Goal: Use online tool/utility

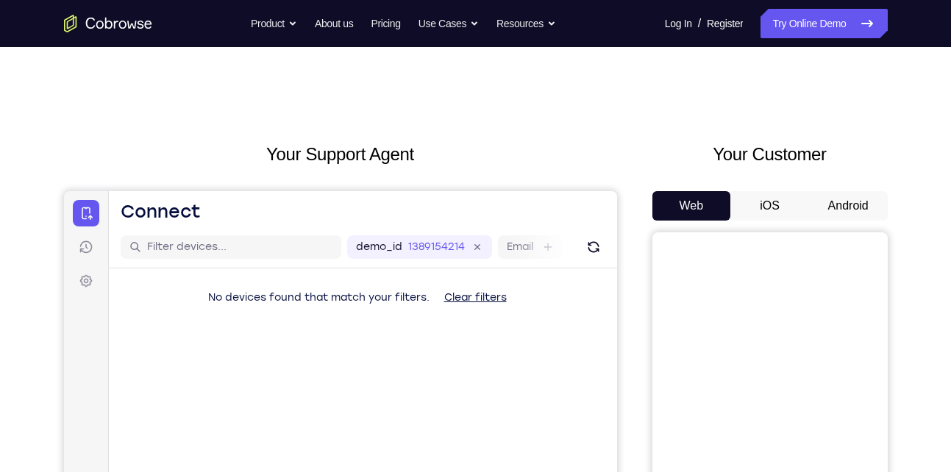
scroll to position [78, 0]
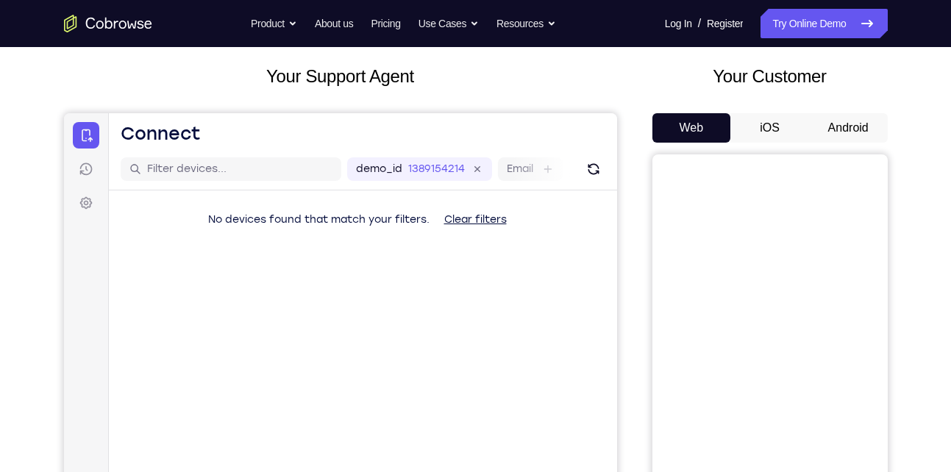
click at [862, 117] on button "Android" at bounding box center [848, 127] width 79 height 29
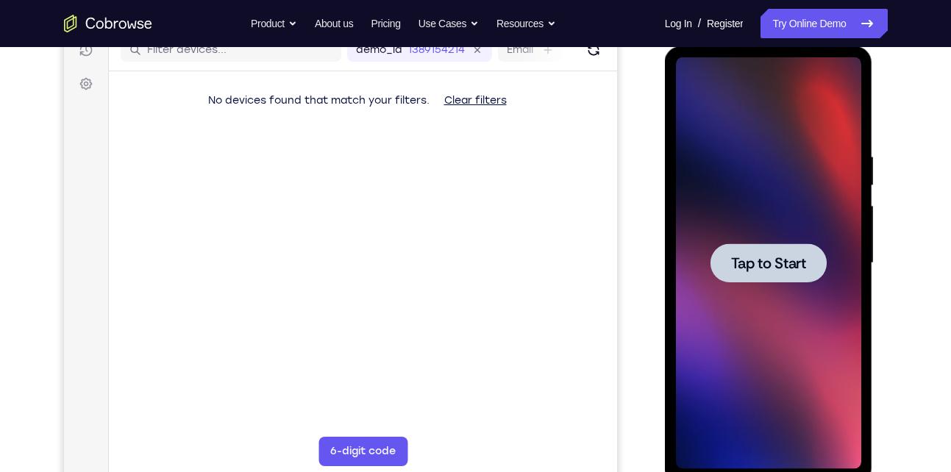
scroll to position [0, 0]
click at [726, 261] on div at bounding box center [768, 262] width 116 height 39
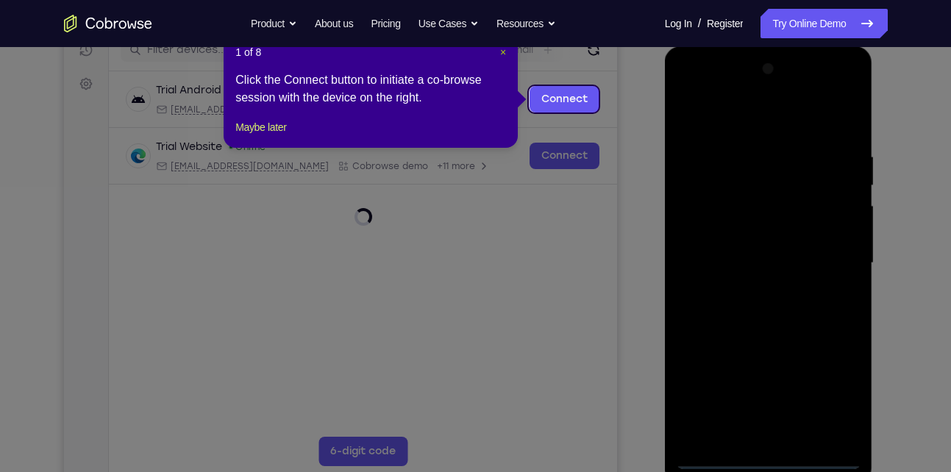
click at [505, 53] on span "×" at bounding box center [503, 52] width 6 height 12
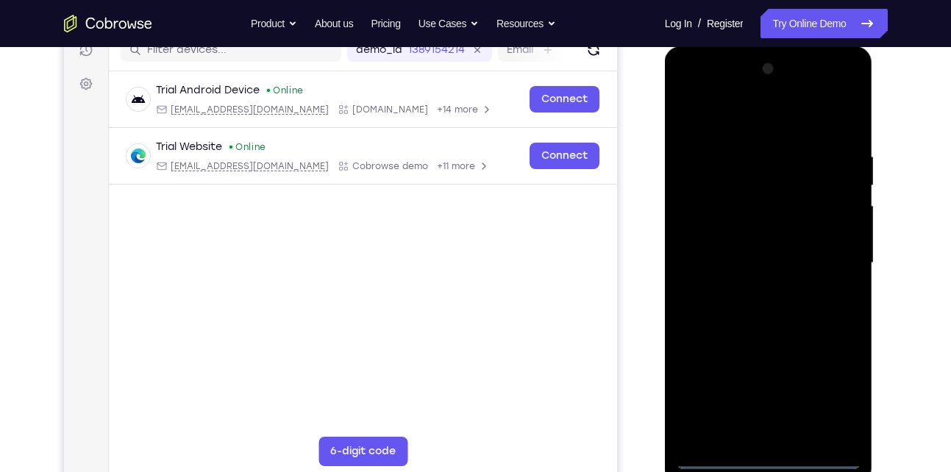
click at [768, 459] on div at bounding box center [768, 263] width 185 height 412
click at [831, 398] on div at bounding box center [768, 263] width 185 height 412
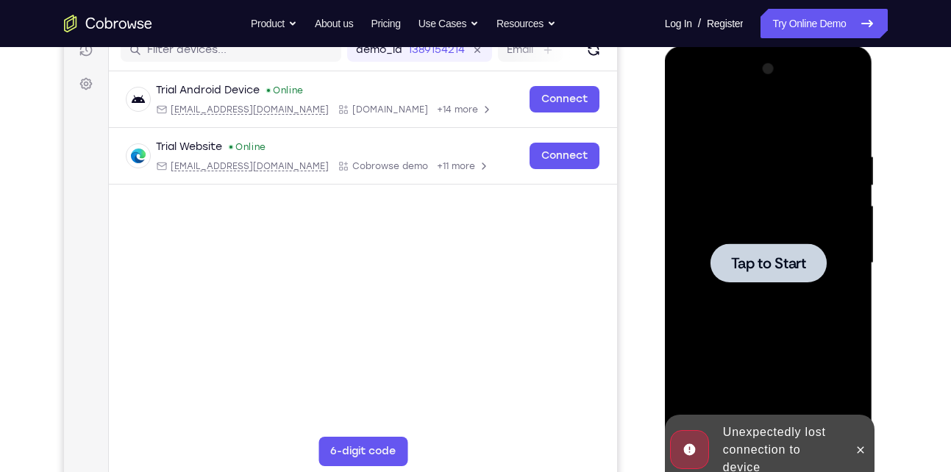
click at [782, 261] on span "Tap to Start" at bounding box center [768, 263] width 75 height 15
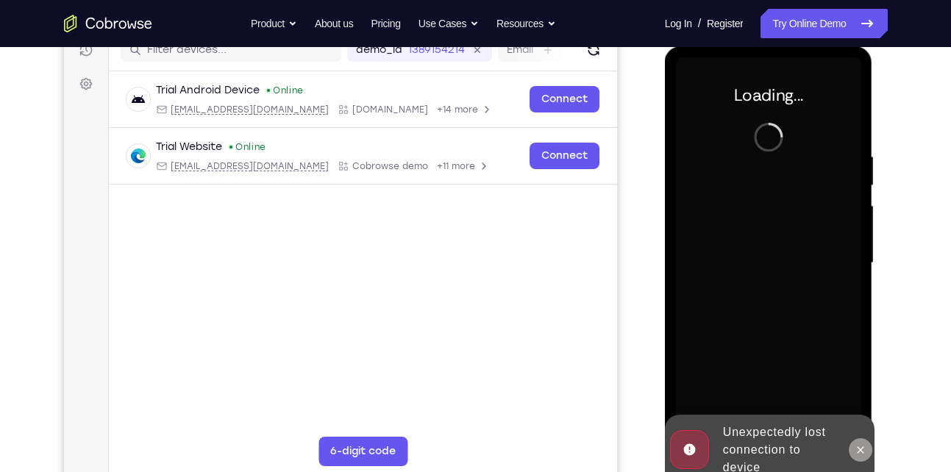
click at [856, 451] on icon at bounding box center [860, 450] width 12 height 12
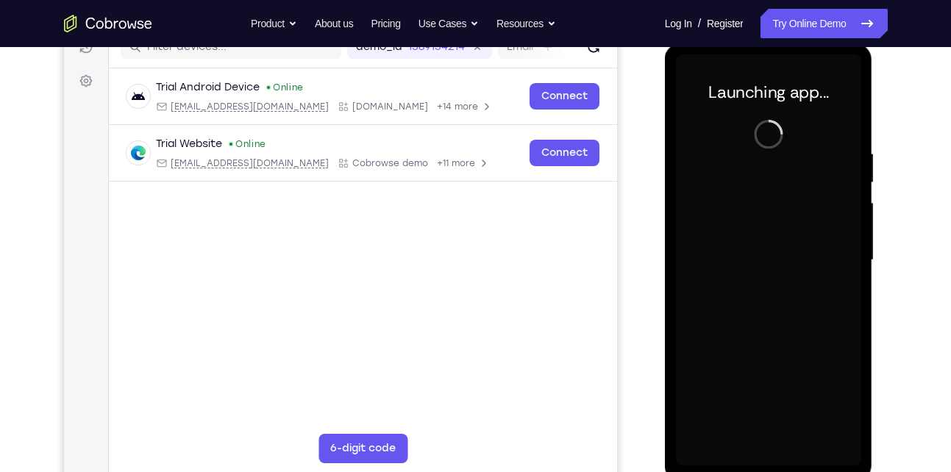
scroll to position [201, 0]
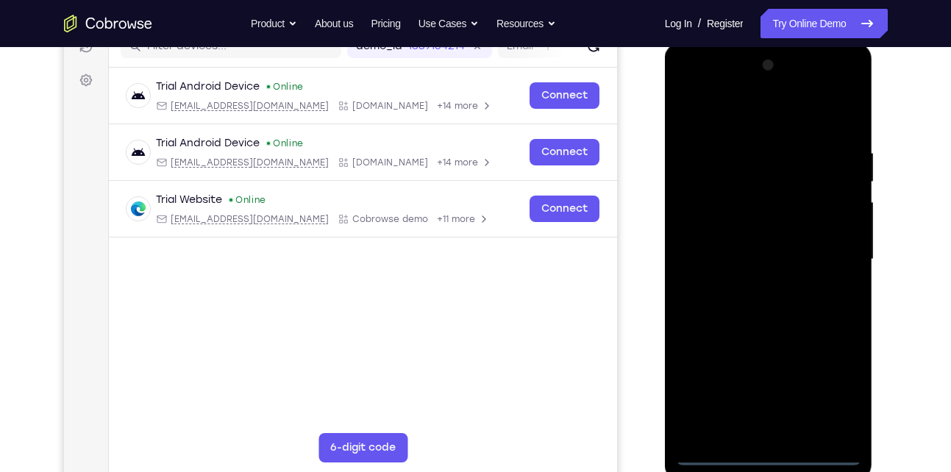
click at [767, 447] on div at bounding box center [768, 260] width 185 height 412
click at [769, 457] on div at bounding box center [768, 260] width 185 height 412
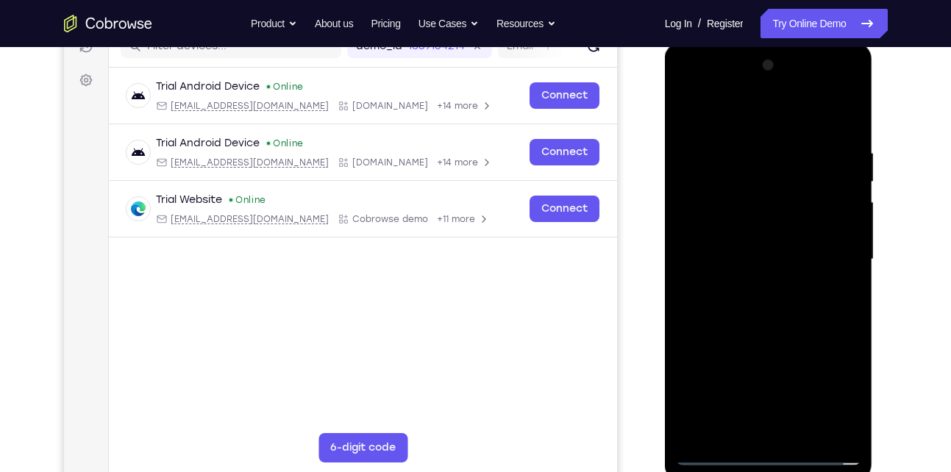
click at [769, 457] on div at bounding box center [768, 260] width 185 height 412
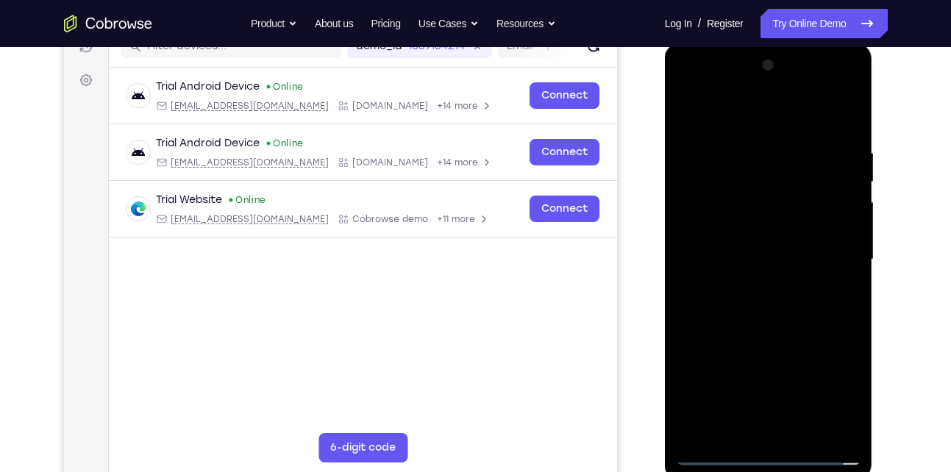
click at [769, 457] on div at bounding box center [768, 260] width 185 height 412
click at [833, 391] on div at bounding box center [768, 260] width 185 height 412
click at [797, 169] on div at bounding box center [768, 260] width 185 height 412
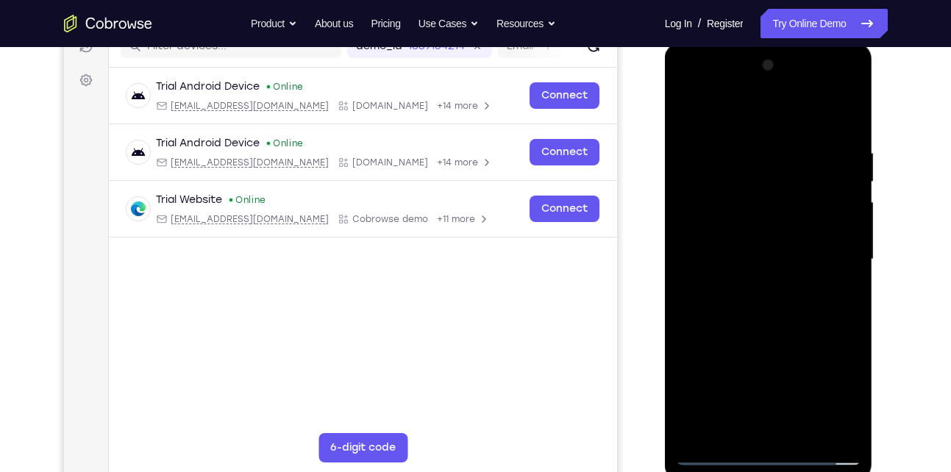
click at [783, 117] on div at bounding box center [768, 260] width 185 height 412
click at [829, 257] on div at bounding box center [768, 260] width 185 height 412
click at [751, 285] on div at bounding box center [768, 260] width 185 height 412
click at [763, 335] on div at bounding box center [768, 260] width 185 height 412
click at [779, 251] on div at bounding box center [768, 260] width 185 height 412
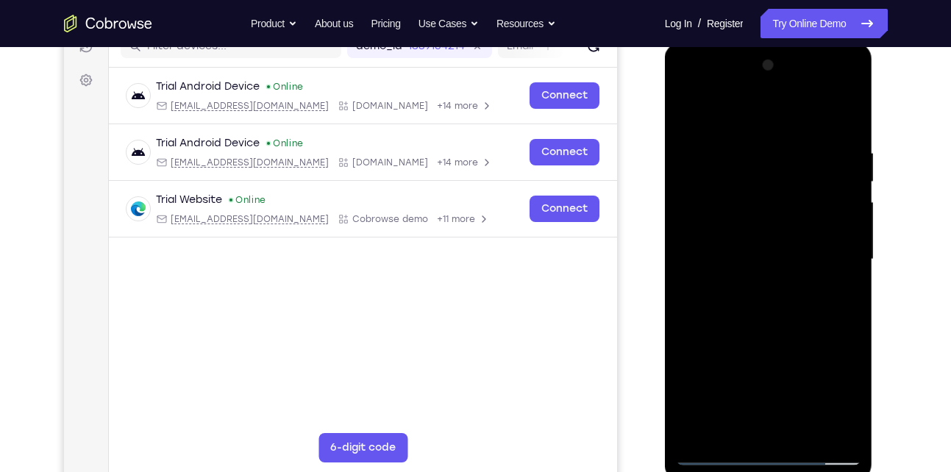
click at [756, 265] on div at bounding box center [768, 260] width 185 height 412
click at [797, 244] on div at bounding box center [768, 260] width 185 height 412
click at [790, 273] on div at bounding box center [768, 260] width 185 height 412
click at [753, 426] on div at bounding box center [768, 260] width 185 height 412
click at [759, 217] on div at bounding box center [768, 260] width 185 height 412
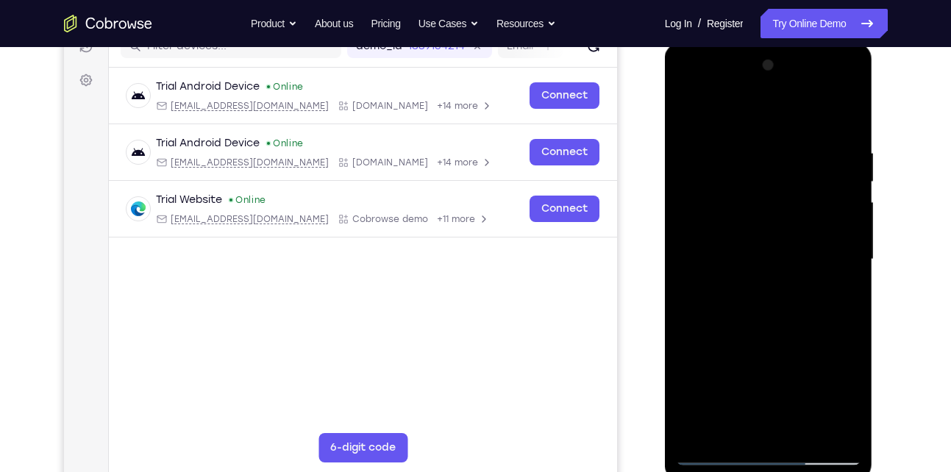
click at [784, 86] on div at bounding box center [768, 260] width 185 height 412
click at [691, 143] on div at bounding box center [768, 260] width 185 height 412
click at [754, 286] on div at bounding box center [768, 260] width 185 height 412
click at [765, 334] on div at bounding box center [768, 260] width 185 height 412
click at [754, 254] on div at bounding box center [768, 260] width 185 height 412
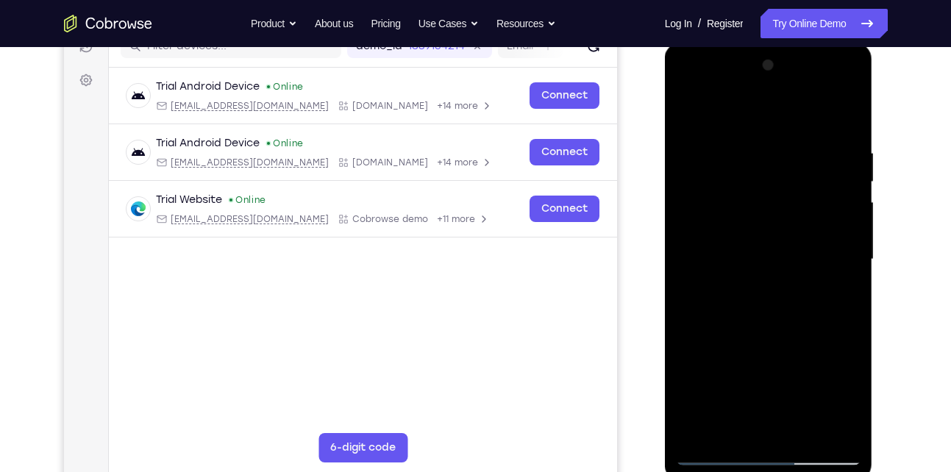
click at [765, 215] on div at bounding box center [768, 260] width 185 height 412
click at [769, 193] on div at bounding box center [768, 260] width 185 height 412
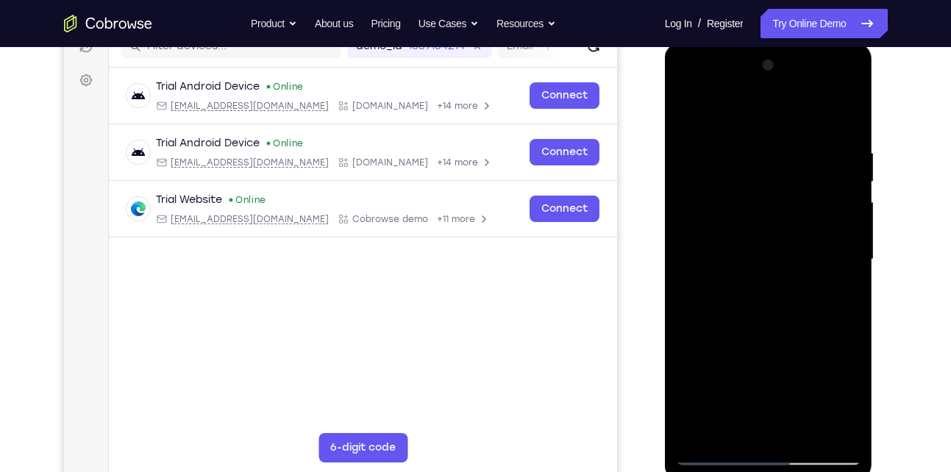
click at [769, 193] on div at bounding box center [768, 260] width 185 height 412
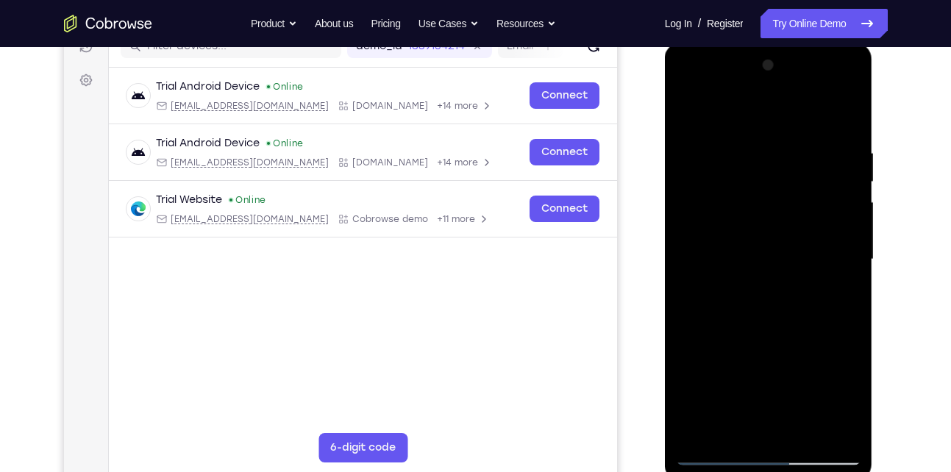
click at [769, 193] on div at bounding box center [768, 260] width 185 height 412
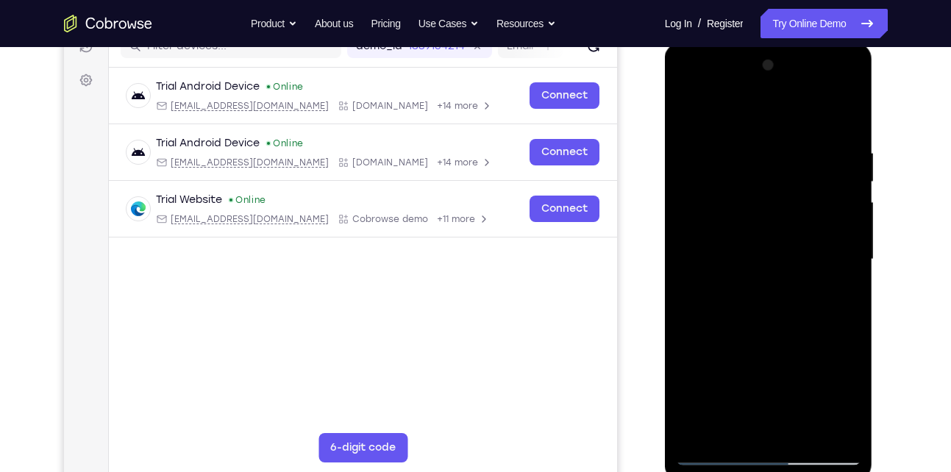
click at [769, 193] on div at bounding box center [768, 260] width 185 height 412
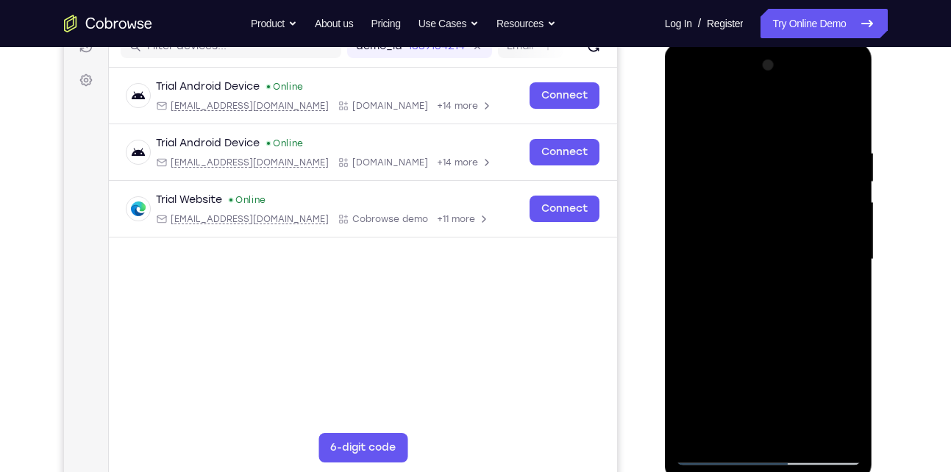
click at [769, 193] on div at bounding box center [768, 260] width 185 height 412
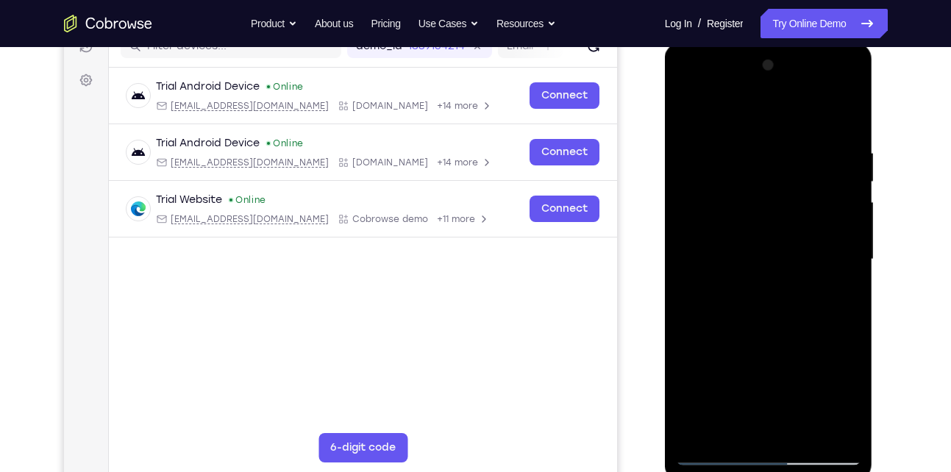
click at [769, 193] on div at bounding box center [768, 260] width 185 height 412
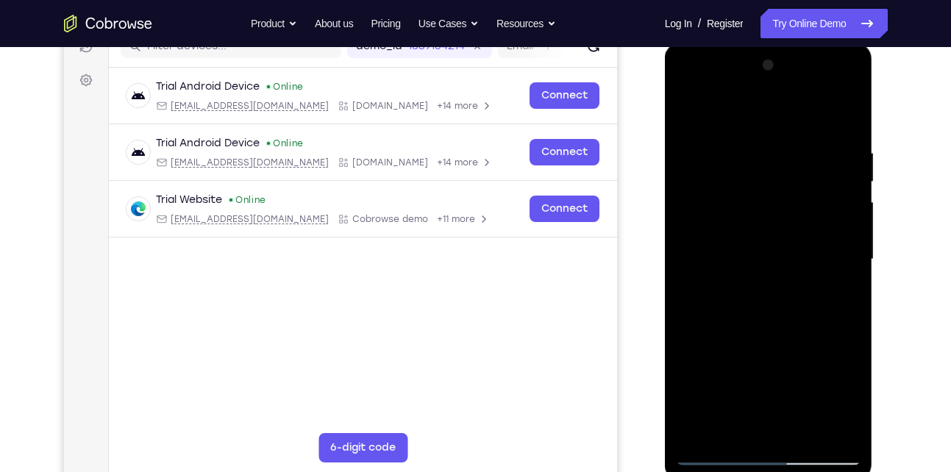
click at [769, 193] on div at bounding box center [768, 260] width 185 height 412
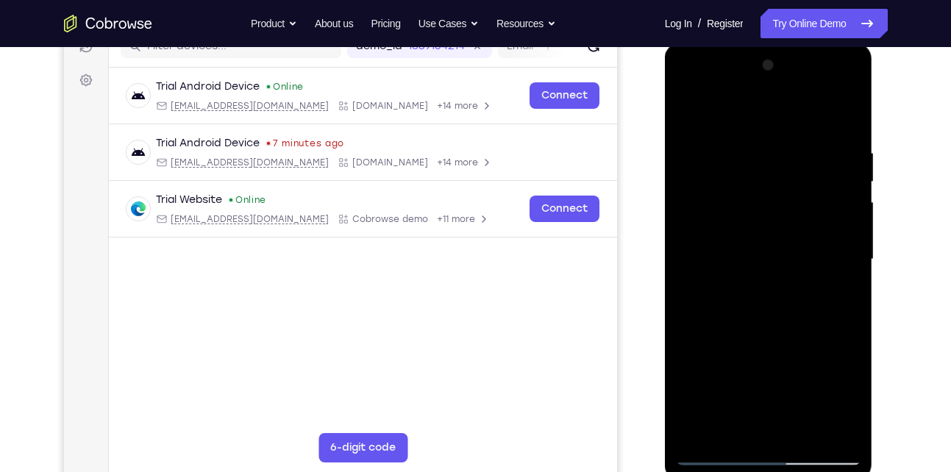
click at [769, 193] on div at bounding box center [768, 260] width 185 height 412
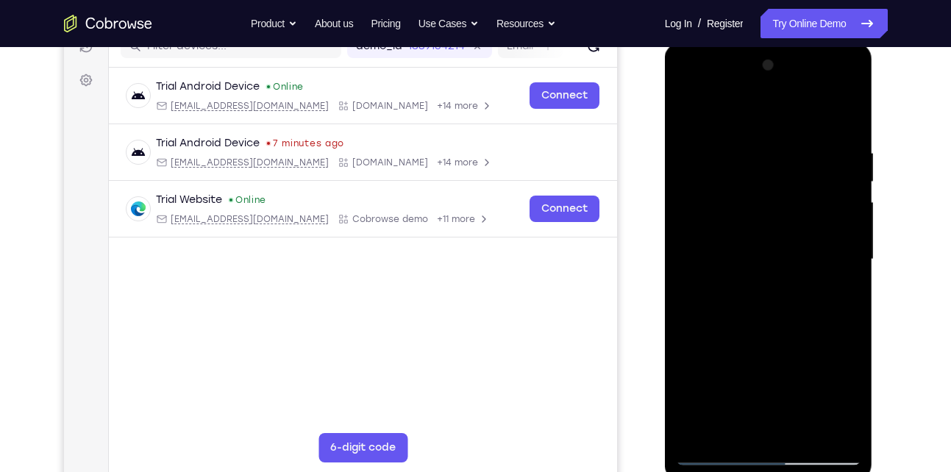
click at [769, 193] on div at bounding box center [768, 260] width 185 height 412
click at [847, 131] on div at bounding box center [768, 260] width 185 height 412
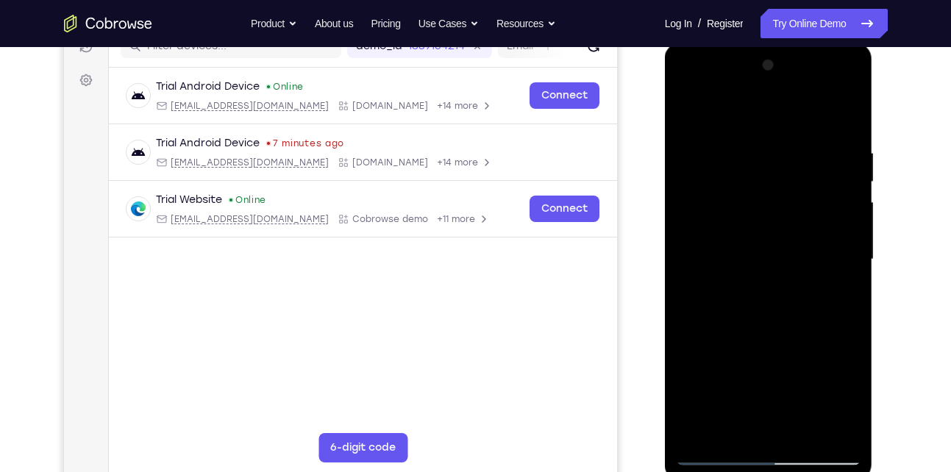
click at [745, 140] on div at bounding box center [768, 260] width 185 height 412
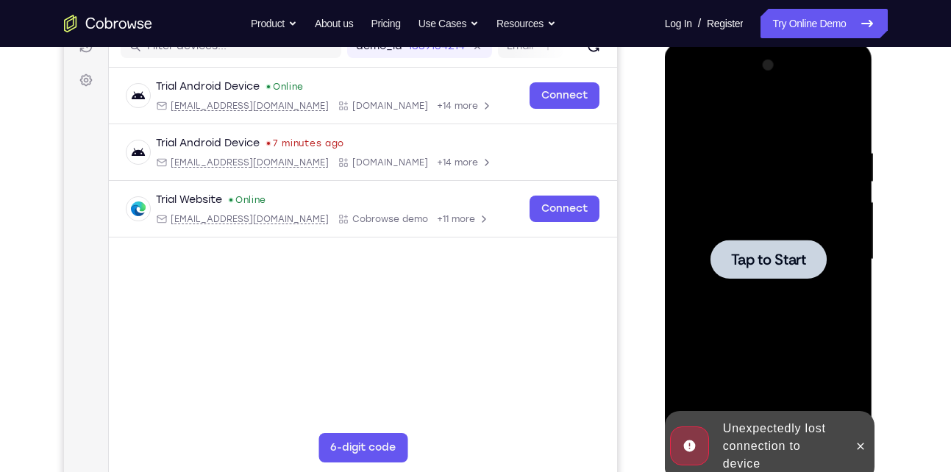
click at [756, 246] on div at bounding box center [768, 259] width 116 height 39
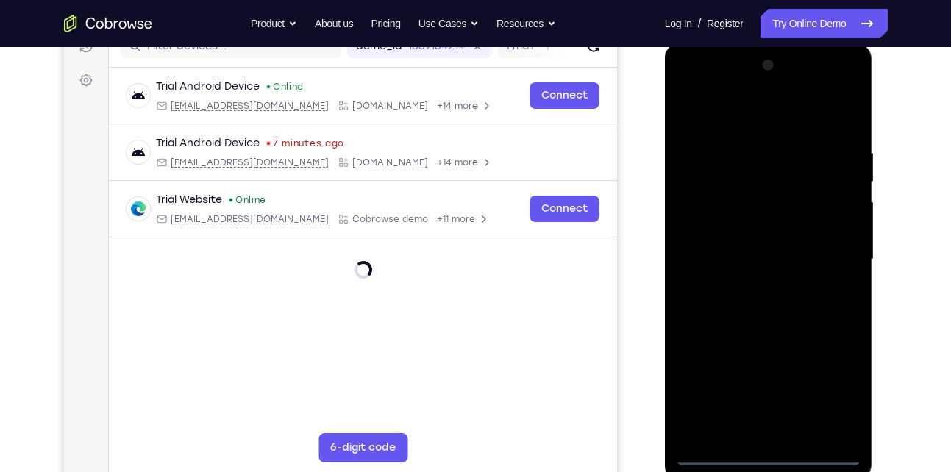
click at [762, 451] on div at bounding box center [768, 260] width 185 height 412
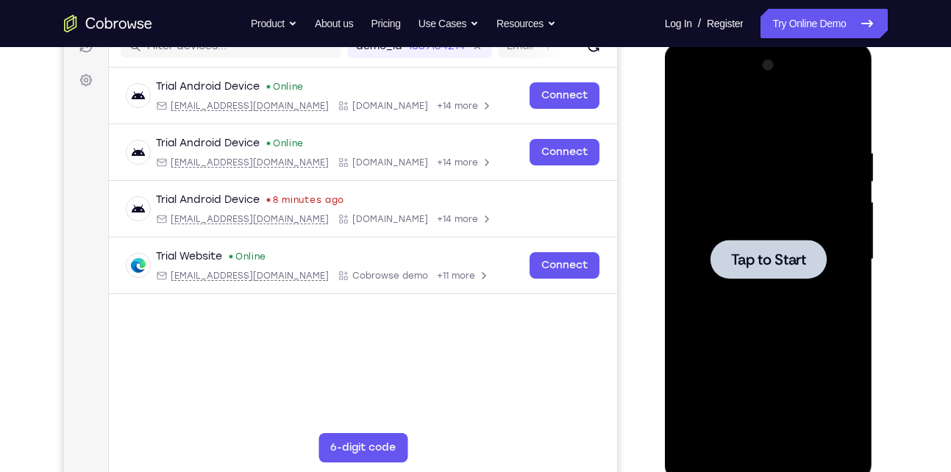
click at [857, 260] on div at bounding box center [768, 260] width 185 height 412
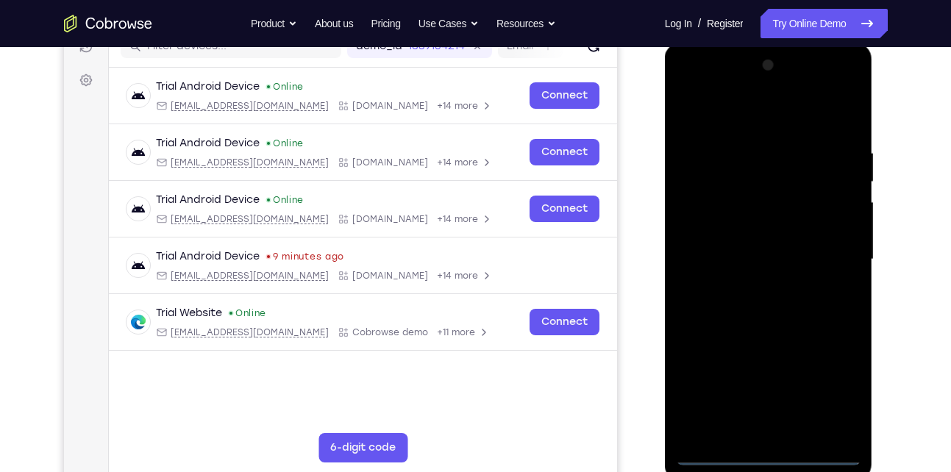
click at [777, 454] on div at bounding box center [768, 260] width 185 height 412
click at [833, 391] on div at bounding box center [768, 260] width 185 height 412
click at [783, 133] on div at bounding box center [768, 260] width 185 height 412
click at [781, 112] on div at bounding box center [768, 260] width 185 height 412
click at [835, 253] on div at bounding box center [768, 260] width 185 height 412
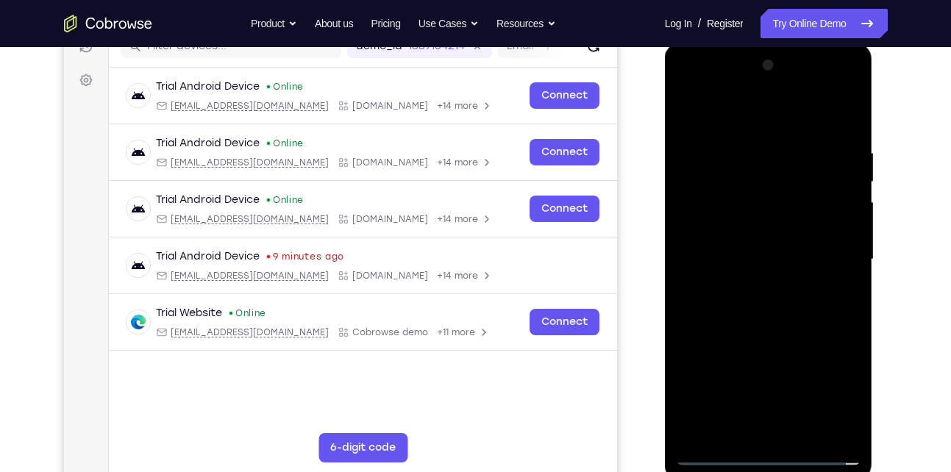
click at [748, 287] on div at bounding box center [768, 260] width 185 height 412
click at [764, 333] on div at bounding box center [768, 260] width 185 height 412
click at [773, 250] on div at bounding box center [768, 260] width 185 height 412
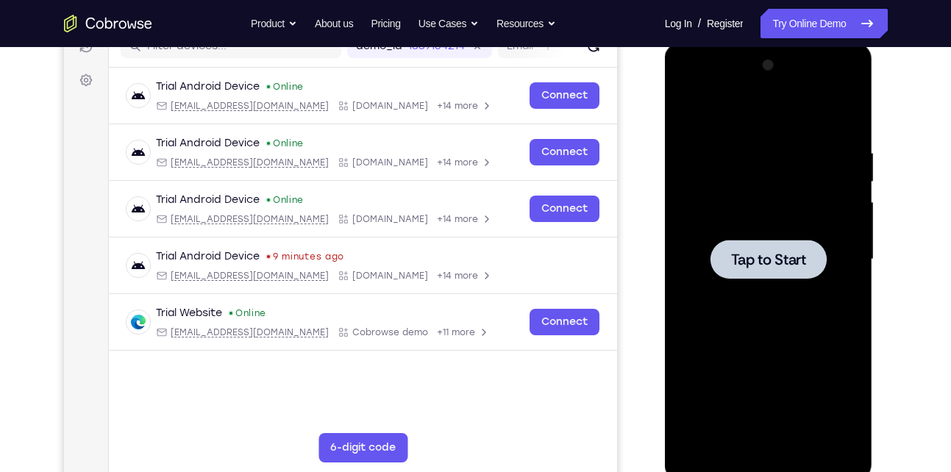
click at [712, 240] on div at bounding box center [768, 259] width 116 height 39
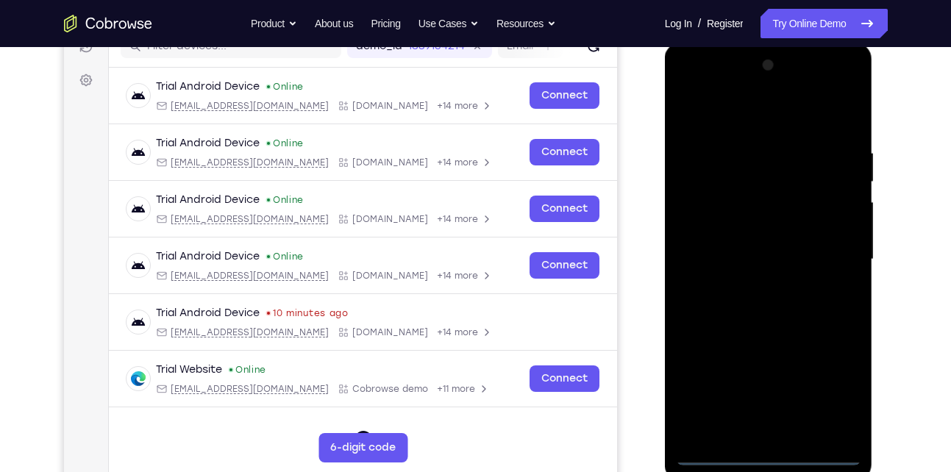
click at [770, 452] on div at bounding box center [768, 260] width 185 height 412
click at [832, 390] on div at bounding box center [768, 260] width 185 height 412
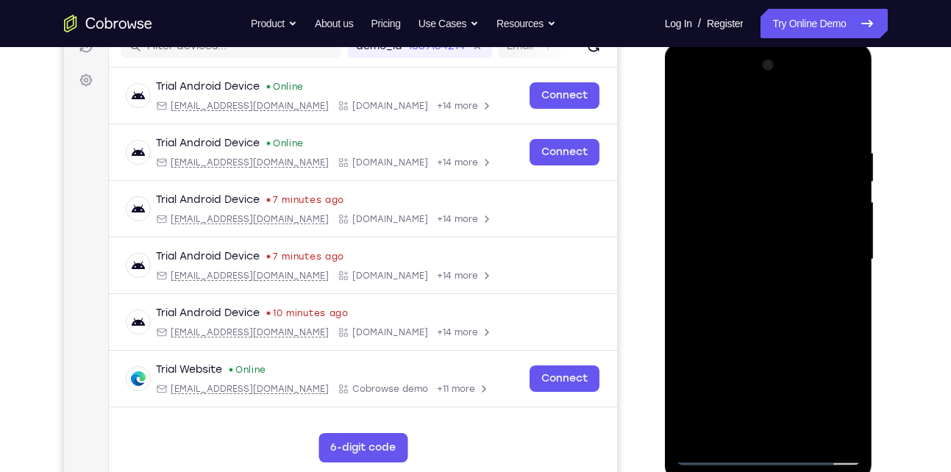
click at [786, 121] on div at bounding box center [768, 260] width 185 height 412
click at [830, 246] on div at bounding box center [768, 260] width 185 height 412
click at [840, 326] on div at bounding box center [768, 260] width 185 height 412
click at [752, 285] on div at bounding box center [768, 260] width 185 height 412
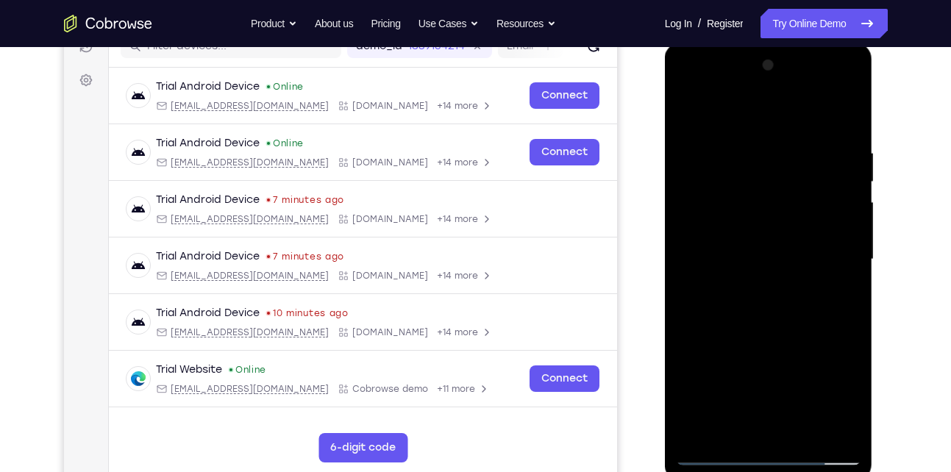
click at [760, 329] on div at bounding box center [768, 260] width 185 height 412
click at [748, 248] on div at bounding box center [768, 260] width 185 height 412
click at [766, 268] on div at bounding box center [768, 260] width 185 height 412
click at [750, 293] on div at bounding box center [768, 260] width 185 height 412
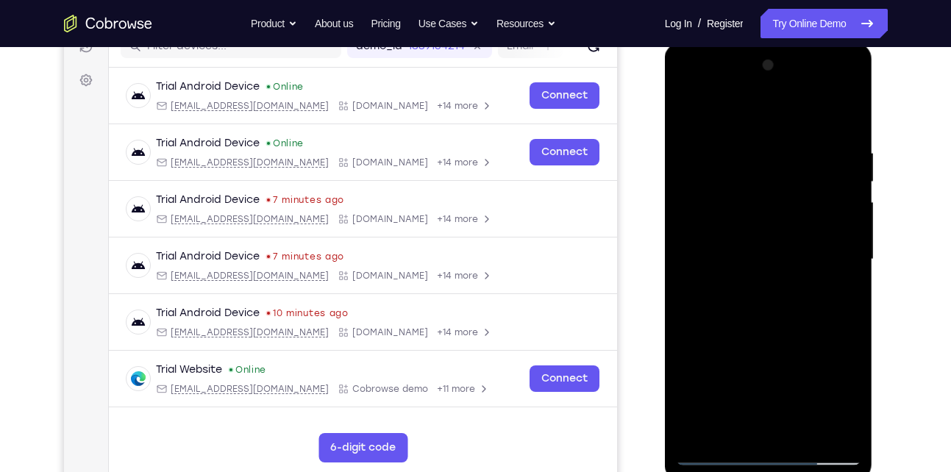
click at [738, 219] on div at bounding box center [768, 260] width 185 height 412
click at [750, 279] on div at bounding box center [768, 260] width 185 height 412
click at [761, 426] on div at bounding box center [768, 260] width 185 height 412
click at [803, 216] on div at bounding box center [768, 260] width 185 height 412
click at [773, 190] on div at bounding box center [768, 260] width 185 height 412
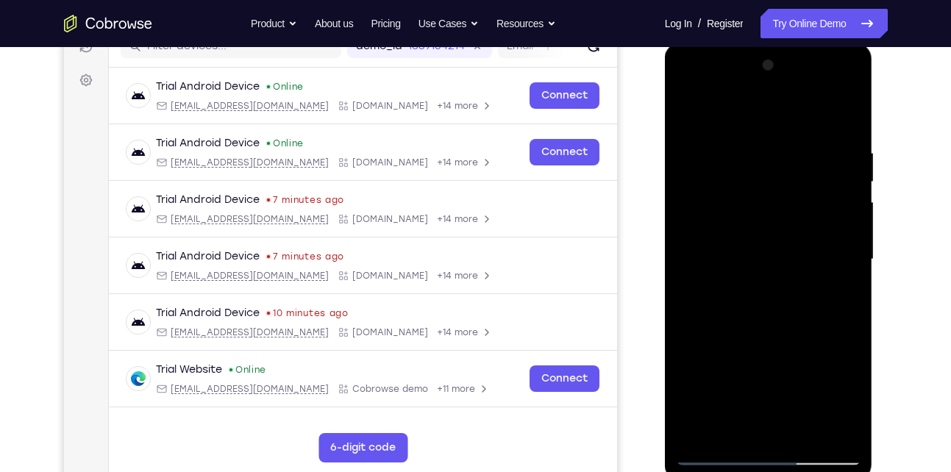
click at [773, 190] on div at bounding box center [768, 260] width 185 height 412
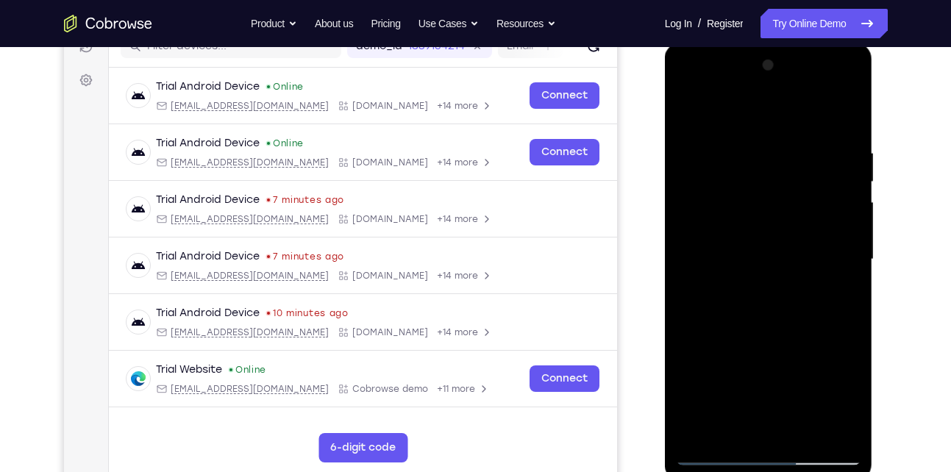
click at [773, 190] on div at bounding box center [768, 260] width 185 height 412
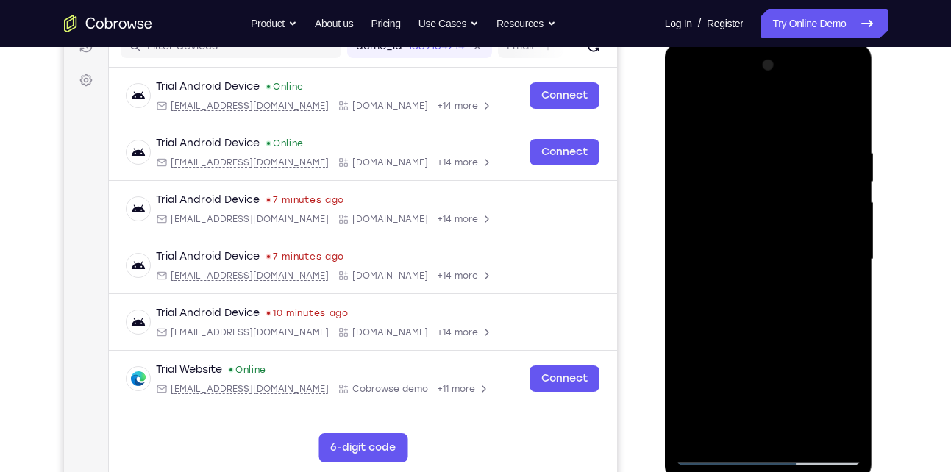
click at [773, 190] on div at bounding box center [768, 260] width 185 height 412
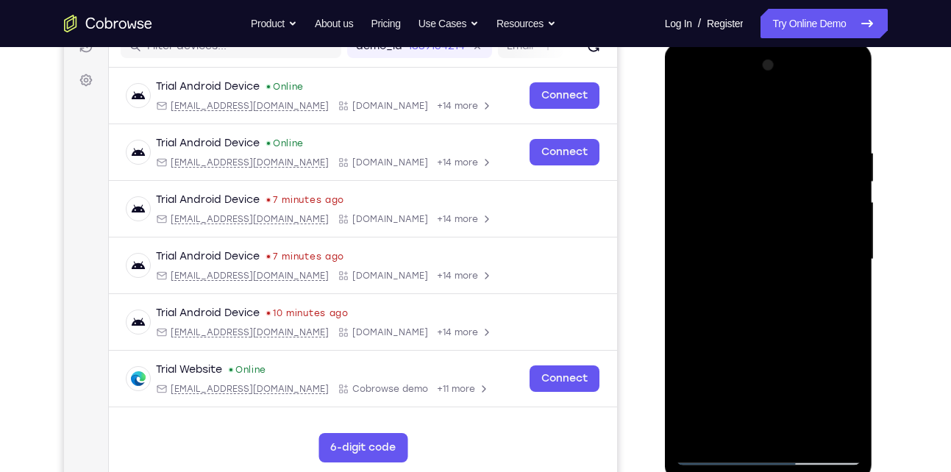
click at [773, 190] on div at bounding box center [768, 260] width 185 height 412
click at [845, 130] on div at bounding box center [768, 260] width 185 height 412
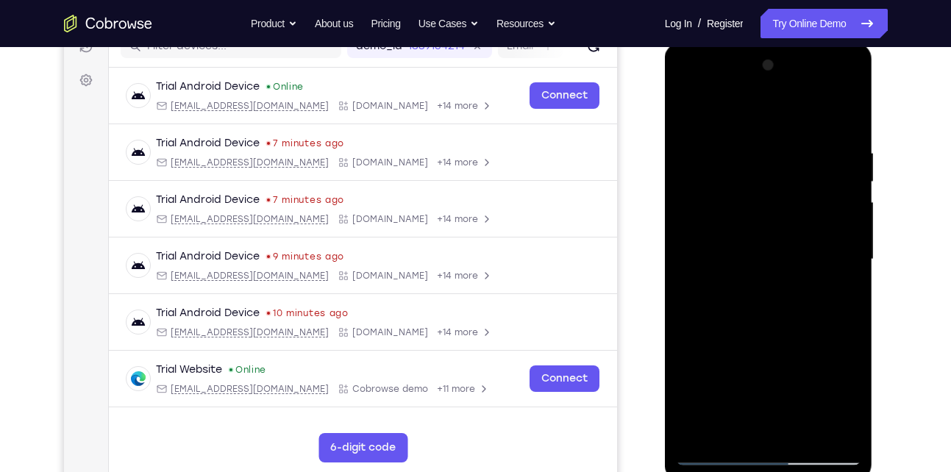
click at [742, 143] on div at bounding box center [768, 260] width 185 height 412
click at [771, 245] on div at bounding box center [768, 260] width 185 height 412
click at [770, 239] on div at bounding box center [768, 260] width 185 height 412
click at [847, 269] on div at bounding box center [768, 260] width 185 height 412
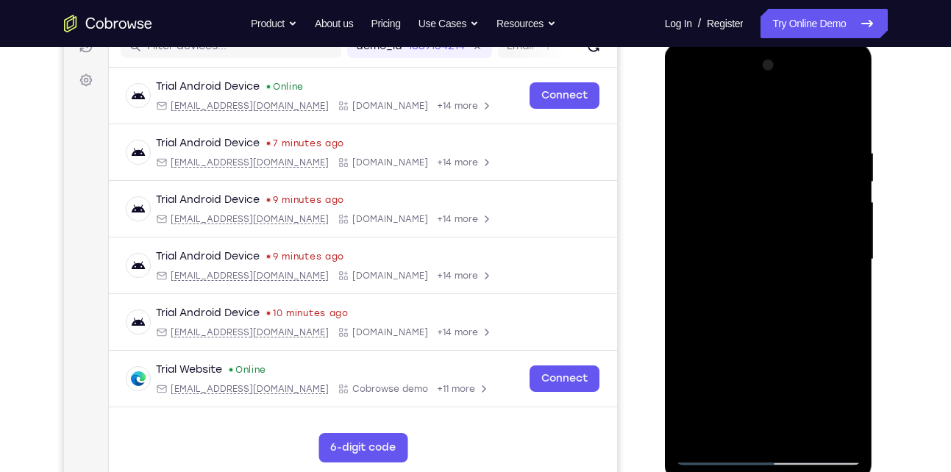
click at [847, 269] on div at bounding box center [768, 260] width 185 height 412
click at [687, 112] on div at bounding box center [768, 260] width 185 height 412
click at [837, 203] on div at bounding box center [768, 260] width 185 height 412
click at [845, 221] on div at bounding box center [768, 260] width 185 height 412
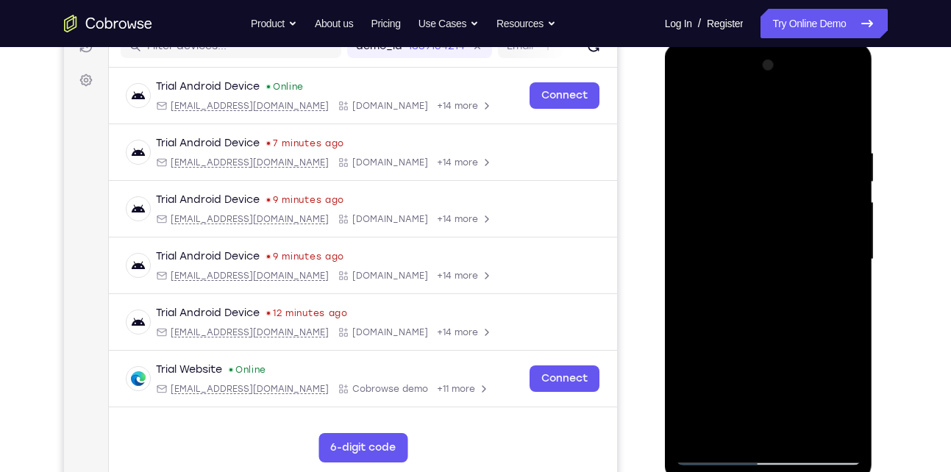
click at [845, 221] on div at bounding box center [768, 260] width 185 height 412
click at [766, 430] on div at bounding box center [768, 260] width 185 height 412
drag, startPoint x: 722, startPoint y: 354, endPoint x: 922, endPoint y: 329, distance: 201.5
click at [874, 329] on html "Online web based iOS Simulators and Android Emulators. Run iPhone, iPad, Mobile…" at bounding box center [770, 263] width 210 height 441
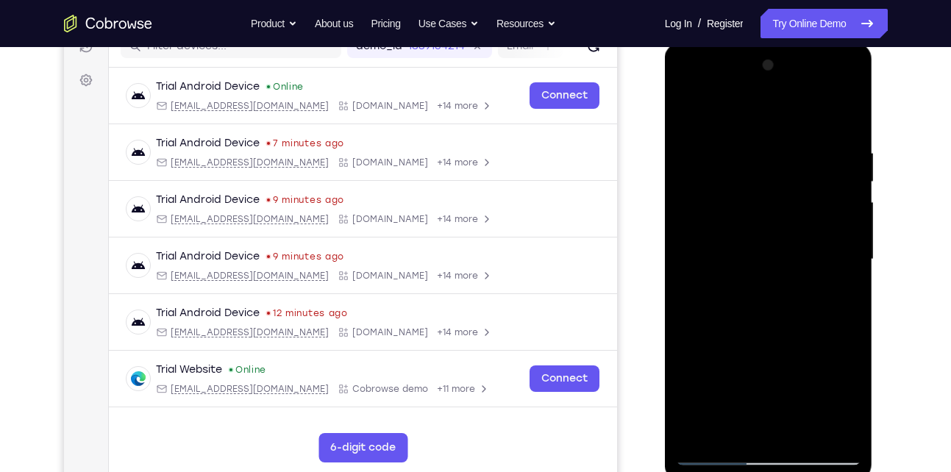
click at [745, 426] on div at bounding box center [768, 260] width 185 height 412
click at [820, 243] on div at bounding box center [768, 260] width 185 height 412
click at [795, 412] on div at bounding box center [768, 260] width 185 height 412
click at [837, 412] on div at bounding box center [768, 260] width 185 height 412
drag, startPoint x: 815, startPoint y: 288, endPoint x: 644, endPoint y: 301, distance: 171.8
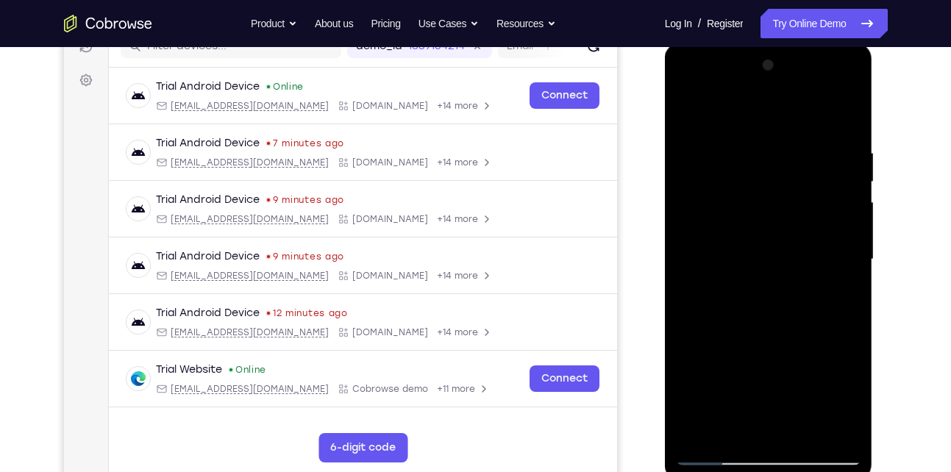
click at [665, 301] on html "Online web based iOS Simulators and Android Emulators. Run iPhone, iPad, Mobile…" at bounding box center [770, 263] width 210 height 441
click at [845, 271] on div at bounding box center [768, 260] width 185 height 412
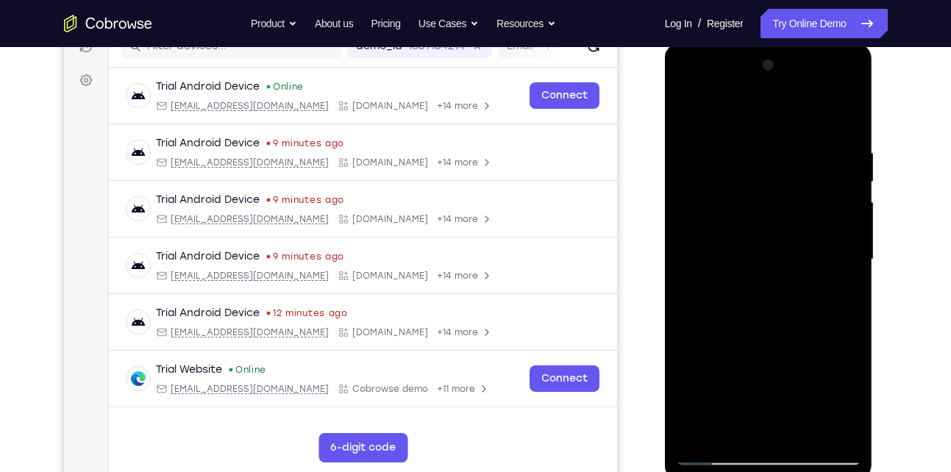
click at [845, 271] on div at bounding box center [768, 260] width 185 height 412
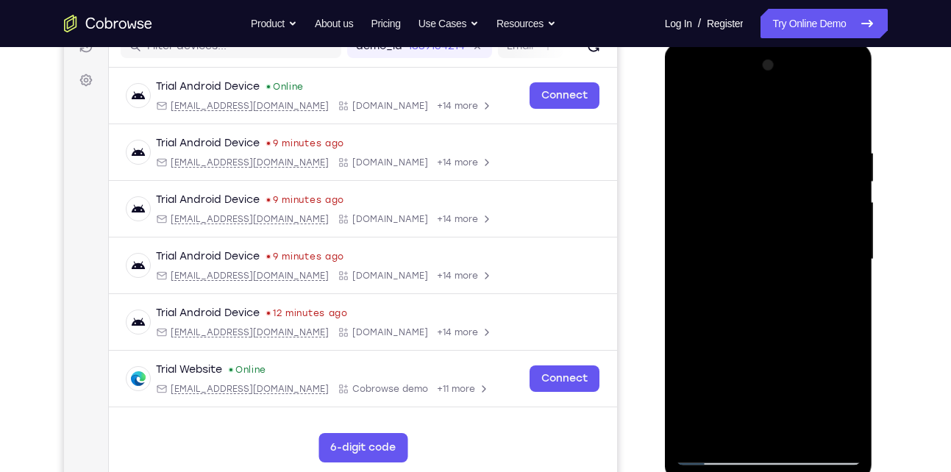
click at [845, 271] on div at bounding box center [768, 260] width 185 height 412
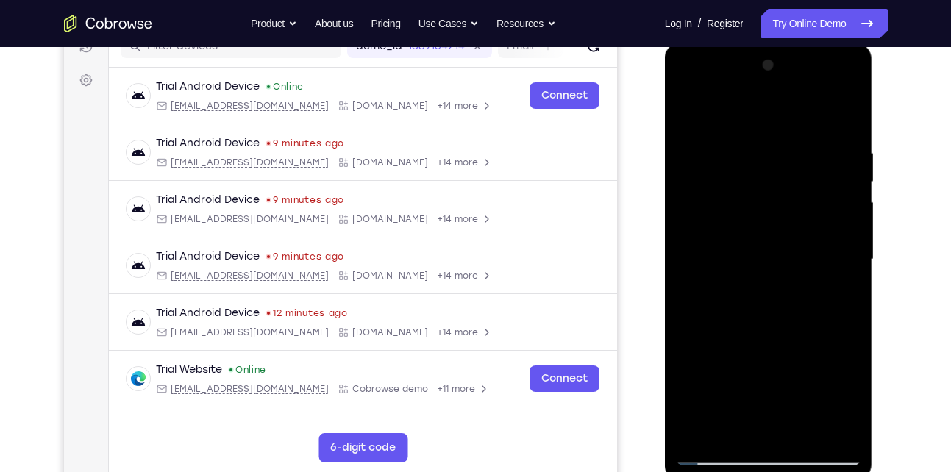
click at [845, 271] on div at bounding box center [768, 260] width 185 height 412
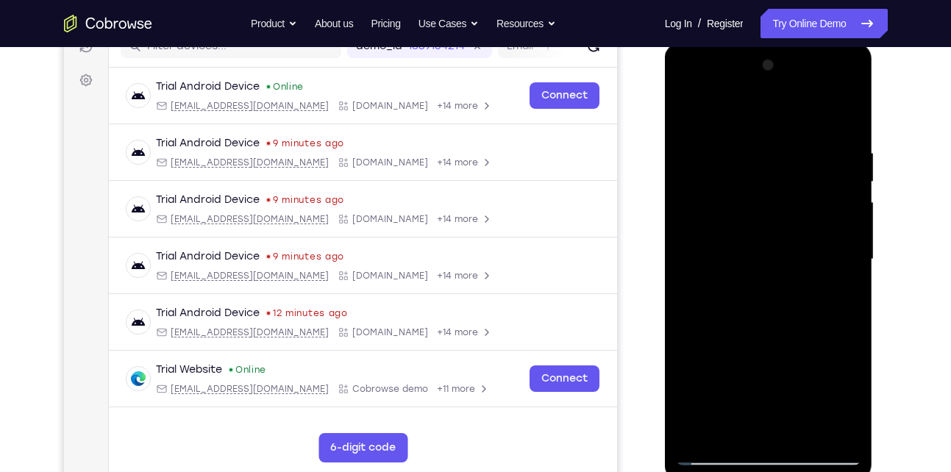
click at [845, 271] on div at bounding box center [768, 260] width 185 height 412
drag, startPoint x: 744, startPoint y: 281, endPoint x: 884, endPoint y: 268, distance: 140.2
click at [874, 268] on html "Online web based iOS Simulators and Android Emulators. Run iPhone, iPad, Mobile…" at bounding box center [770, 263] width 210 height 441
drag, startPoint x: 711, startPoint y: 234, endPoint x: 964, endPoint y: 139, distance: 270.1
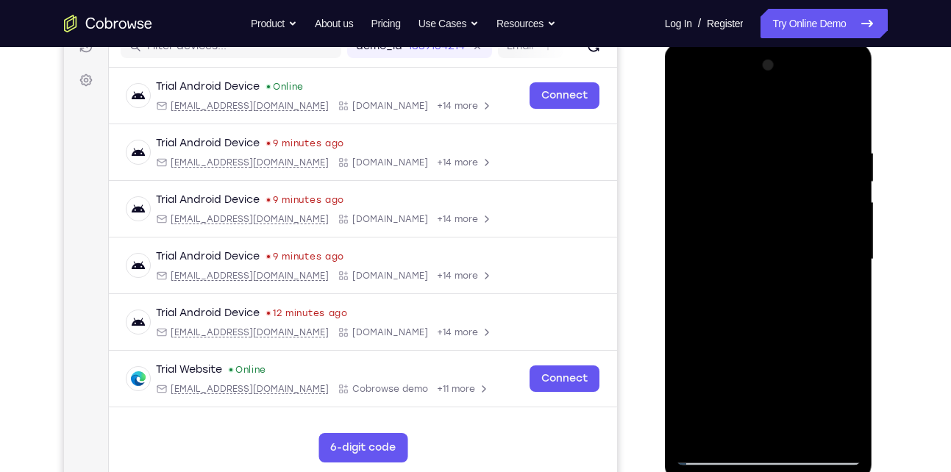
click at [874, 139] on html "Online web based iOS Simulators and Android Emulators. Run iPhone, iPad, Mobile…" at bounding box center [770, 263] width 210 height 441
click at [804, 219] on div at bounding box center [768, 260] width 185 height 412
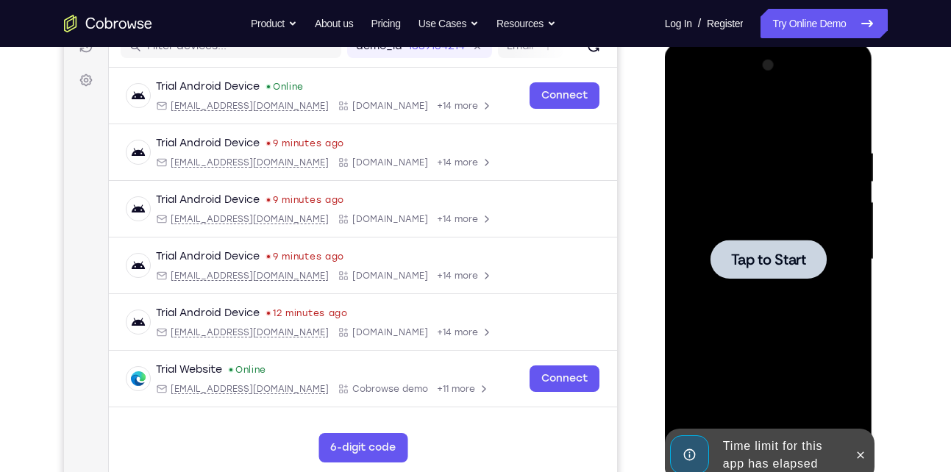
click at [820, 289] on div at bounding box center [768, 260] width 185 height 412
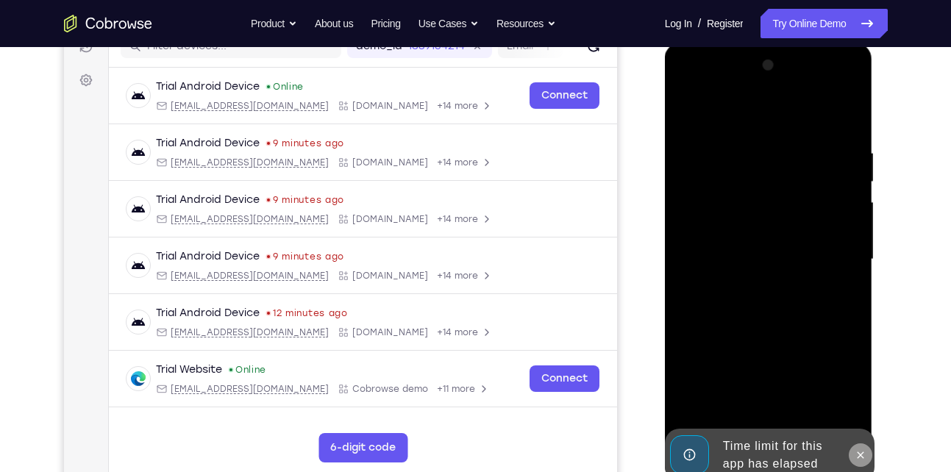
click at [859, 453] on icon at bounding box center [860, 454] width 7 height 7
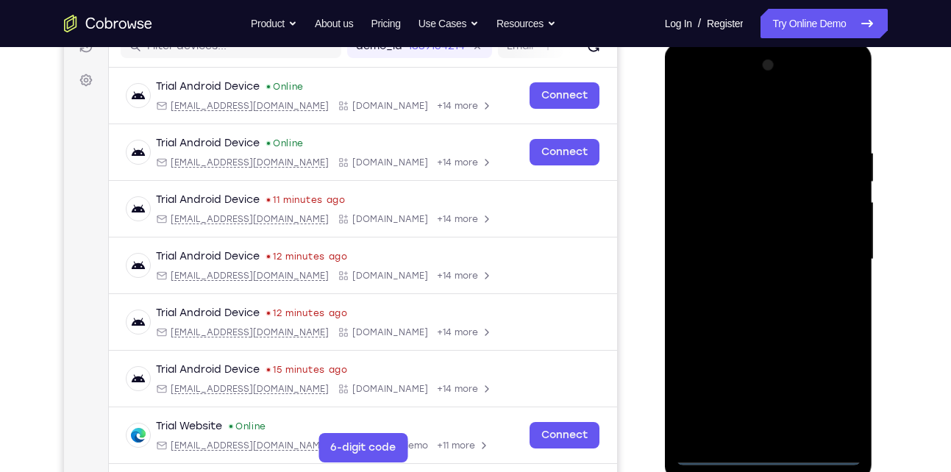
click at [770, 455] on div at bounding box center [768, 260] width 185 height 412
click at [837, 390] on div at bounding box center [768, 260] width 185 height 412
click at [790, 111] on div at bounding box center [768, 260] width 185 height 412
click at [830, 253] on div at bounding box center [768, 260] width 185 height 412
click at [758, 286] on div at bounding box center [768, 260] width 185 height 412
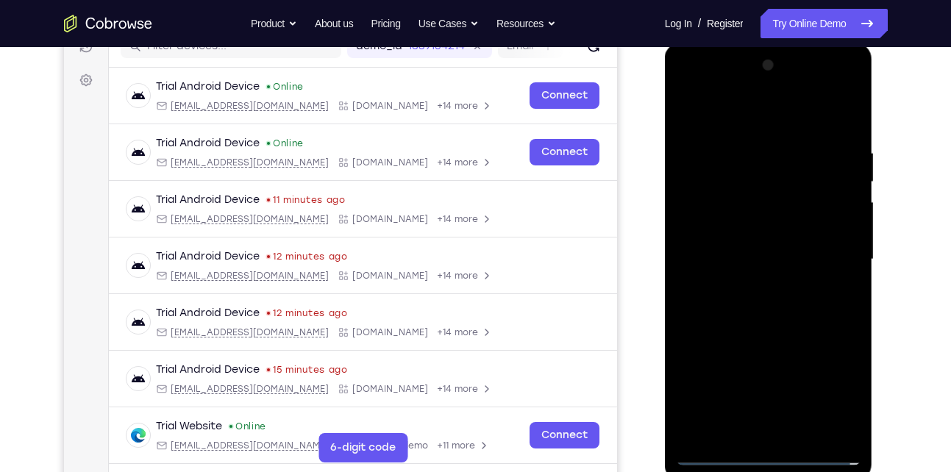
click at [773, 186] on div at bounding box center [768, 260] width 185 height 412
click at [742, 253] on div at bounding box center [768, 260] width 185 height 412
click at [729, 275] on div at bounding box center [768, 260] width 185 height 412
click at [772, 425] on div at bounding box center [768, 260] width 185 height 412
click at [748, 146] on div at bounding box center [768, 260] width 185 height 412
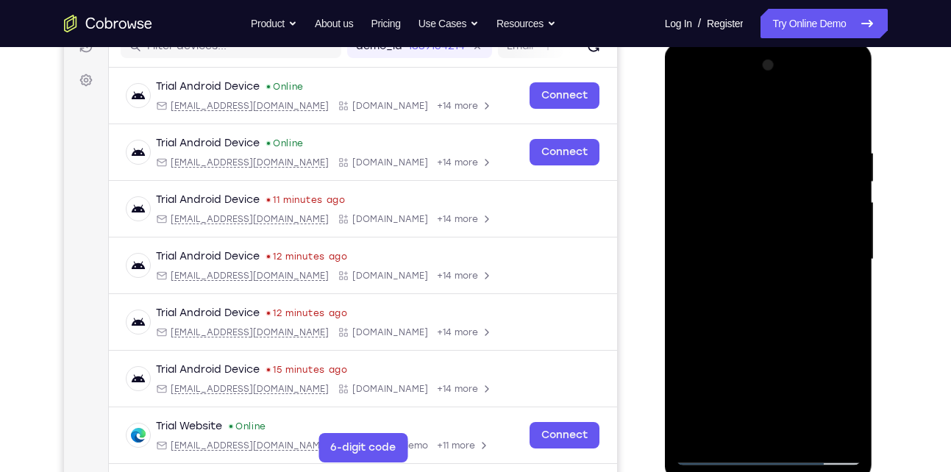
click at [845, 239] on div at bounding box center [768, 260] width 185 height 412
click at [842, 119] on div at bounding box center [768, 260] width 185 height 412
click at [800, 430] on div at bounding box center [768, 260] width 185 height 412
click at [776, 331] on div at bounding box center [768, 260] width 185 height 412
click at [779, 273] on div at bounding box center [768, 260] width 185 height 412
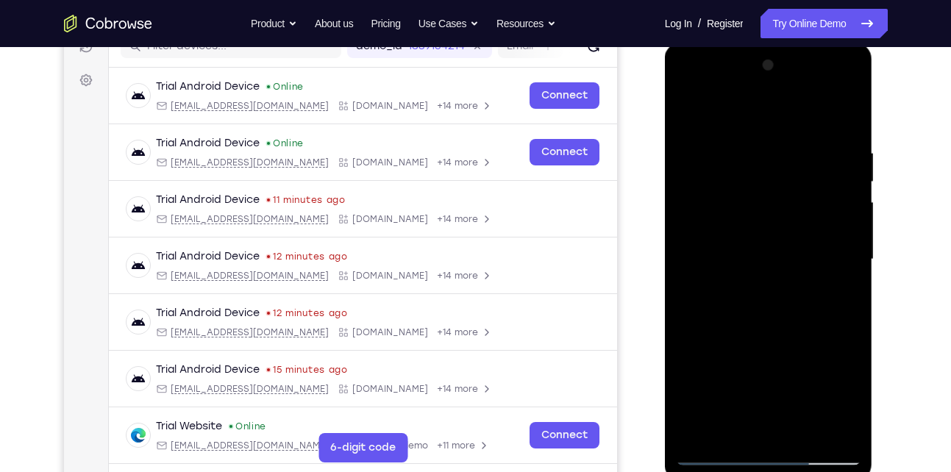
click at [834, 296] on div at bounding box center [768, 260] width 185 height 412
click at [688, 116] on div at bounding box center [768, 260] width 185 height 412
click at [769, 298] on div at bounding box center [768, 260] width 185 height 412
click at [684, 112] on div at bounding box center [768, 260] width 185 height 412
click at [849, 181] on div at bounding box center [768, 260] width 185 height 412
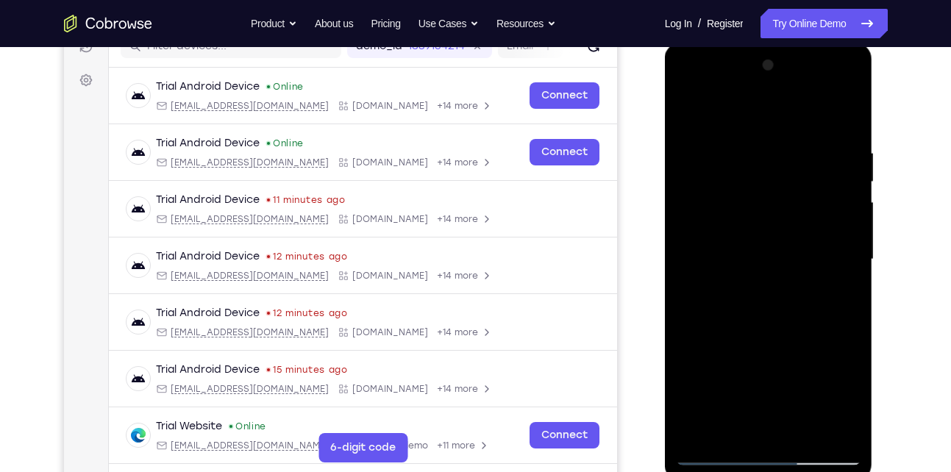
click at [687, 179] on div at bounding box center [768, 260] width 185 height 412
click at [693, 110] on div at bounding box center [768, 260] width 185 height 412
drag, startPoint x: 729, startPoint y: 313, endPoint x: 742, endPoint y: 182, distance: 131.5
click at [742, 182] on div at bounding box center [768, 260] width 185 height 412
drag, startPoint x: 756, startPoint y: 196, endPoint x: 760, endPoint y: 323, distance: 126.5
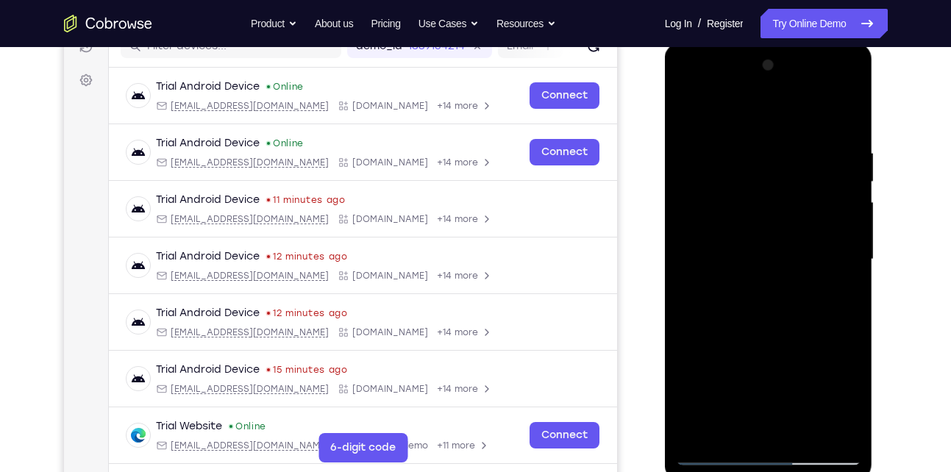
click at [760, 323] on div at bounding box center [768, 260] width 185 height 412
drag, startPoint x: 821, startPoint y: 202, endPoint x: 818, endPoint y: 332, distance: 130.2
click at [818, 332] on div at bounding box center [768, 260] width 185 height 412
click at [840, 148] on div at bounding box center [768, 260] width 185 height 412
click at [846, 211] on div at bounding box center [768, 260] width 185 height 412
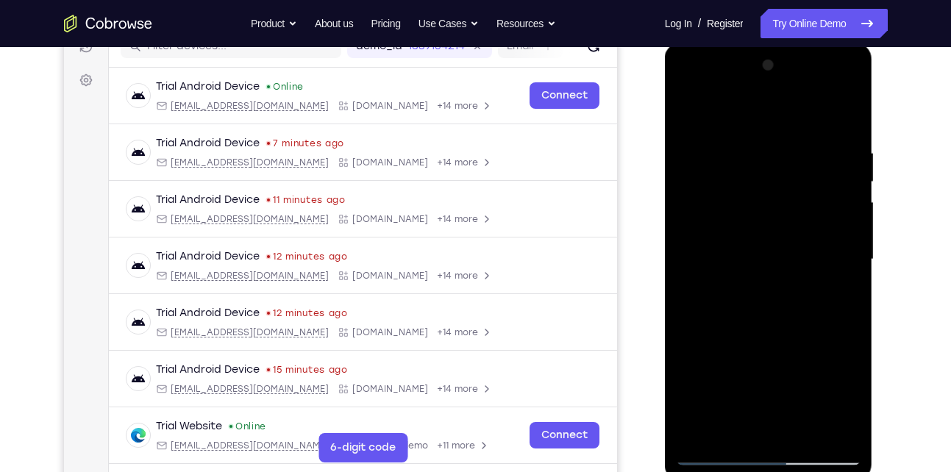
click at [846, 211] on div at bounding box center [768, 260] width 185 height 412
click at [838, 277] on div at bounding box center [768, 260] width 185 height 412
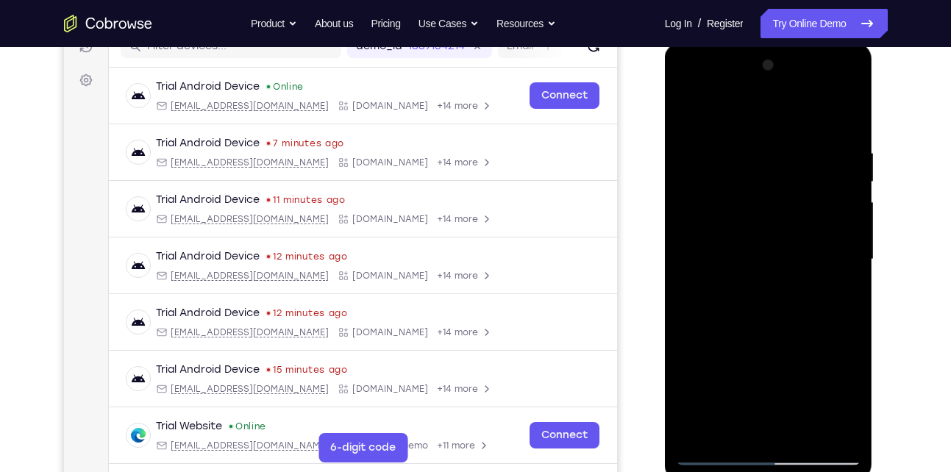
click at [838, 277] on div at bounding box center [768, 260] width 185 height 412
click at [844, 118] on div at bounding box center [768, 260] width 185 height 412
drag, startPoint x: 792, startPoint y: 351, endPoint x: 794, endPoint y: 152, distance: 199.2
click at [794, 152] on div at bounding box center [768, 260] width 185 height 412
drag, startPoint x: 766, startPoint y: 361, endPoint x: 784, endPoint y: 123, distance: 238.8
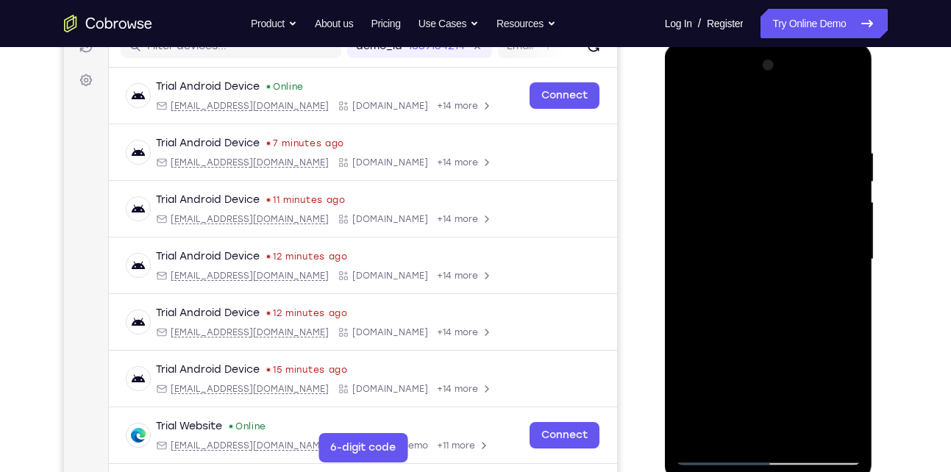
click at [784, 123] on div at bounding box center [768, 260] width 185 height 412
drag, startPoint x: 751, startPoint y: 343, endPoint x: 754, endPoint y: 223, distance: 119.9
click at [754, 223] on div at bounding box center [768, 260] width 185 height 412
drag, startPoint x: 753, startPoint y: 342, endPoint x: 754, endPoint y: 195, distance: 147.0
click at [754, 195] on div at bounding box center [768, 260] width 185 height 412
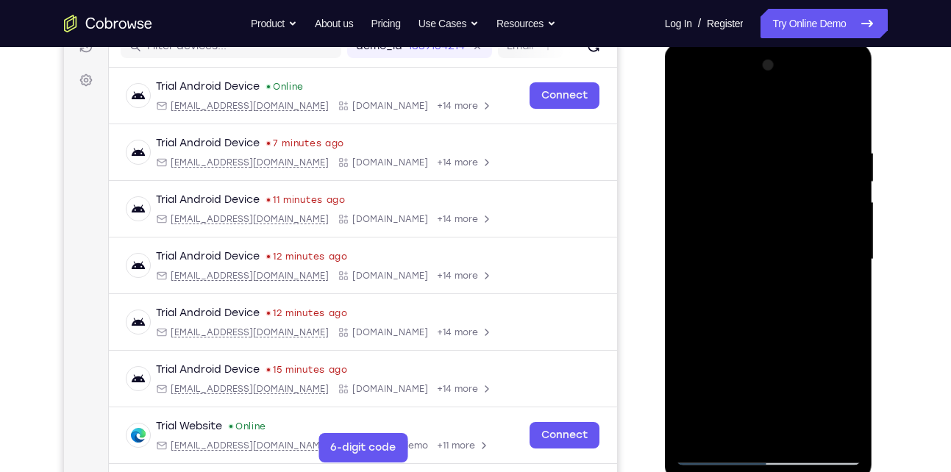
drag, startPoint x: 758, startPoint y: 300, endPoint x: 742, endPoint y: 113, distance: 187.4
click at [742, 113] on div at bounding box center [768, 260] width 185 height 412
drag, startPoint x: 770, startPoint y: 315, endPoint x: 752, endPoint y: 169, distance: 147.4
click at [752, 169] on div at bounding box center [768, 260] width 185 height 412
click at [845, 221] on div at bounding box center [768, 260] width 185 height 412
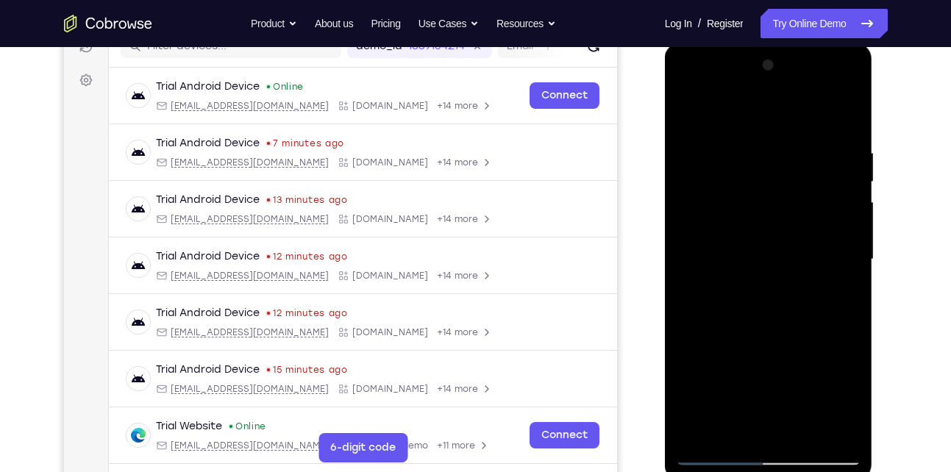
click at [845, 221] on div at bounding box center [768, 260] width 185 height 412
drag, startPoint x: 779, startPoint y: 329, endPoint x: 790, endPoint y: 232, distance: 97.7
click at [790, 232] on div at bounding box center [768, 260] width 185 height 412
drag, startPoint x: 740, startPoint y: 359, endPoint x: 793, endPoint y: 198, distance: 169.5
click at [793, 198] on div at bounding box center [768, 260] width 185 height 412
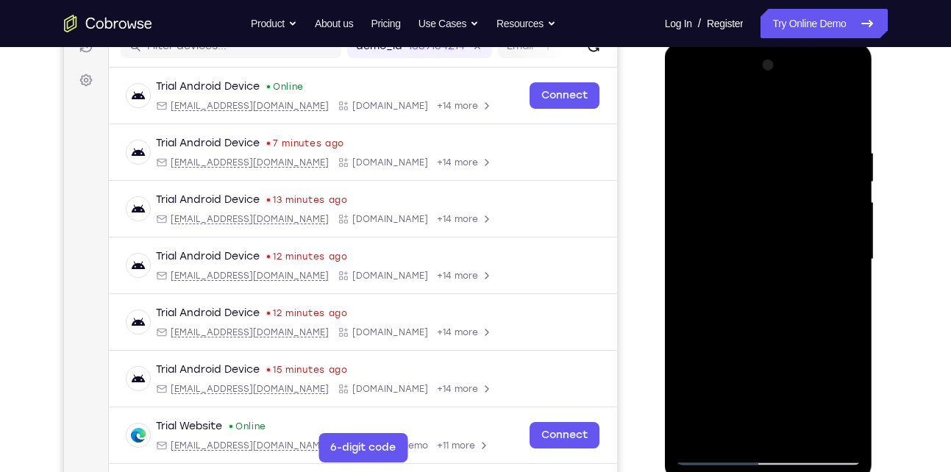
drag, startPoint x: 741, startPoint y: 354, endPoint x: 784, endPoint y: 193, distance: 165.8
click at [784, 193] on div at bounding box center [768, 260] width 185 height 412
drag, startPoint x: 750, startPoint y: 354, endPoint x: 795, endPoint y: 187, distance: 173.0
click at [795, 187] on div at bounding box center [768, 260] width 185 height 412
drag, startPoint x: 754, startPoint y: 318, endPoint x: 825, endPoint y: 121, distance: 209.5
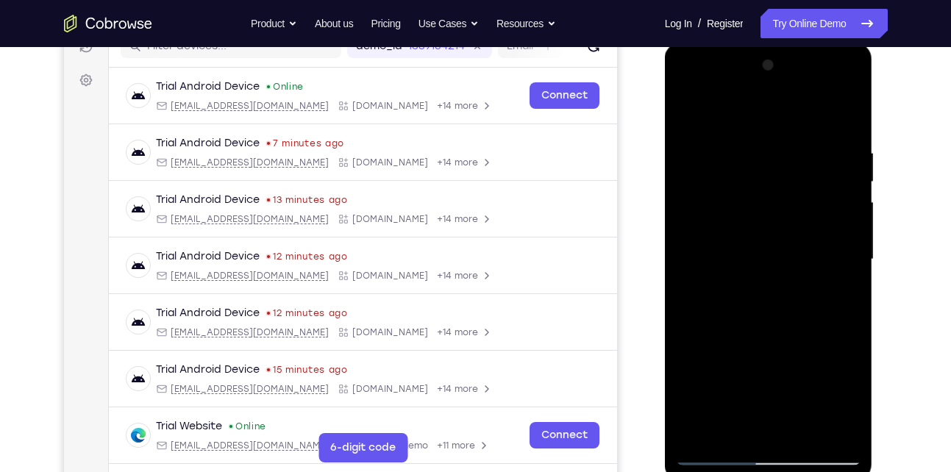
click at [825, 121] on div at bounding box center [768, 260] width 185 height 412
drag, startPoint x: 785, startPoint y: 374, endPoint x: 742, endPoint y: 109, distance: 268.8
click at [742, 109] on div at bounding box center [768, 260] width 185 height 412
click at [803, 431] on div at bounding box center [768, 260] width 185 height 412
click at [720, 454] on div at bounding box center [768, 260] width 185 height 412
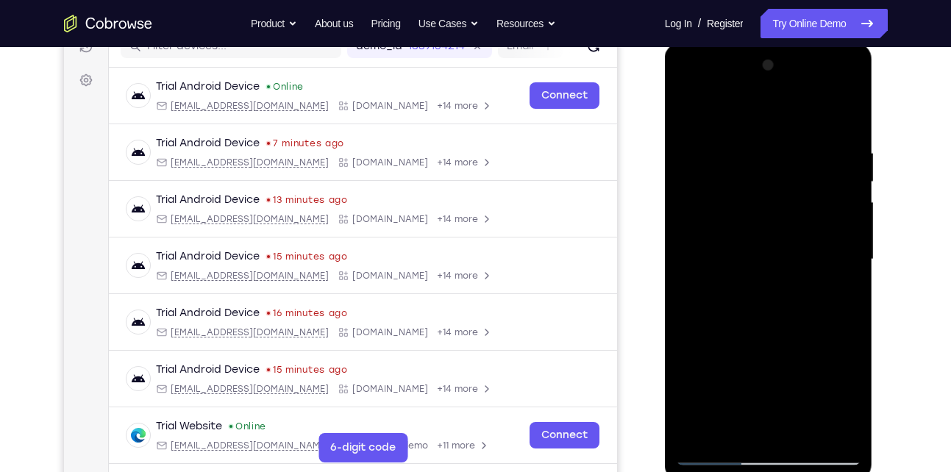
drag, startPoint x: 769, startPoint y: 249, endPoint x: 777, endPoint y: 316, distance: 67.4
click at [777, 316] on div at bounding box center [768, 260] width 185 height 412
drag, startPoint x: 848, startPoint y: 144, endPoint x: 692, endPoint y: 154, distance: 156.2
click at [692, 154] on div at bounding box center [768, 260] width 185 height 412
drag, startPoint x: 834, startPoint y: 146, endPoint x: 706, endPoint y: 147, distance: 127.2
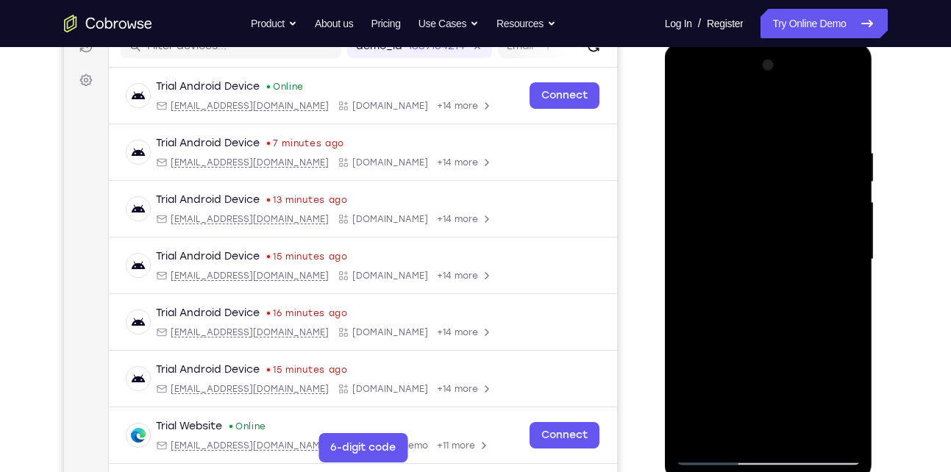
click at [706, 147] on div at bounding box center [768, 260] width 185 height 412
click at [756, 144] on div at bounding box center [768, 260] width 185 height 412
click at [843, 257] on div at bounding box center [768, 260] width 185 height 412
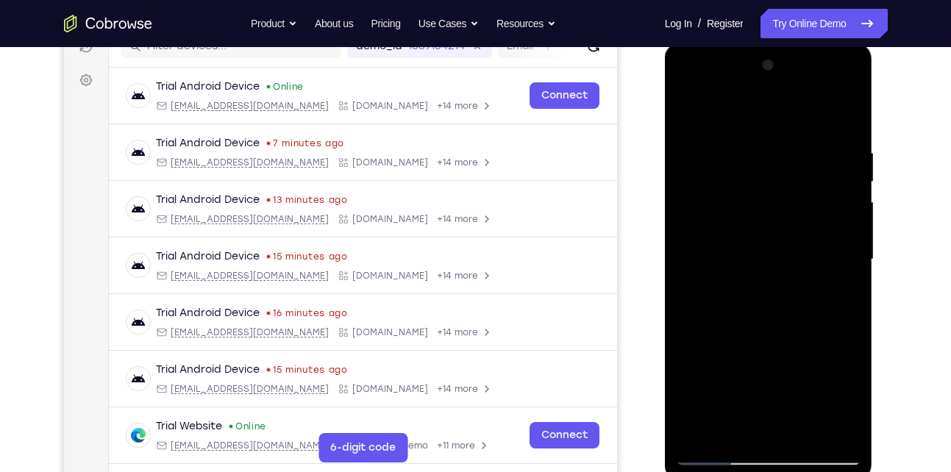
click at [843, 257] on div at bounding box center [768, 260] width 185 height 412
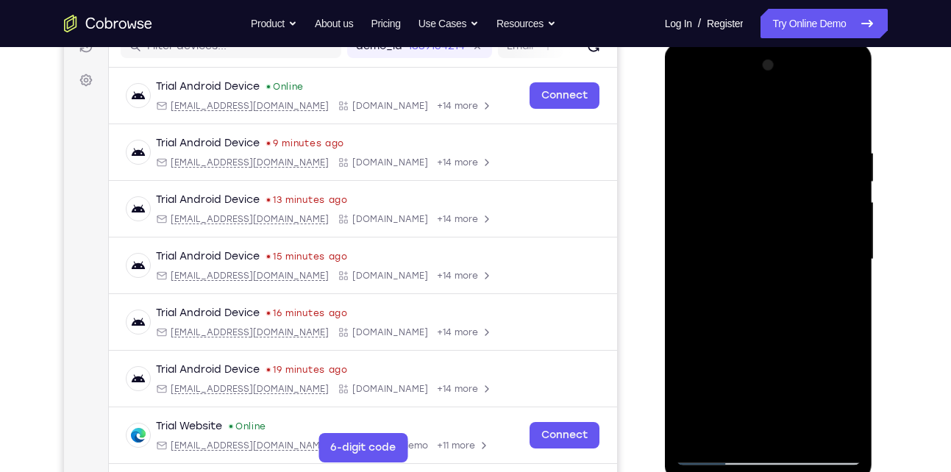
click at [843, 257] on div at bounding box center [768, 260] width 185 height 412
click at [851, 159] on div at bounding box center [768, 260] width 185 height 412
click at [844, 116] on div at bounding box center [768, 260] width 185 height 412
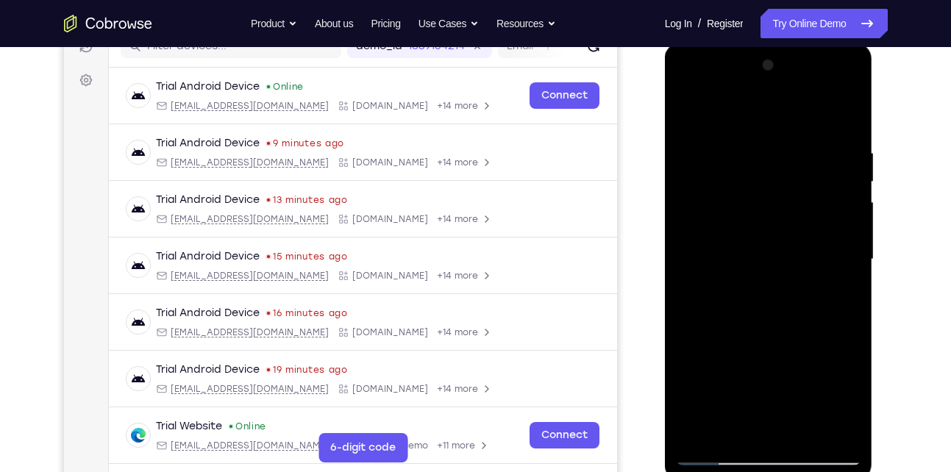
click at [801, 431] on div at bounding box center [768, 260] width 185 height 412
click at [844, 208] on div at bounding box center [768, 260] width 185 height 412
click at [693, 112] on div at bounding box center [768, 260] width 185 height 412
drag, startPoint x: 748, startPoint y: 290, endPoint x: 751, endPoint y: 121, distance: 169.8
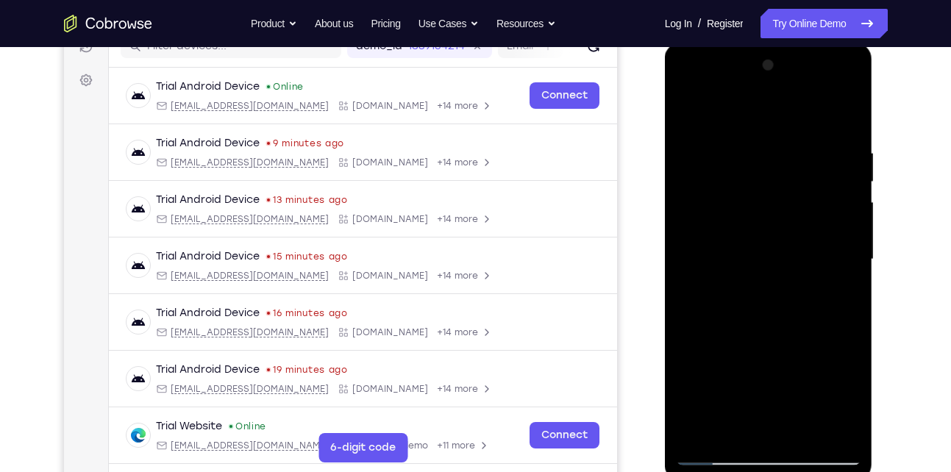
click at [751, 121] on div at bounding box center [768, 260] width 185 height 412
drag, startPoint x: 773, startPoint y: 370, endPoint x: 762, endPoint y: 136, distance: 234.0
click at [762, 136] on div at bounding box center [768, 260] width 185 height 412
drag, startPoint x: 762, startPoint y: 262, endPoint x: 790, endPoint y: 56, distance: 208.5
click at [790, 56] on div at bounding box center [768, 260] width 185 height 412
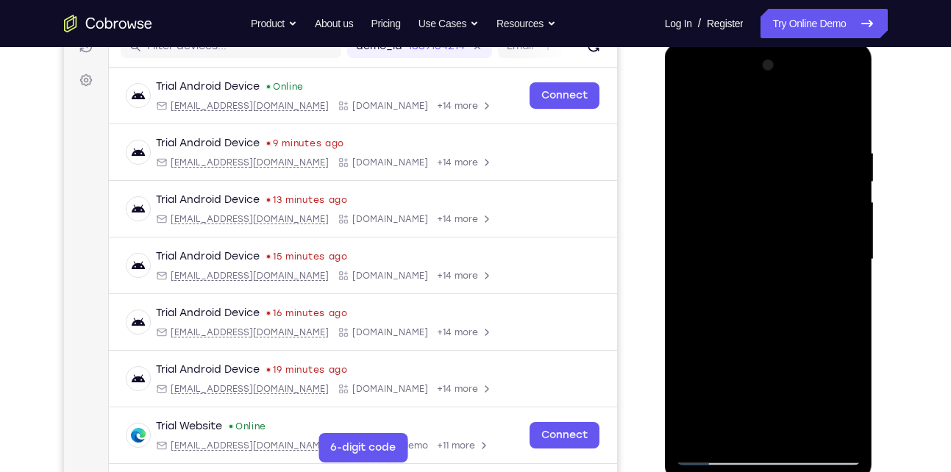
drag, startPoint x: 771, startPoint y: 293, endPoint x: 794, endPoint y: 22, distance: 271.5
click at [794, 43] on html "Online web based iOS Simulators and Android Emulators. Run iPhone, iPad, Mobile…" at bounding box center [770, 263] width 210 height 441
drag, startPoint x: 770, startPoint y: 304, endPoint x: 837, endPoint y: -7, distance: 317.9
click at [837, 43] on html "Online web based iOS Simulators and Android Emulators. Run iPhone, iPad, Mobile…" at bounding box center [770, 263] width 210 height 441
drag, startPoint x: 751, startPoint y: 313, endPoint x: 767, endPoint y: 198, distance: 115.7
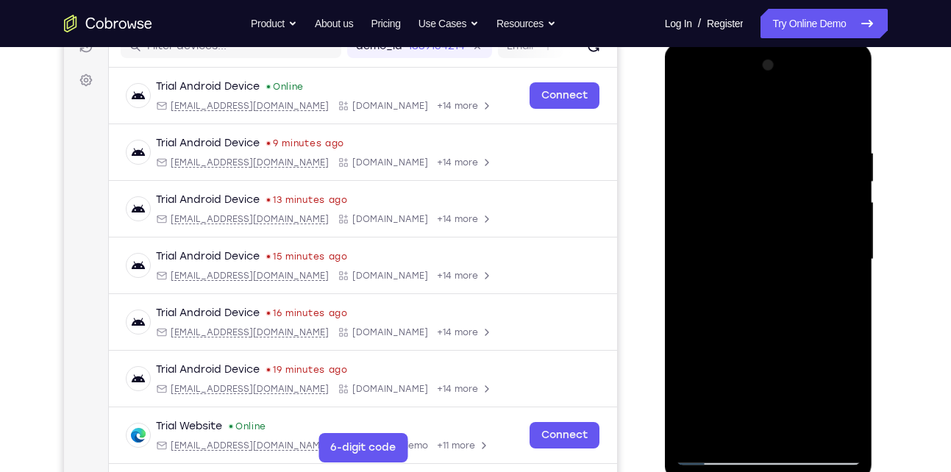
click at [767, 198] on div at bounding box center [768, 260] width 185 height 412
drag, startPoint x: 763, startPoint y: 354, endPoint x: 767, endPoint y: 219, distance: 134.6
click at [767, 219] on div at bounding box center [768, 260] width 185 height 412
click at [730, 434] on div at bounding box center [768, 260] width 185 height 412
click at [737, 110] on div at bounding box center [768, 260] width 185 height 412
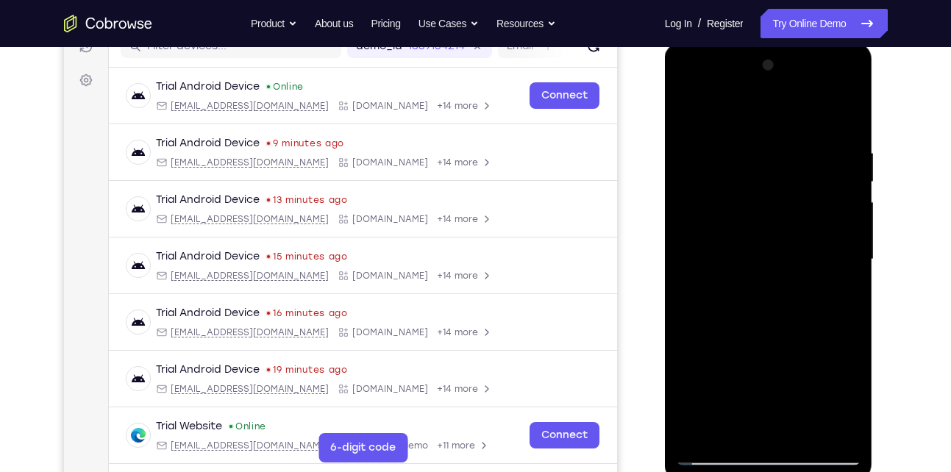
drag, startPoint x: 783, startPoint y: 166, endPoint x: 781, endPoint y: 276, distance: 109.5
click at [781, 276] on div at bounding box center [768, 260] width 185 height 412
click at [775, 143] on div at bounding box center [768, 260] width 185 height 412
click at [721, 377] on div at bounding box center [768, 260] width 185 height 412
drag, startPoint x: 775, startPoint y: 336, endPoint x: 763, endPoint y: 246, distance: 90.5
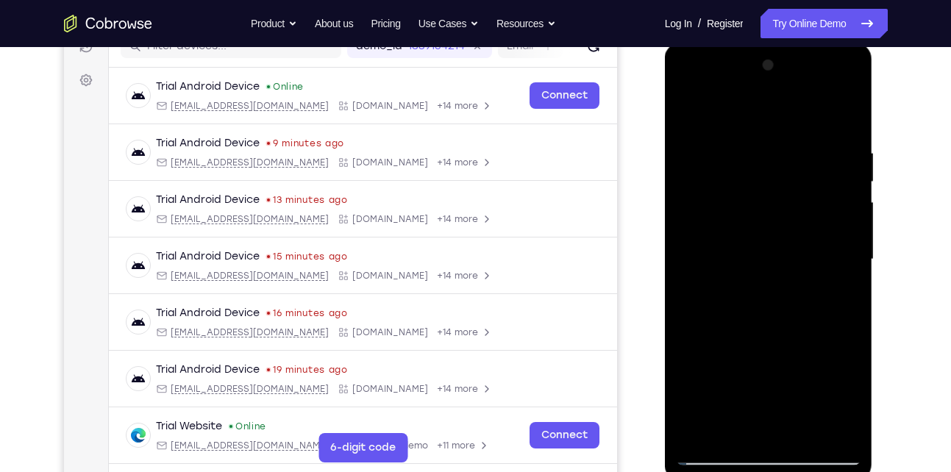
click at [763, 246] on div at bounding box center [768, 260] width 185 height 412
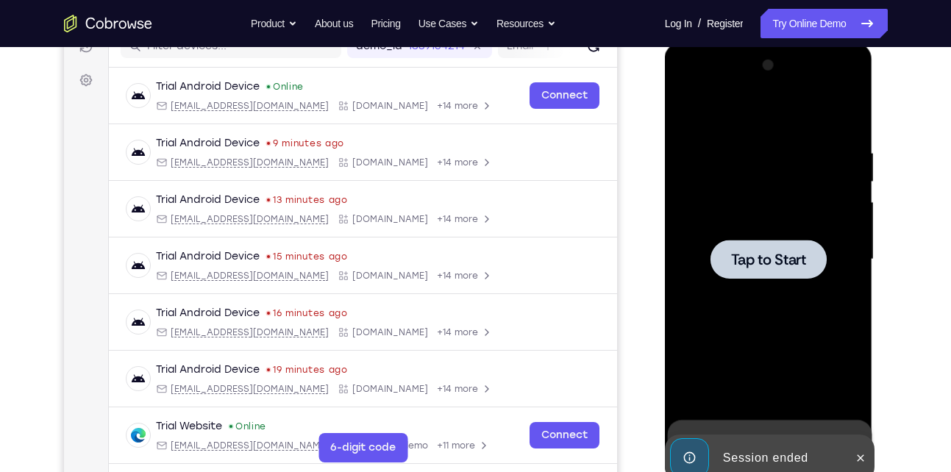
click at [756, 265] on span "Tap to Start" at bounding box center [768, 259] width 75 height 15
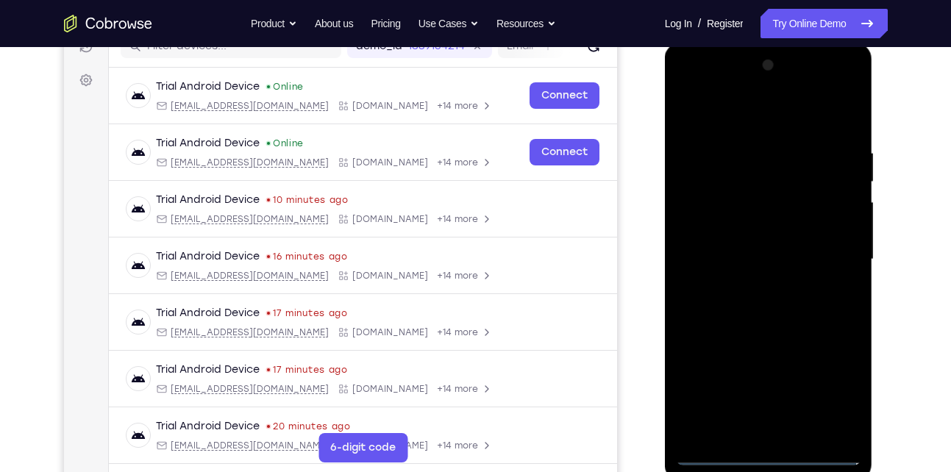
click at [773, 455] on div at bounding box center [768, 260] width 185 height 412
click at [831, 382] on div at bounding box center [768, 260] width 185 height 412
click at [795, 121] on div at bounding box center [768, 260] width 185 height 412
click at [829, 244] on div at bounding box center [768, 260] width 185 height 412
click at [760, 283] on div at bounding box center [768, 260] width 185 height 412
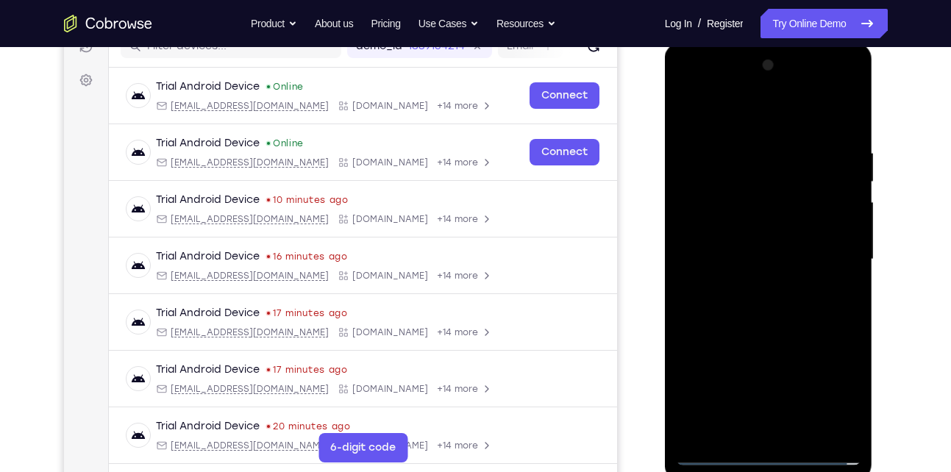
click at [754, 248] on div at bounding box center [768, 260] width 185 height 412
click at [761, 260] on div at bounding box center [768, 260] width 185 height 412
click at [740, 297] on div at bounding box center [768, 260] width 185 height 412
click at [776, 329] on div at bounding box center [768, 260] width 185 height 412
click at [783, 245] on div at bounding box center [768, 260] width 185 height 412
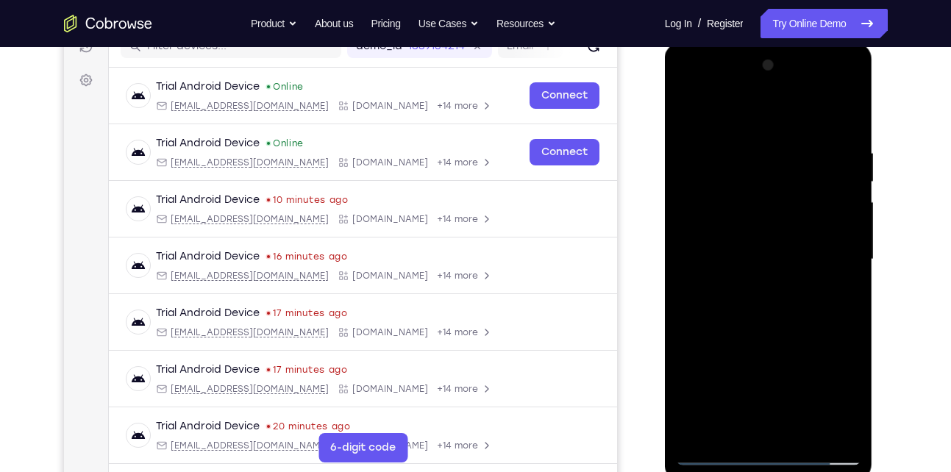
click at [768, 251] on div at bounding box center [768, 260] width 185 height 412
click at [787, 265] on div at bounding box center [768, 260] width 185 height 412
click at [781, 337] on div at bounding box center [768, 260] width 185 height 412
click at [795, 229] on div at bounding box center [768, 260] width 185 height 412
click at [788, 441] on div at bounding box center [768, 260] width 185 height 412
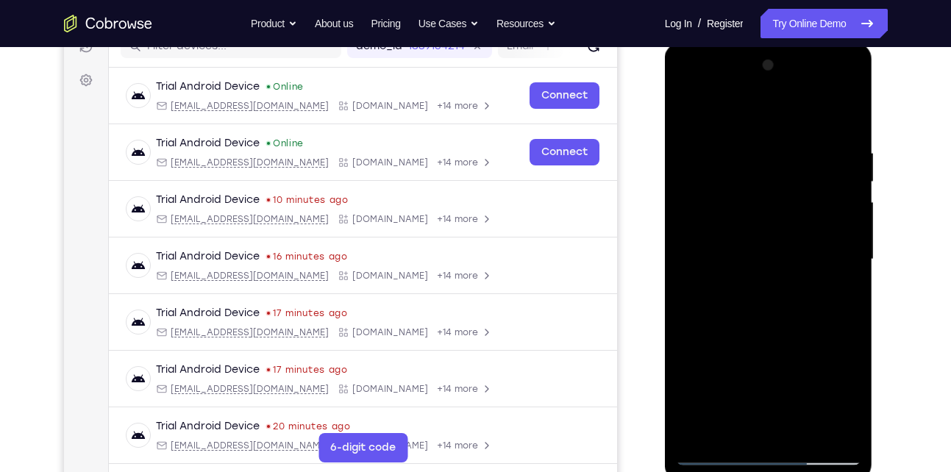
click at [805, 441] on div at bounding box center [768, 260] width 185 height 412
click at [798, 441] on div at bounding box center [768, 260] width 185 height 412
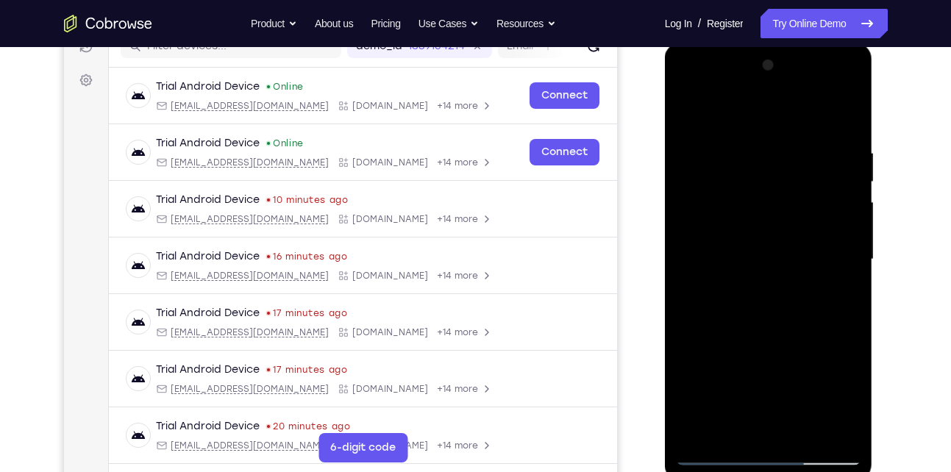
click at [798, 443] on div at bounding box center [768, 260] width 185 height 412
click at [837, 192] on div at bounding box center [768, 260] width 185 height 412
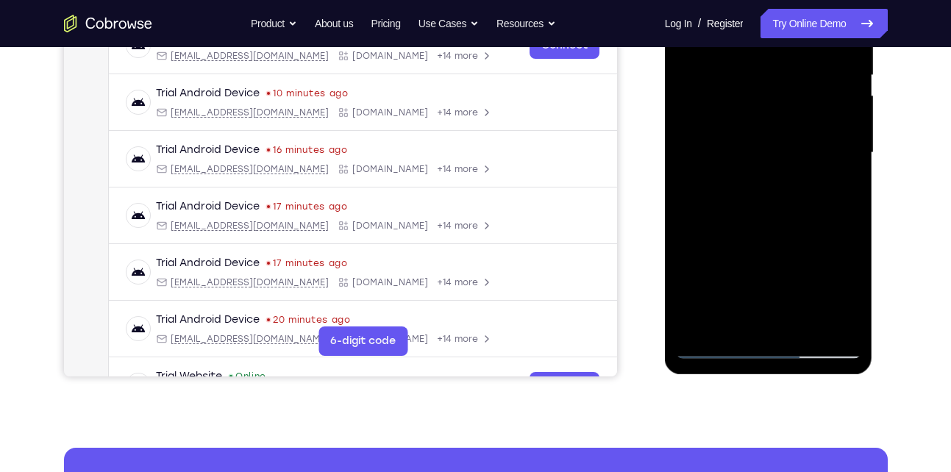
scroll to position [308, 0]
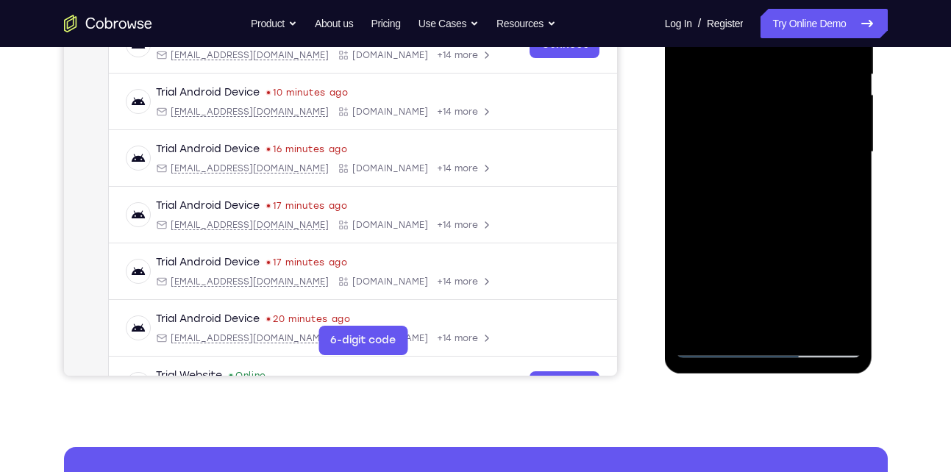
click at [803, 334] on div at bounding box center [768, 152] width 185 height 412
click at [798, 334] on div at bounding box center [768, 152] width 185 height 412
click at [799, 335] on div at bounding box center [768, 152] width 185 height 412
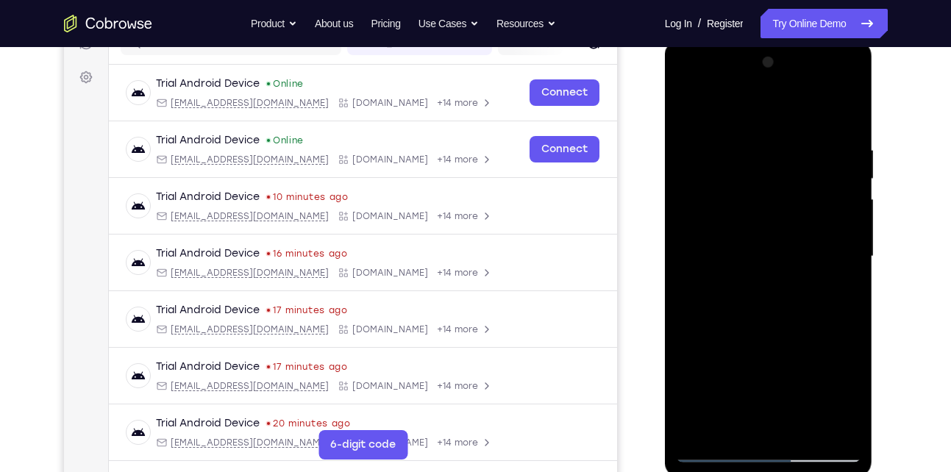
scroll to position [203, 0]
click at [748, 258] on div at bounding box center [768, 257] width 185 height 412
click at [747, 304] on div at bounding box center [768, 257] width 185 height 412
click at [736, 215] on div at bounding box center [768, 257] width 185 height 412
click at [743, 190] on div at bounding box center [768, 257] width 185 height 412
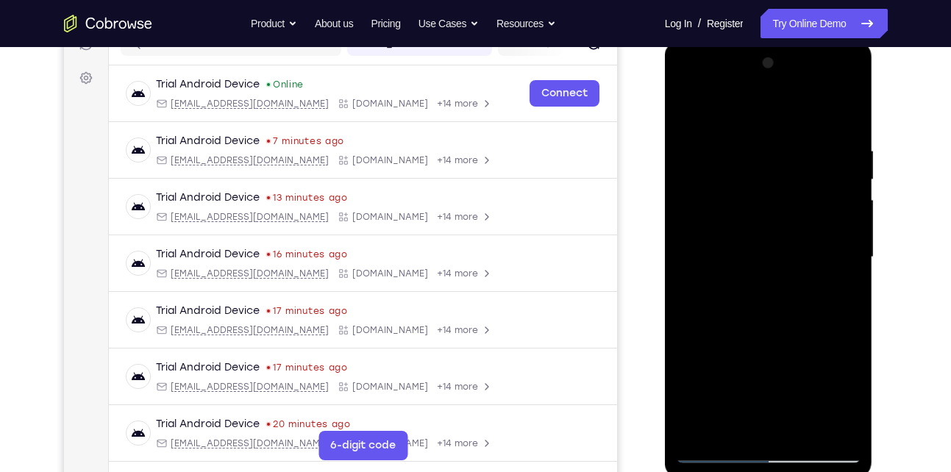
click at [743, 190] on div at bounding box center [768, 257] width 185 height 412
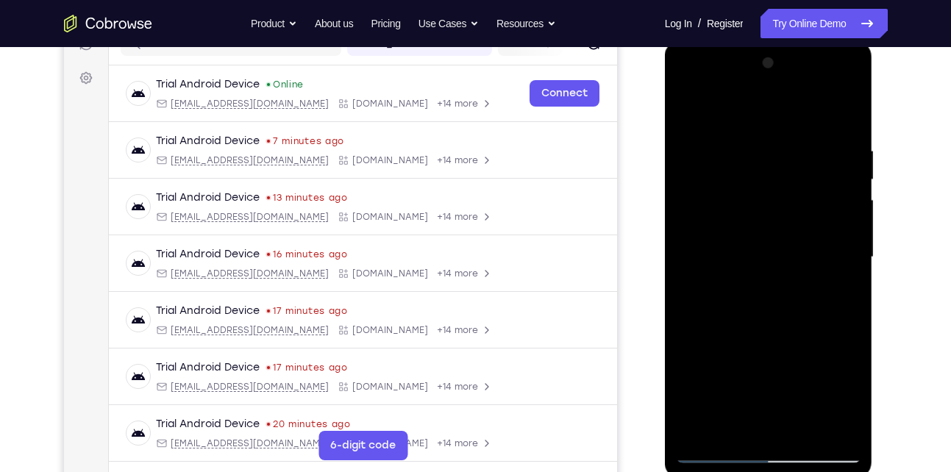
click at [743, 190] on div at bounding box center [768, 257] width 185 height 412
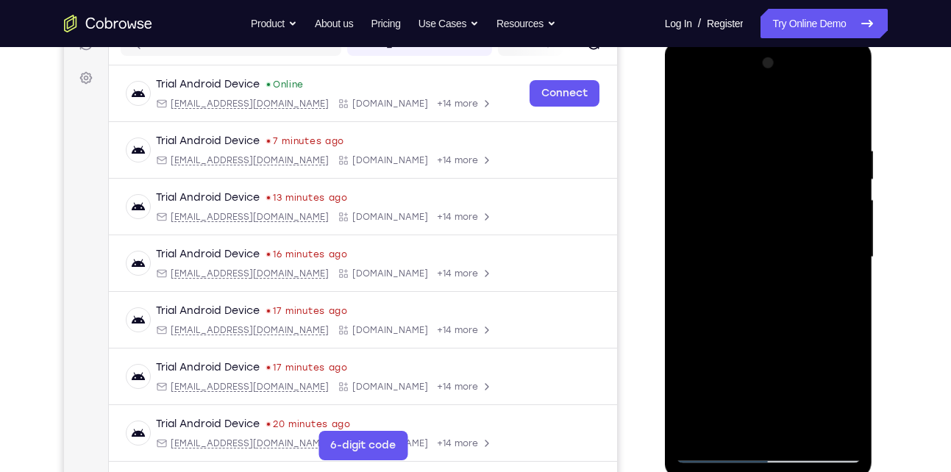
click at [743, 190] on div at bounding box center [768, 257] width 185 height 412
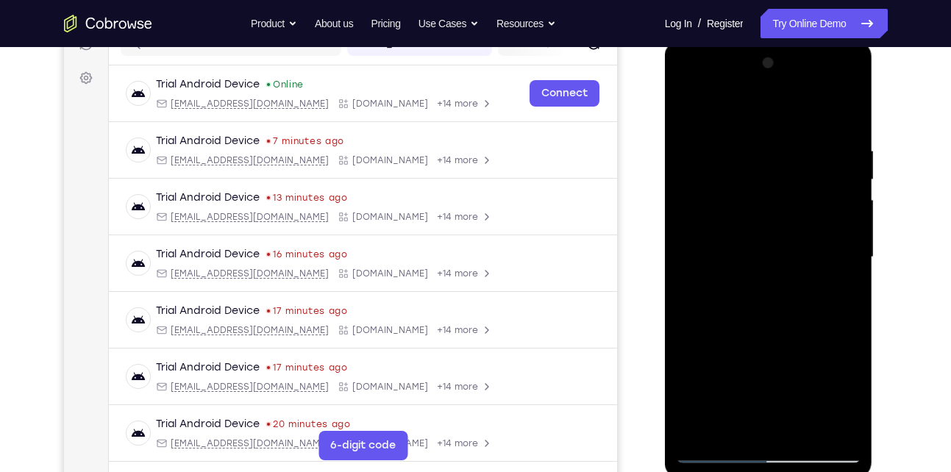
click at [743, 190] on div at bounding box center [768, 257] width 185 height 412
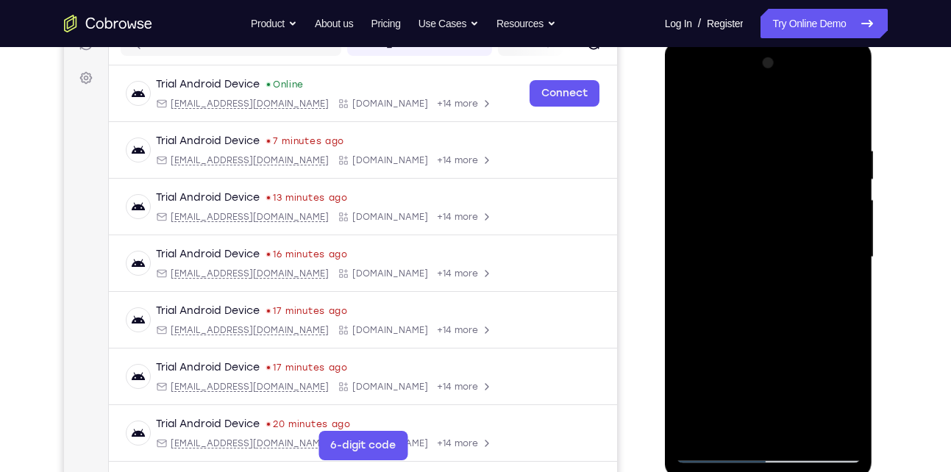
click at [743, 190] on div at bounding box center [768, 257] width 185 height 412
click at [845, 126] on div at bounding box center [768, 257] width 185 height 412
drag, startPoint x: 784, startPoint y: 315, endPoint x: 775, endPoint y: 155, distance: 159.8
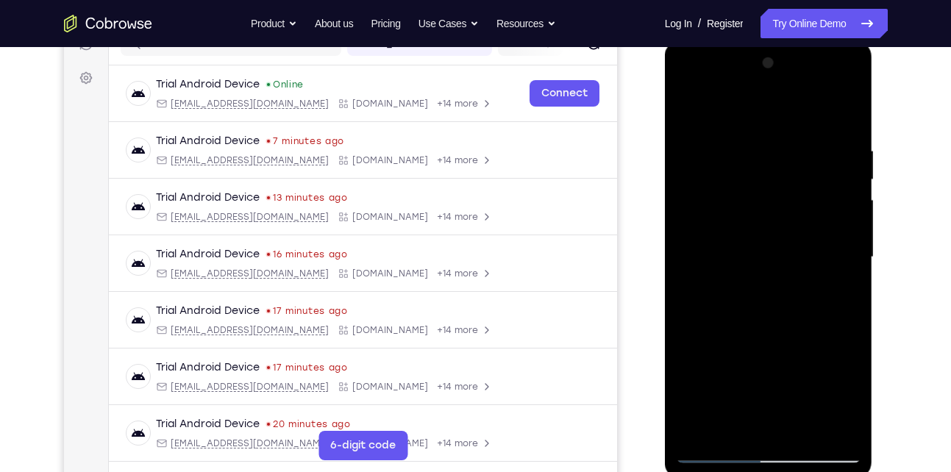
click at [775, 155] on div at bounding box center [768, 257] width 185 height 412
drag, startPoint x: 777, startPoint y: 350, endPoint x: 751, endPoint y: 168, distance: 184.1
click at [751, 168] on div at bounding box center [768, 257] width 185 height 412
drag, startPoint x: 742, startPoint y: 343, endPoint x: 739, endPoint y: 179, distance: 164.0
click at [739, 179] on div at bounding box center [768, 257] width 185 height 412
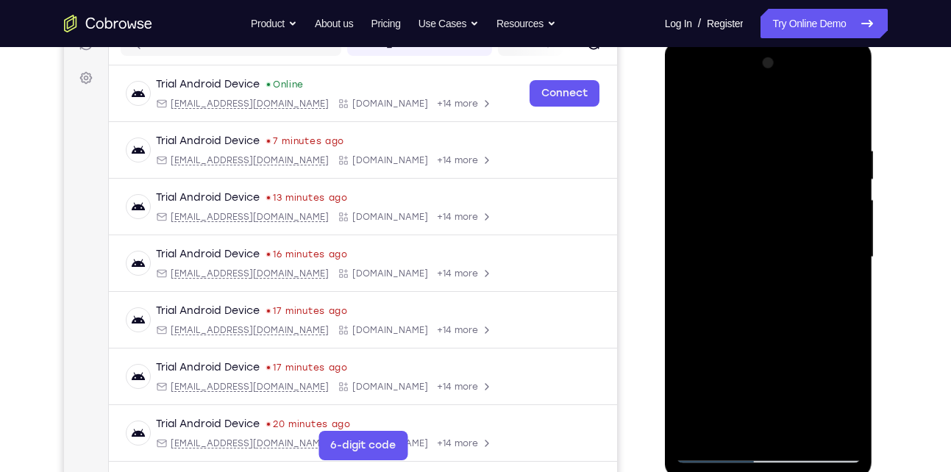
drag, startPoint x: 780, startPoint y: 346, endPoint x: 765, endPoint y: 68, distance: 277.6
click at [765, 68] on div at bounding box center [768, 257] width 185 height 412
drag, startPoint x: 798, startPoint y: 212, endPoint x: 784, endPoint y: 336, distance: 124.3
click at [784, 336] on div at bounding box center [768, 257] width 185 height 412
drag, startPoint x: 765, startPoint y: 175, endPoint x: 759, endPoint y: 308, distance: 133.2
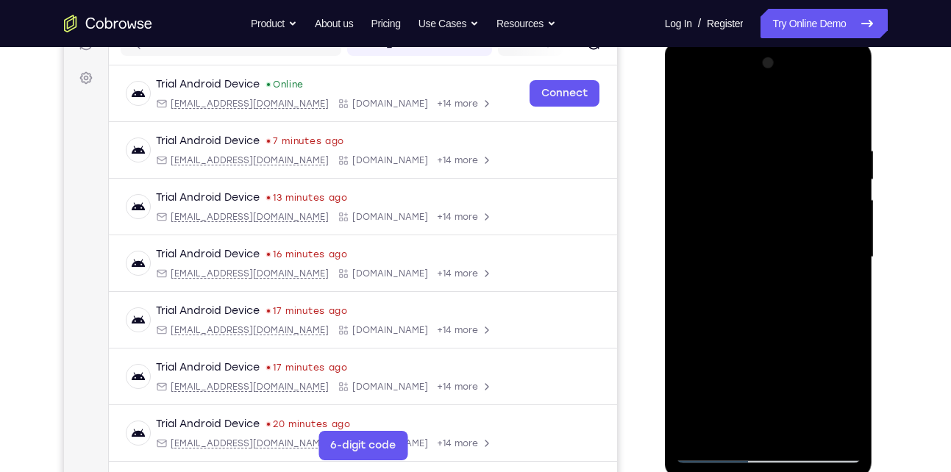
click at [759, 308] on div at bounding box center [768, 257] width 185 height 412
drag, startPoint x: 784, startPoint y: 380, endPoint x: 760, endPoint y: 161, distance: 220.4
click at [760, 161] on div at bounding box center [768, 257] width 185 height 412
drag, startPoint x: 765, startPoint y: 318, endPoint x: 810, endPoint y: 176, distance: 148.1
click at [810, 176] on div at bounding box center [768, 257] width 185 height 412
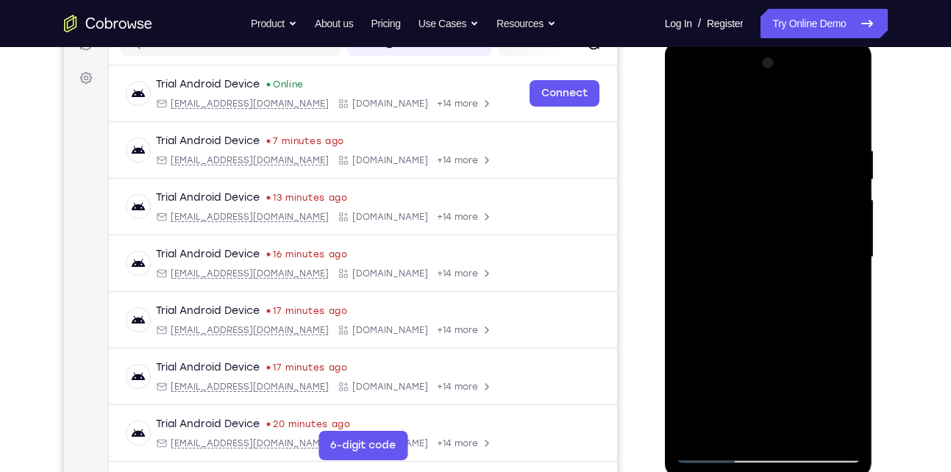
drag, startPoint x: 755, startPoint y: 340, endPoint x: 755, endPoint y: 262, distance: 77.2
click at [755, 262] on div at bounding box center [768, 257] width 185 height 412
drag, startPoint x: 793, startPoint y: 368, endPoint x: 775, endPoint y: 209, distance: 159.9
click at [775, 209] on div at bounding box center [768, 257] width 185 height 412
click at [852, 282] on div at bounding box center [768, 257] width 185 height 412
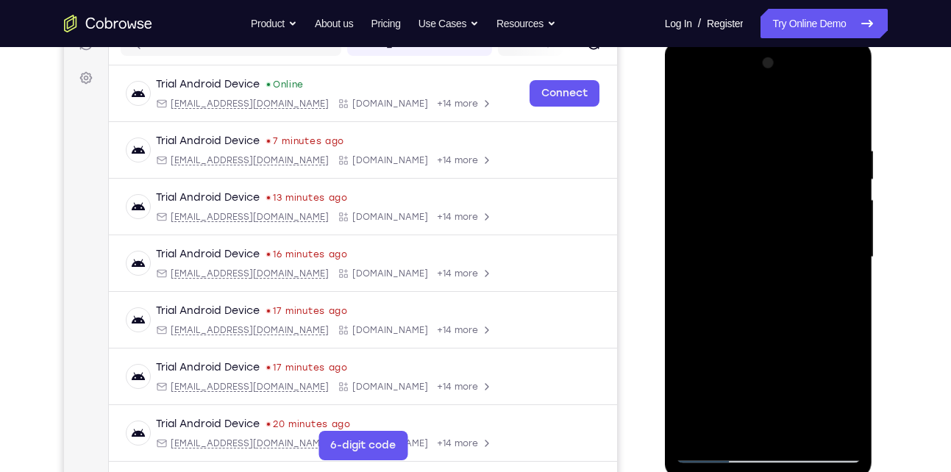
click at [852, 282] on div at bounding box center [768, 257] width 185 height 412
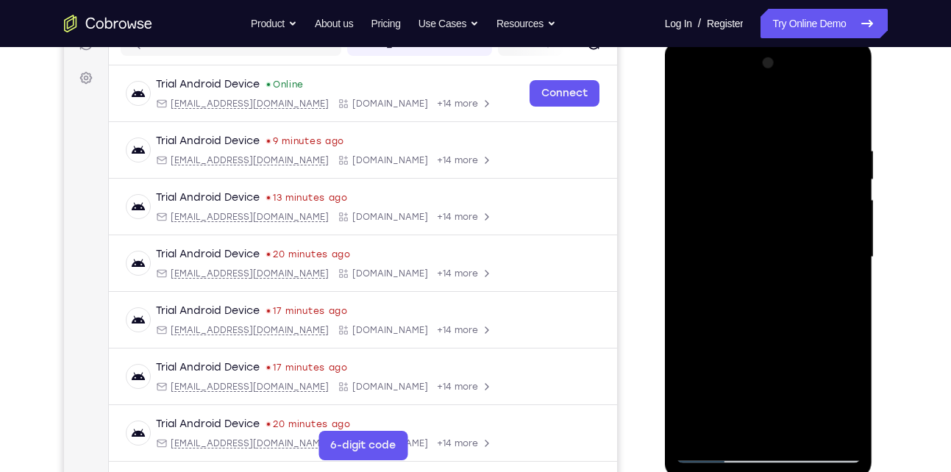
click at [852, 282] on div at bounding box center [768, 257] width 185 height 412
drag, startPoint x: 758, startPoint y: 323, endPoint x: 773, endPoint y: 195, distance: 129.5
click at [773, 195] on div at bounding box center [768, 257] width 185 height 412
drag, startPoint x: 771, startPoint y: 346, endPoint x: 783, endPoint y: 209, distance: 138.0
click at [783, 209] on div at bounding box center [768, 257] width 185 height 412
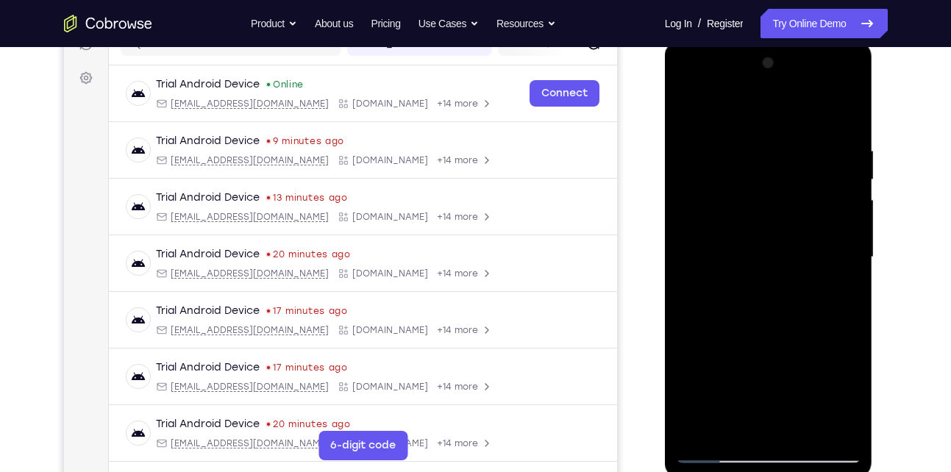
drag, startPoint x: 754, startPoint y: 343, endPoint x: 774, endPoint y: 248, distance: 97.0
click at [774, 248] on div at bounding box center [768, 257] width 185 height 412
click at [840, 210] on div at bounding box center [768, 257] width 185 height 412
click at [847, 210] on div at bounding box center [768, 257] width 185 height 412
click at [848, 206] on div at bounding box center [768, 257] width 185 height 412
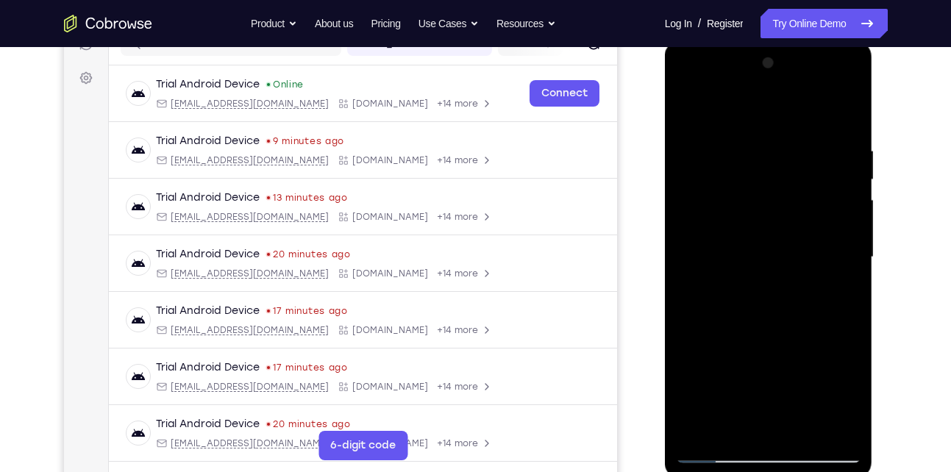
click at [848, 206] on div at bounding box center [768, 257] width 185 height 412
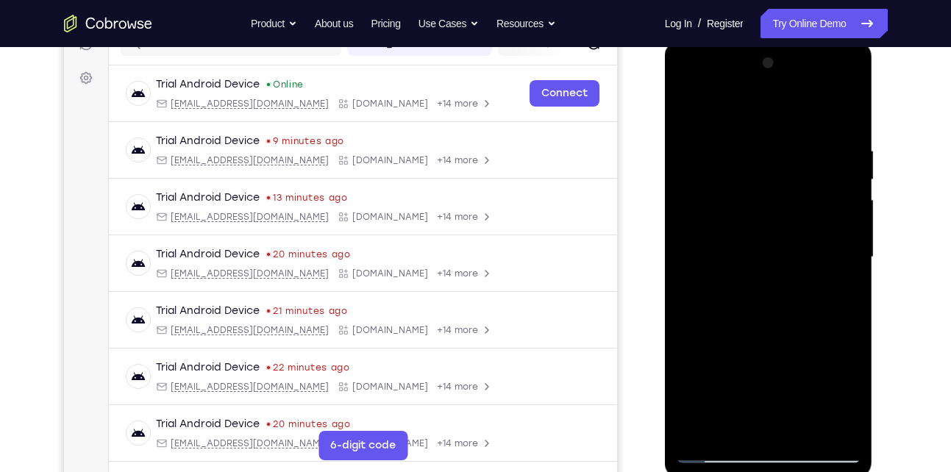
click at [848, 206] on div at bounding box center [768, 257] width 185 height 412
drag, startPoint x: 773, startPoint y: 190, endPoint x: 767, endPoint y: 106, distance: 84.0
click at [767, 106] on div at bounding box center [768, 257] width 185 height 412
click at [848, 320] on div at bounding box center [768, 257] width 185 height 412
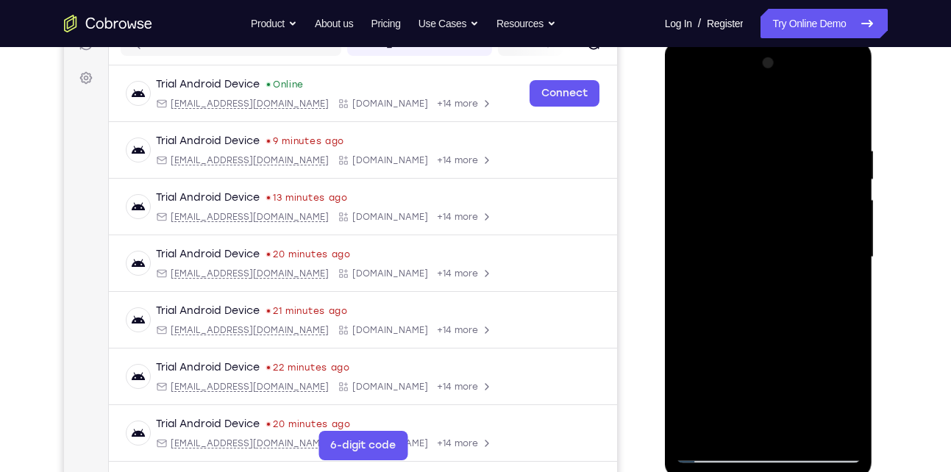
drag, startPoint x: 792, startPoint y: 239, endPoint x: 788, endPoint y: 388, distance: 149.3
click at [788, 388] on div at bounding box center [768, 257] width 185 height 412
drag, startPoint x: 781, startPoint y: 326, endPoint x: 768, endPoint y: 150, distance: 176.2
click at [768, 150] on div at bounding box center [768, 257] width 185 height 412
drag, startPoint x: 770, startPoint y: 286, endPoint x: 776, endPoint y: 156, distance: 130.3
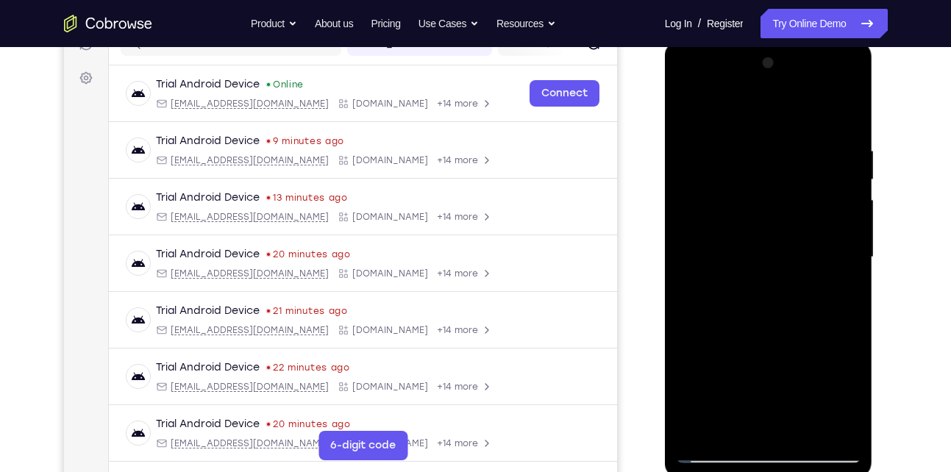
click at [776, 156] on div at bounding box center [768, 257] width 185 height 412
drag, startPoint x: 745, startPoint y: 354, endPoint x: 742, endPoint y: 184, distance: 170.6
click at [742, 184] on div at bounding box center [768, 257] width 185 height 412
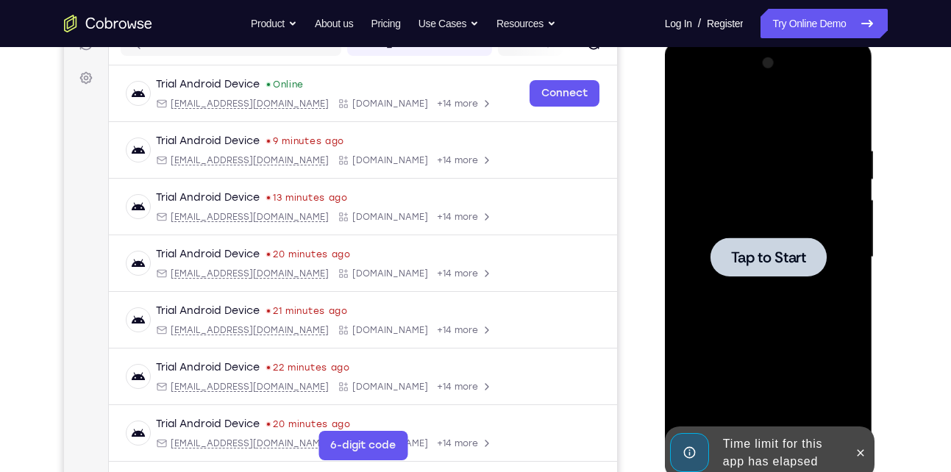
click at [774, 237] on div at bounding box center [768, 256] width 116 height 39
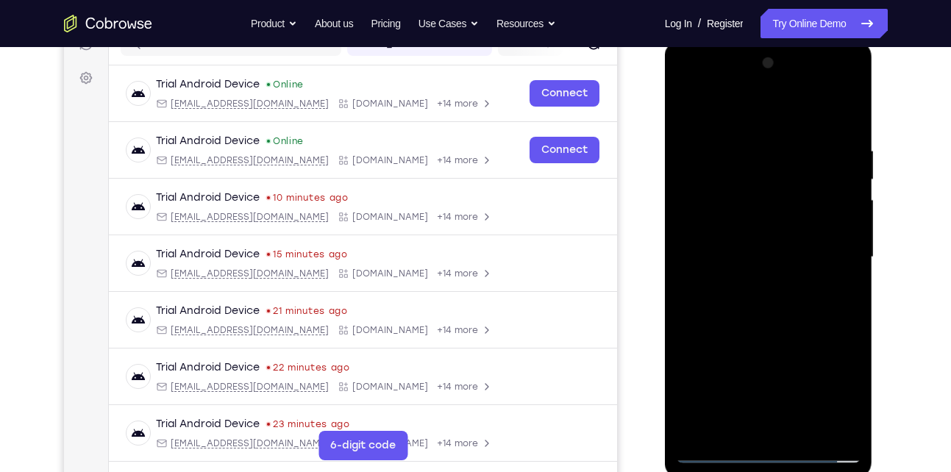
click at [769, 449] on div at bounding box center [768, 257] width 185 height 412
click at [835, 396] on div at bounding box center [768, 257] width 185 height 412
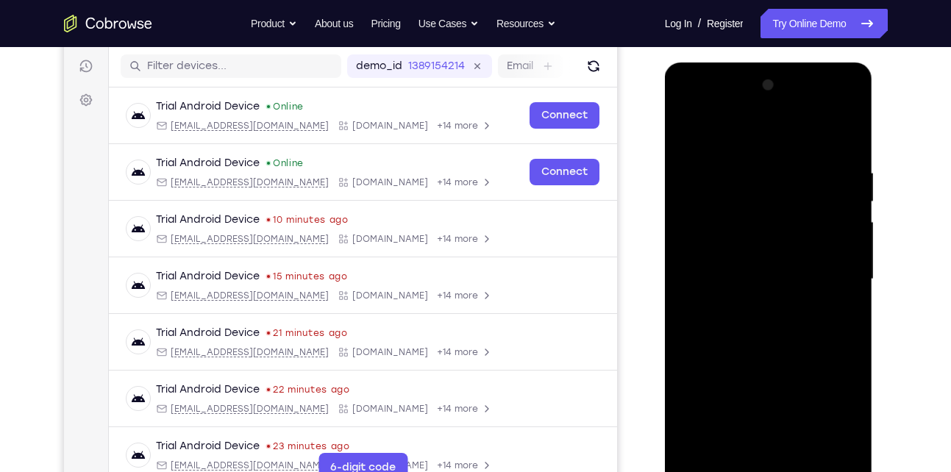
scroll to position [182, 0]
click at [796, 135] on div at bounding box center [768, 279] width 185 height 412
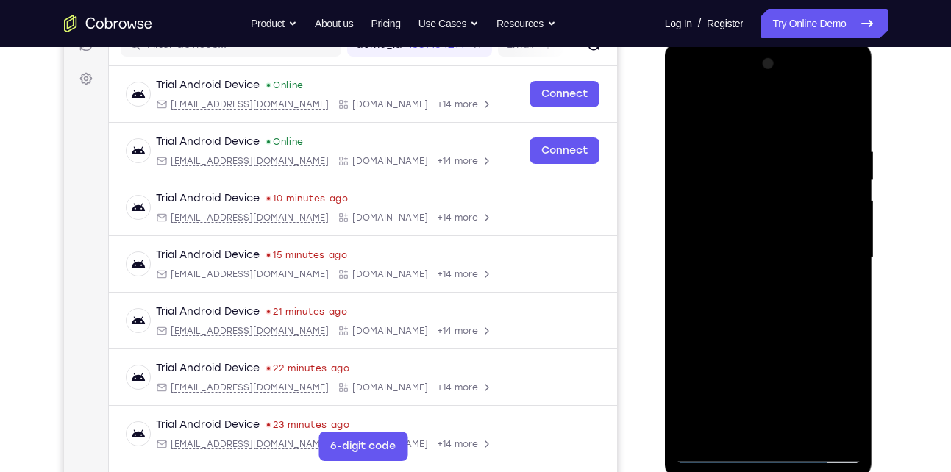
scroll to position [203, 0]
click at [829, 243] on div at bounding box center [768, 257] width 185 height 412
click at [756, 287] on div at bounding box center [768, 257] width 185 height 412
click at [776, 329] on div at bounding box center [768, 257] width 185 height 412
click at [748, 250] on div at bounding box center [768, 257] width 185 height 412
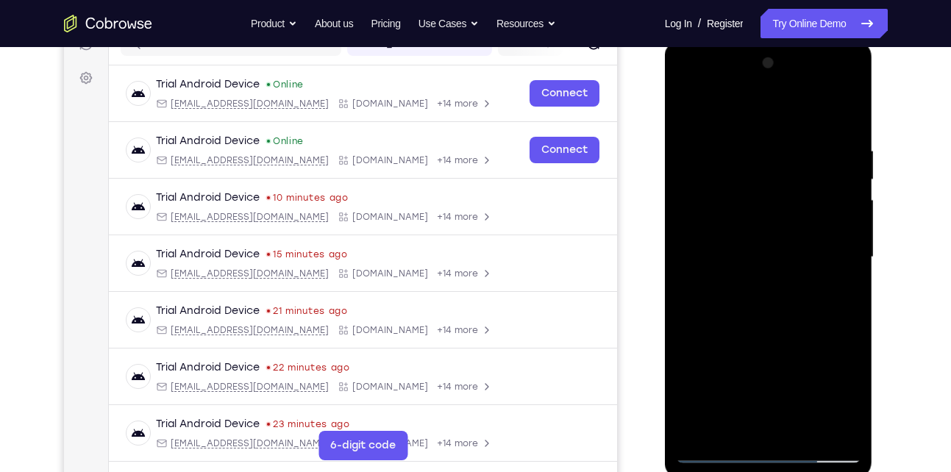
click at [759, 256] on div at bounding box center [768, 257] width 185 height 412
click at [769, 274] on div at bounding box center [768, 257] width 185 height 412
click at [751, 421] on div at bounding box center [768, 257] width 185 height 412
click at [773, 211] on div at bounding box center [768, 257] width 185 height 412
click at [759, 193] on div at bounding box center [768, 257] width 185 height 412
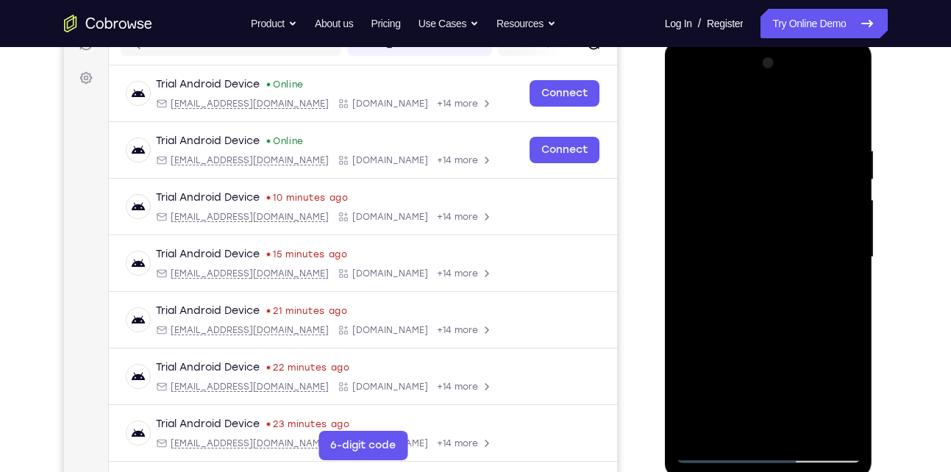
click at [759, 193] on div at bounding box center [768, 257] width 185 height 412
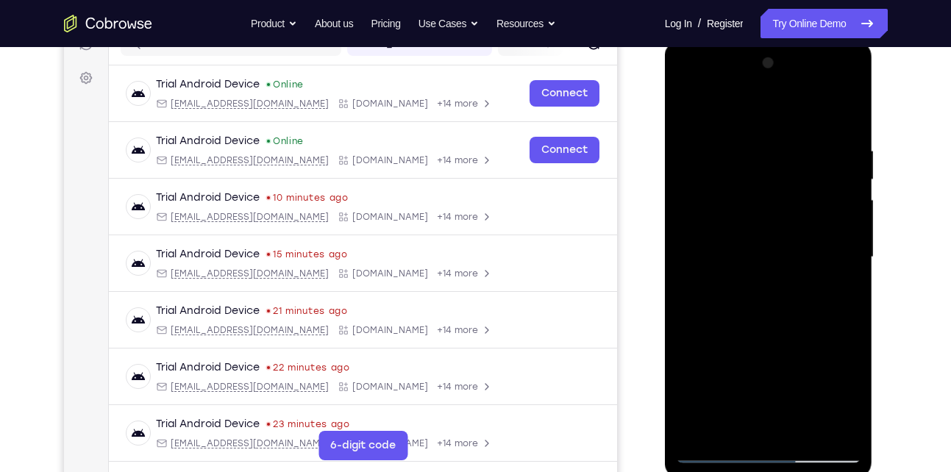
click at [759, 193] on div at bounding box center [768, 257] width 185 height 412
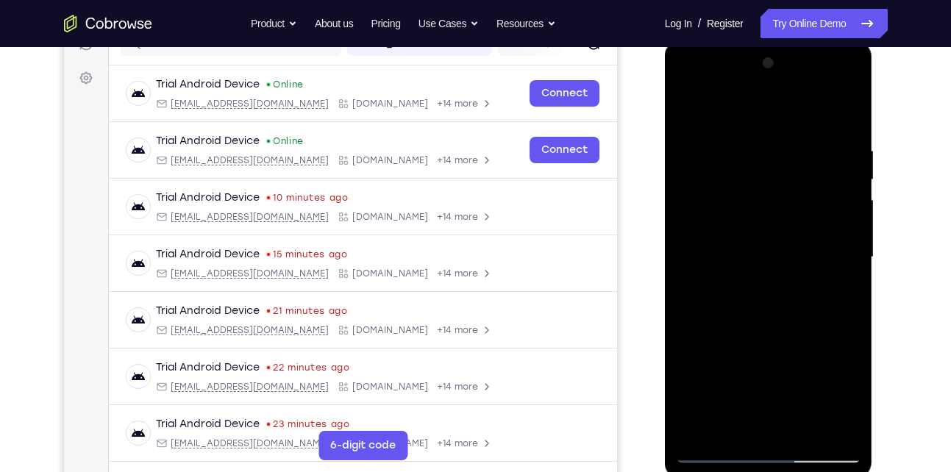
click at [759, 193] on div at bounding box center [768, 257] width 185 height 412
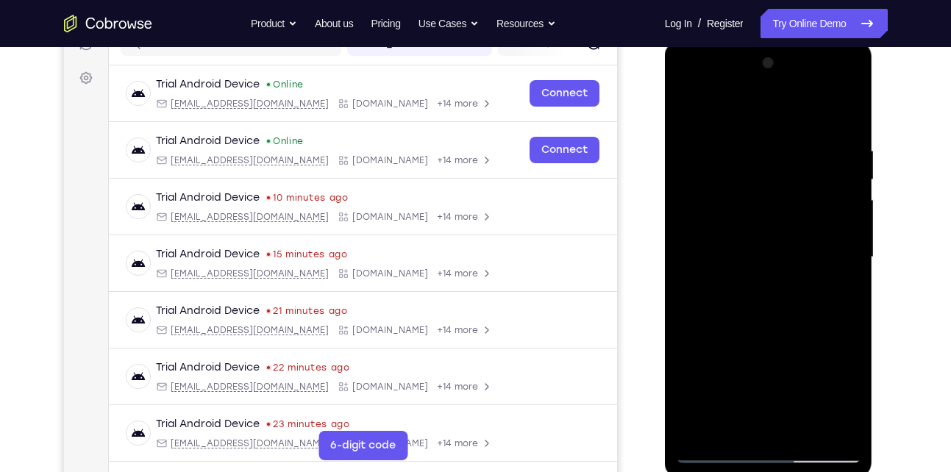
click at [759, 193] on div at bounding box center [768, 257] width 185 height 412
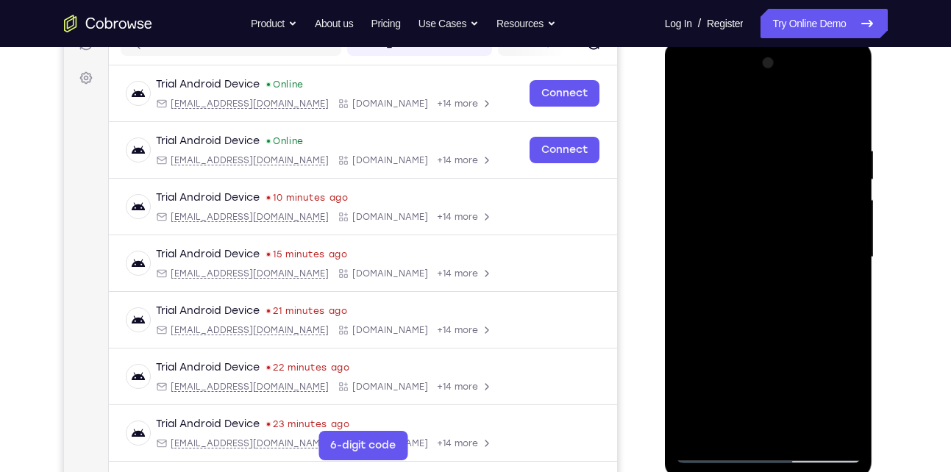
click at [759, 193] on div at bounding box center [768, 257] width 185 height 412
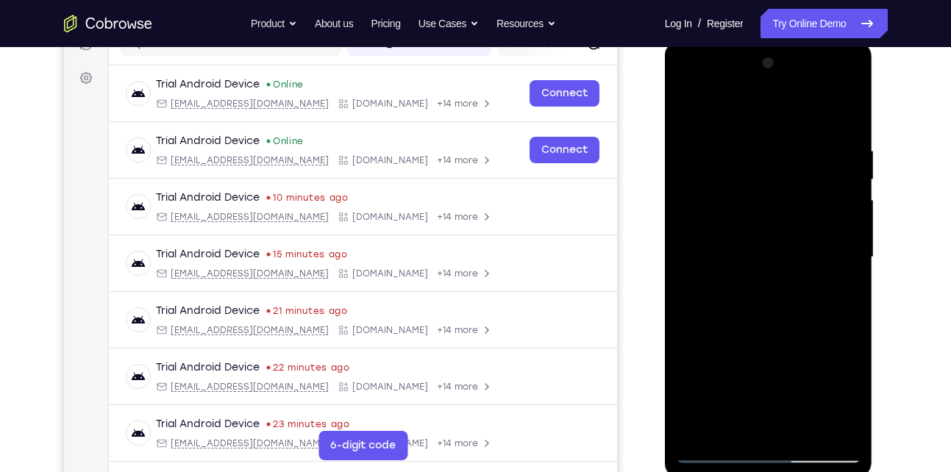
click at [759, 193] on div at bounding box center [768, 257] width 185 height 412
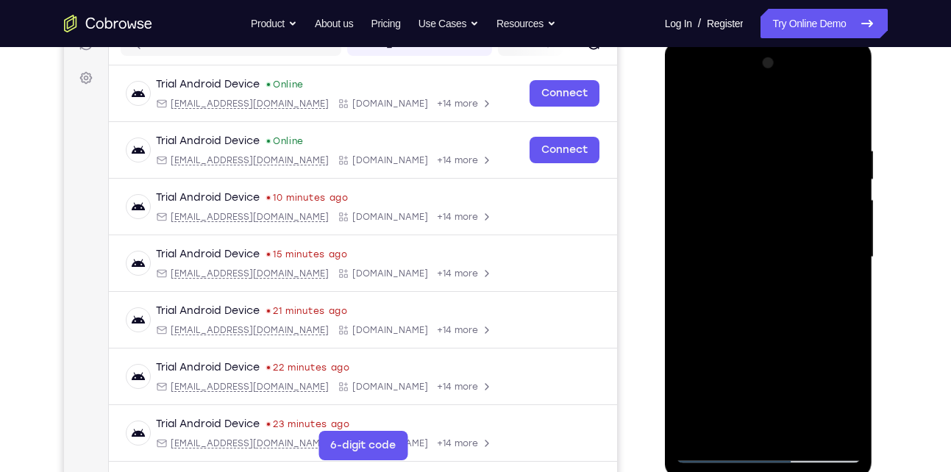
click at [759, 193] on div at bounding box center [768, 257] width 185 height 412
click at [845, 125] on div at bounding box center [768, 257] width 185 height 412
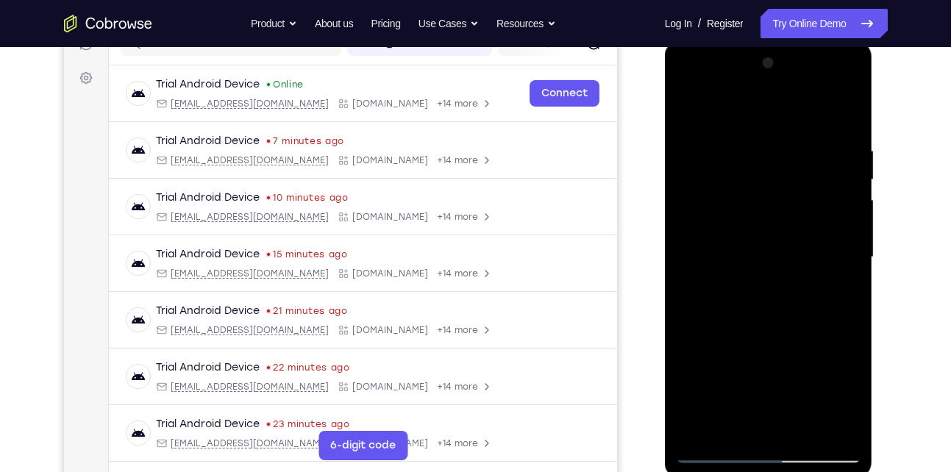
click at [745, 139] on div at bounding box center [768, 257] width 185 height 412
click at [845, 282] on div at bounding box center [768, 257] width 185 height 412
drag, startPoint x: 816, startPoint y: 265, endPoint x: 684, endPoint y: 276, distance: 132.8
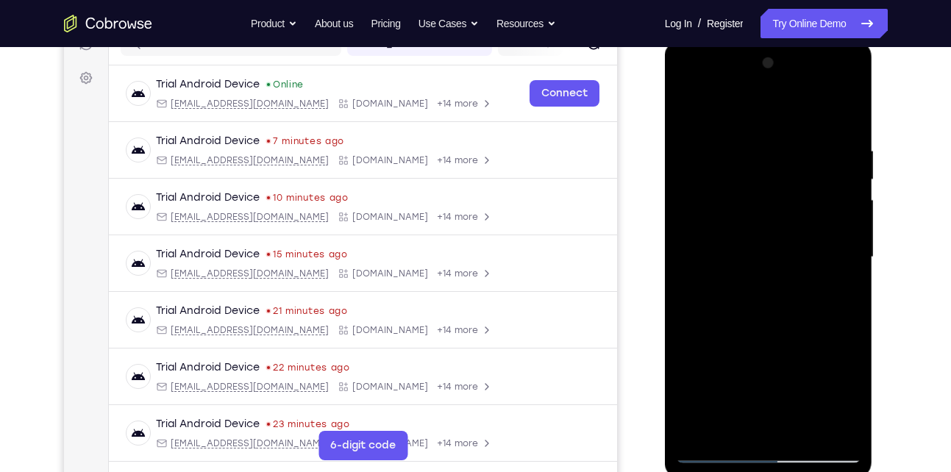
click at [684, 276] on div at bounding box center [768, 257] width 185 height 412
drag, startPoint x: 821, startPoint y: 276, endPoint x: 587, endPoint y: 273, distance: 233.8
click at [665, 273] on html "Online web based iOS Simulators and Android Emulators. Run iPhone, iPad, Mobile…" at bounding box center [770, 260] width 210 height 441
click at [837, 276] on div at bounding box center [768, 257] width 185 height 412
drag, startPoint x: 819, startPoint y: 247, endPoint x: 731, endPoint y: 253, distance: 88.4
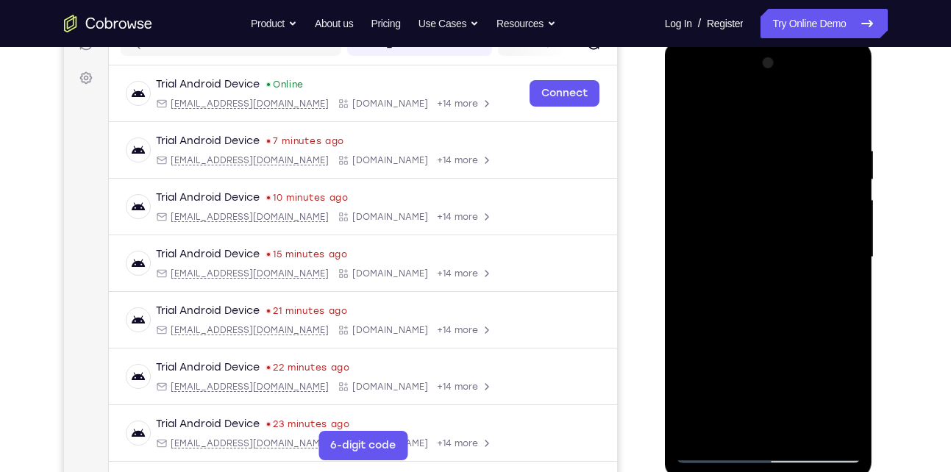
click at [731, 253] on div at bounding box center [768, 257] width 185 height 412
drag, startPoint x: 820, startPoint y: 257, endPoint x: 599, endPoint y: 251, distance: 220.6
click at [665, 251] on html "Online web based iOS Simulators and Android Emulators. Run iPhone, iPad, Mobile…" at bounding box center [770, 260] width 210 height 441
click at [842, 114] on div at bounding box center [768, 257] width 185 height 412
click at [851, 322] on div at bounding box center [768, 257] width 185 height 412
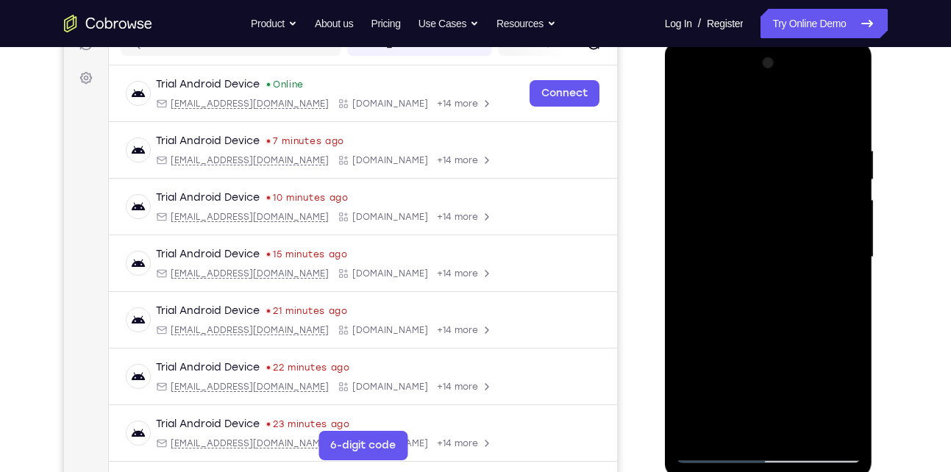
drag, startPoint x: 775, startPoint y: 343, endPoint x: 775, endPoint y: 285, distance: 58.1
click at [775, 285] on div at bounding box center [768, 257] width 185 height 412
click at [852, 266] on div at bounding box center [768, 257] width 185 height 412
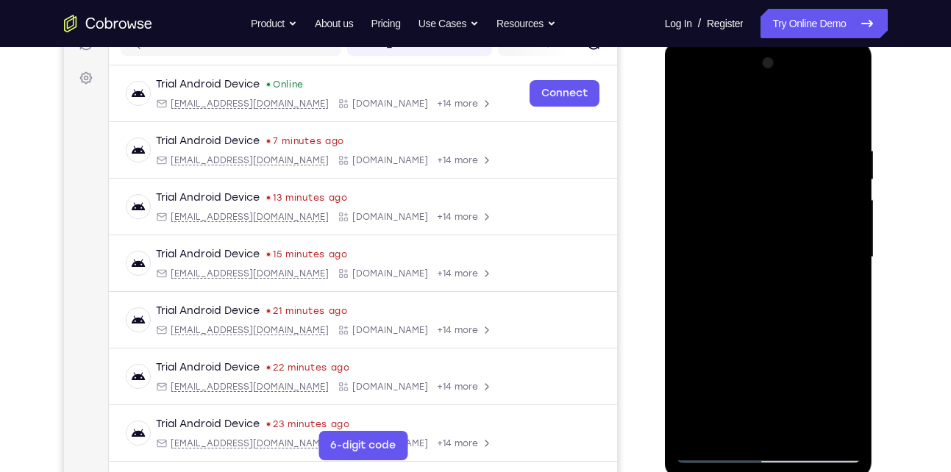
click at [805, 426] on div at bounding box center [768, 257] width 185 height 412
click at [786, 336] on div at bounding box center [768, 257] width 185 height 412
drag, startPoint x: 760, startPoint y: 368, endPoint x: 770, endPoint y: 251, distance: 118.0
click at [770, 251] on div at bounding box center [768, 257] width 185 height 412
drag, startPoint x: 752, startPoint y: 379, endPoint x: 745, endPoint y: 294, distance: 84.8
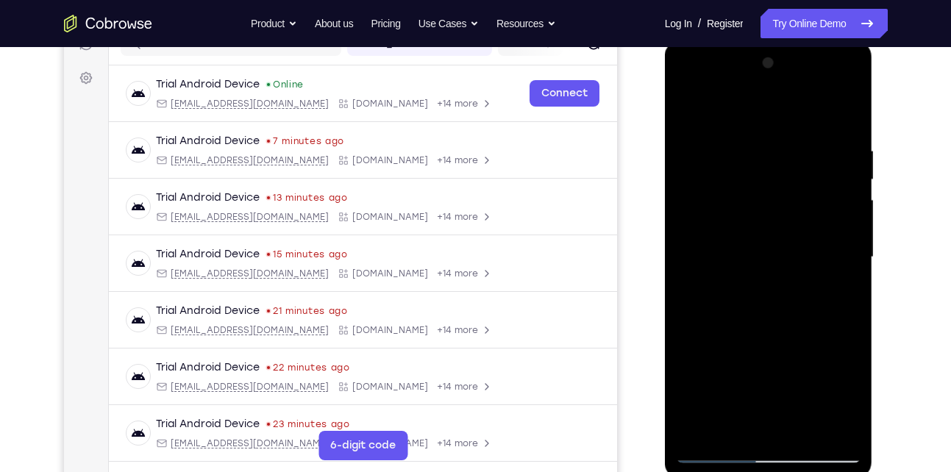
click at [745, 294] on div at bounding box center [768, 257] width 185 height 412
click at [718, 448] on div at bounding box center [768, 257] width 185 height 412
drag, startPoint x: 746, startPoint y: 331, endPoint x: 755, endPoint y: 147, distance: 184.0
click at [755, 147] on div at bounding box center [768, 257] width 185 height 412
drag, startPoint x: 763, startPoint y: 298, endPoint x: 762, endPoint y: 212, distance: 86.8
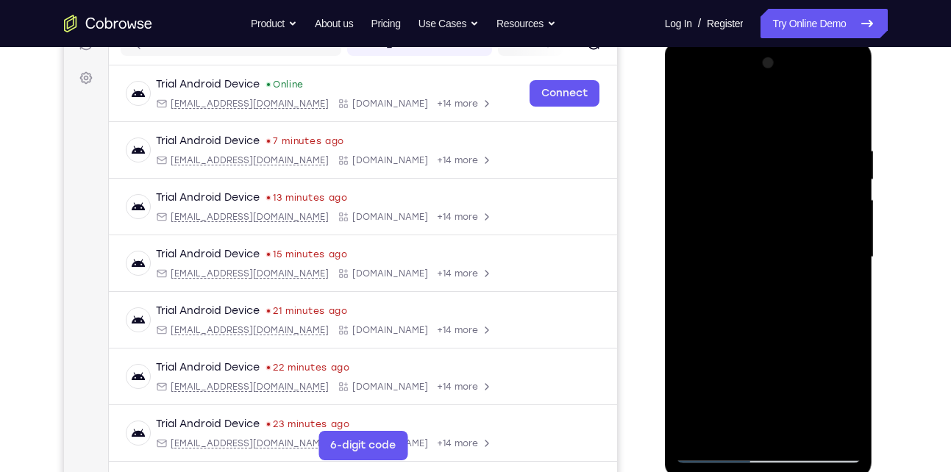
click at [762, 212] on div at bounding box center [768, 257] width 185 height 412
drag, startPoint x: 770, startPoint y: 299, endPoint x: 762, endPoint y: 148, distance: 151.0
click at [762, 148] on div at bounding box center [768, 257] width 185 height 412
drag, startPoint x: 763, startPoint y: 336, endPoint x: 766, endPoint y: 207, distance: 129.4
click at [766, 207] on div at bounding box center [768, 257] width 185 height 412
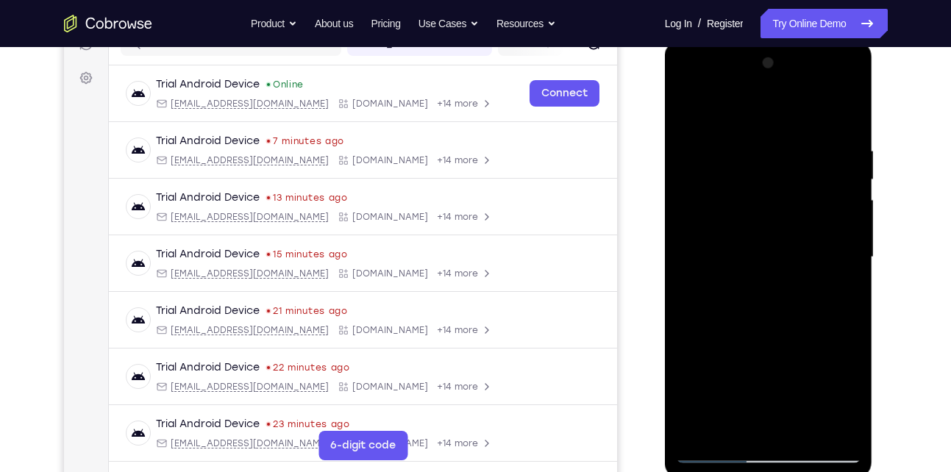
drag, startPoint x: 765, startPoint y: 307, endPoint x: 777, endPoint y: 170, distance: 137.3
click at [777, 170] on div at bounding box center [768, 257] width 185 height 412
drag, startPoint x: 783, startPoint y: 373, endPoint x: 800, endPoint y: 188, distance: 185.3
click at [800, 188] on div at bounding box center [768, 257] width 185 height 412
drag, startPoint x: 767, startPoint y: 350, endPoint x: 770, endPoint y: 298, distance: 52.3
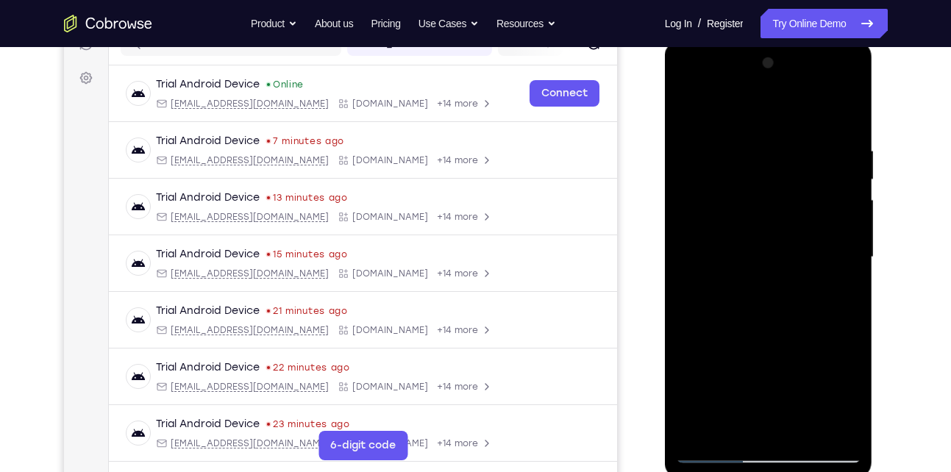
click at [770, 298] on div at bounding box center [768, 257] width 185 height 412
click at [846, 248] on div at bounding box center [768, 257] width 185 height 412
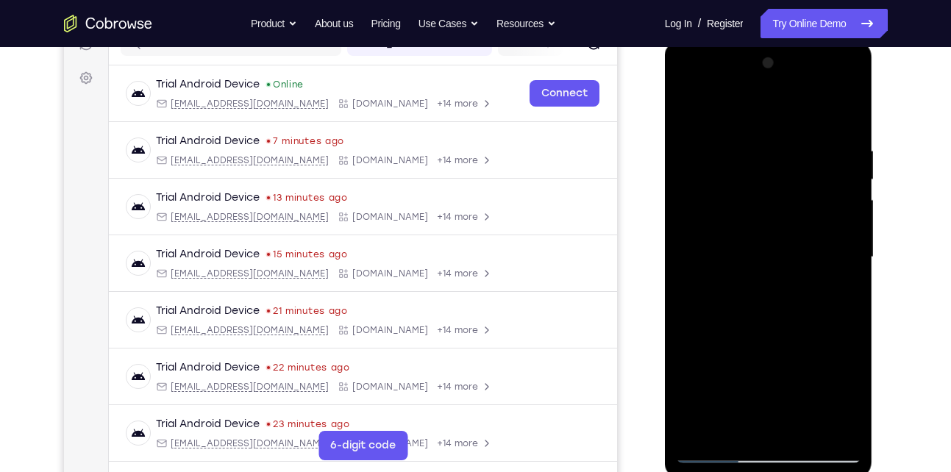
click at [846, 248] on div at bounding box center [768, 257] width 185 height 412
drag, startPoint x: 765, startPoint y: 280, endPoint x: 804, endPoint y: 148, distance: 138.2
click at [804, 148] on div at bounding box center [768, 257] width 185 height 412
drag, startPoint x: 782, startPoint y: 363, endPoint x: 813, endPoint y: 169, distance: 196.5
click at [813, 169] on div at bounding box center [768, 257] width 185 height 412
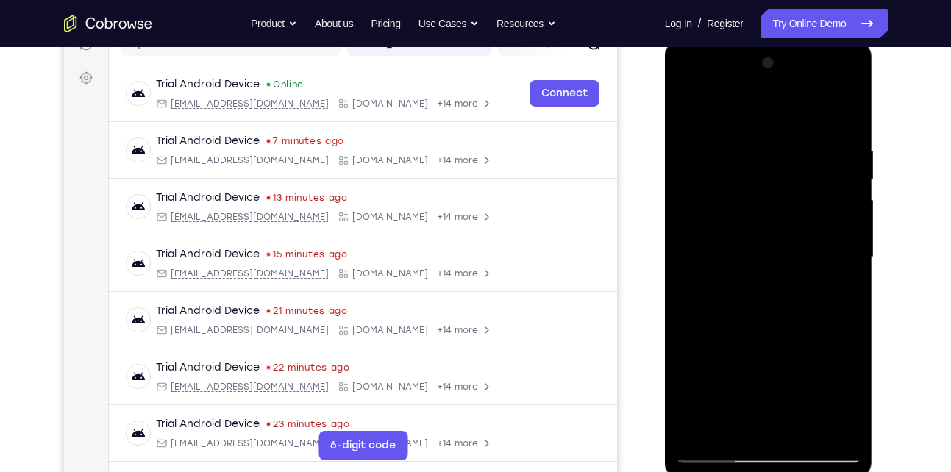
drag, startPoint x: 763, startPoint y: 340, endPoint x: 810, endPoint y: 156, distance: 189.7
click at [810, 156] on div at bounding box center [768, 257] width 185 height 412
click at [849, 224] on div at bounding box center [768, 257] width 185 height 412
drag, startPoint x: 776, startPoint y: 272, endPoint x: 795, endPoint y: 137, distance: 136.5
click at [795, 137] on div at bounding box center [768, 257] width 185 height 412
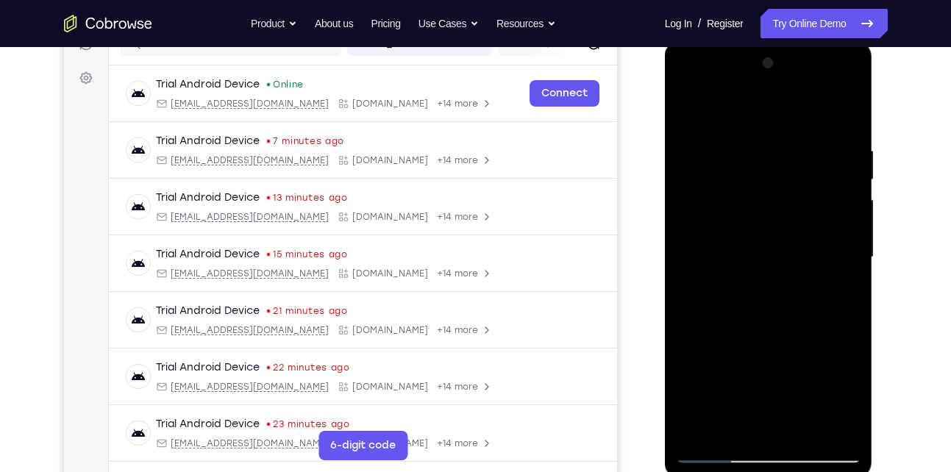
drag, startPoint x: 779, startPoint y: 323, endPoint x: 800, endPoint y: 131, distance: 193.0
click at [800, 131] on div at bounding box center [768, 257] width 185 height 412
drag, startPoint x: 781, startPoint y: 285, endPoint x: 795, endPoint y: 151, distance: 134.4
click at [795, 151] on div at bounding box center [768, 257] width 185 height 412
click at [839, 428] on div at bounding box center [768, 257] width 185 height 412
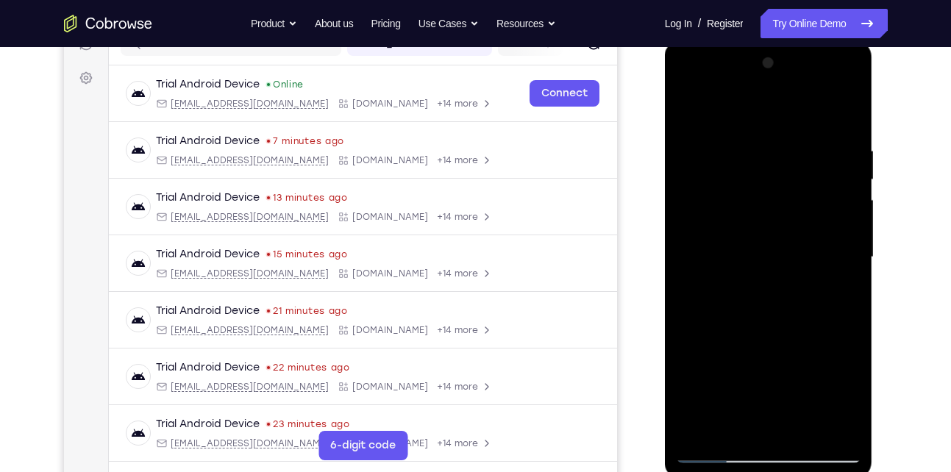
click at [692, 183] on div at bounding box center [768, 257] width 185 height 412
click at [850, 301] on div at bounding box center [768, 257] width 185 height 412
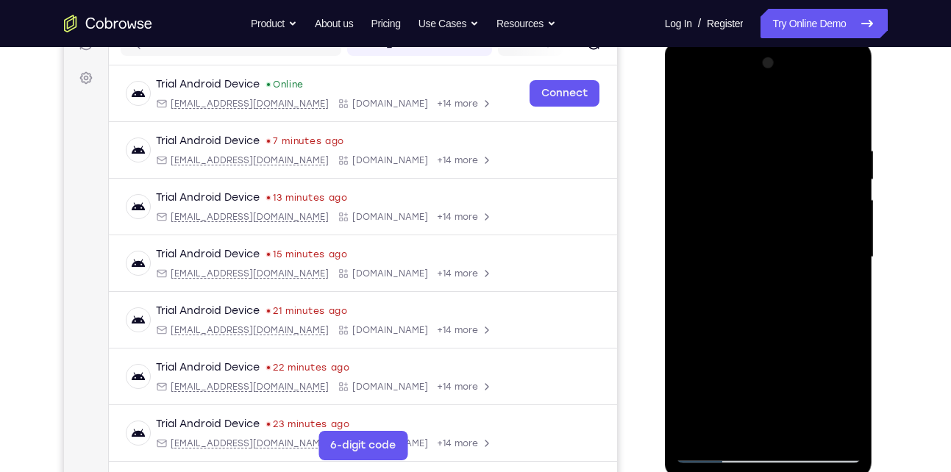
click at [850, 301] on div at bounding box center [768, 257] width 185 height 412
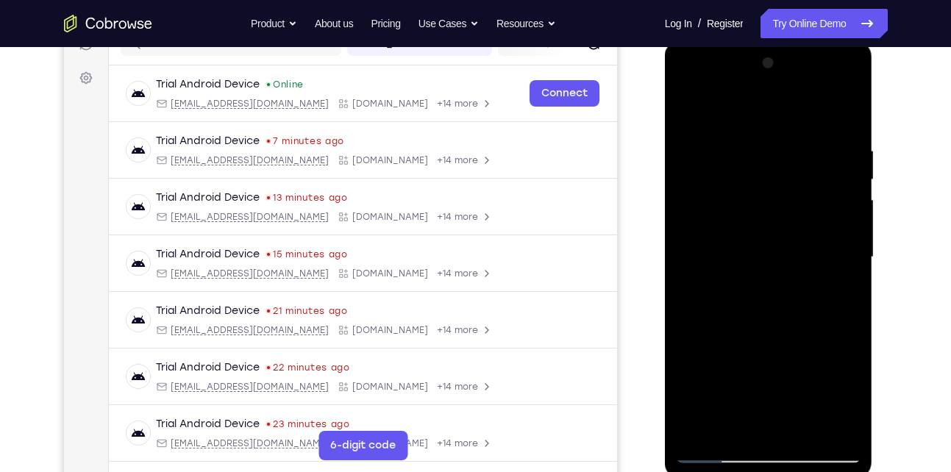
click at [850, 301] on div at bounding box center [768, 257] width 185 height 412
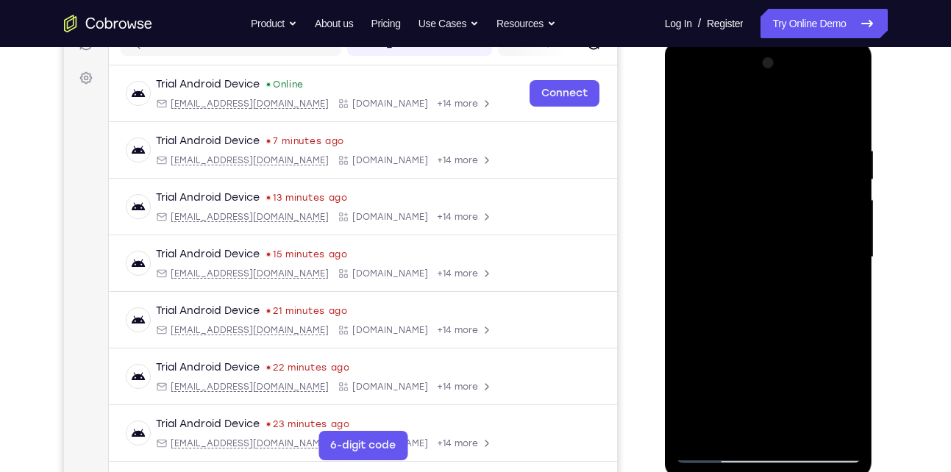
click at [850, 301] on div at bounding box center [768, 257] width 185 height 412
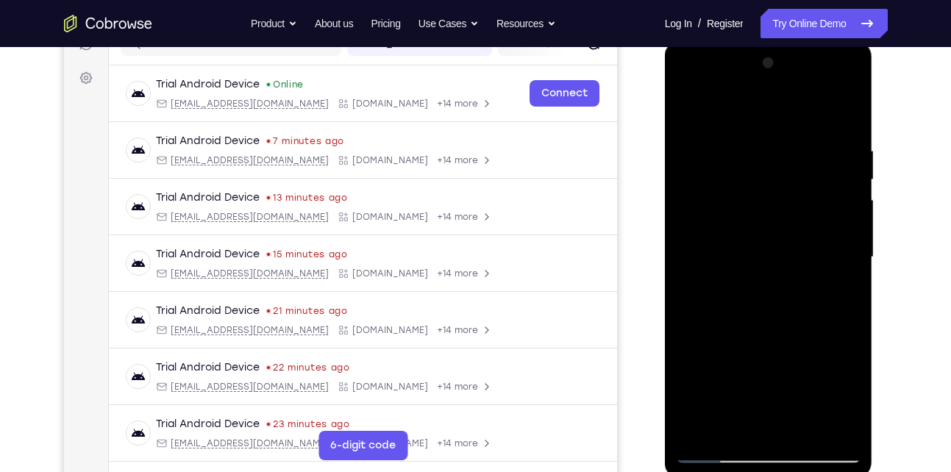
click at [850, 301] on div at bounding box center [768, 257] width 185 height 412
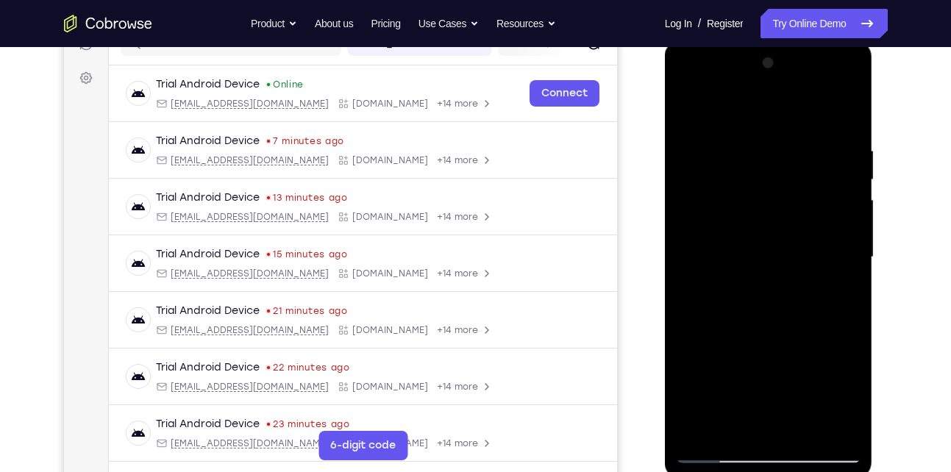
click at [850, 301] on div at bounding box center [768, 257] width 185 height 412
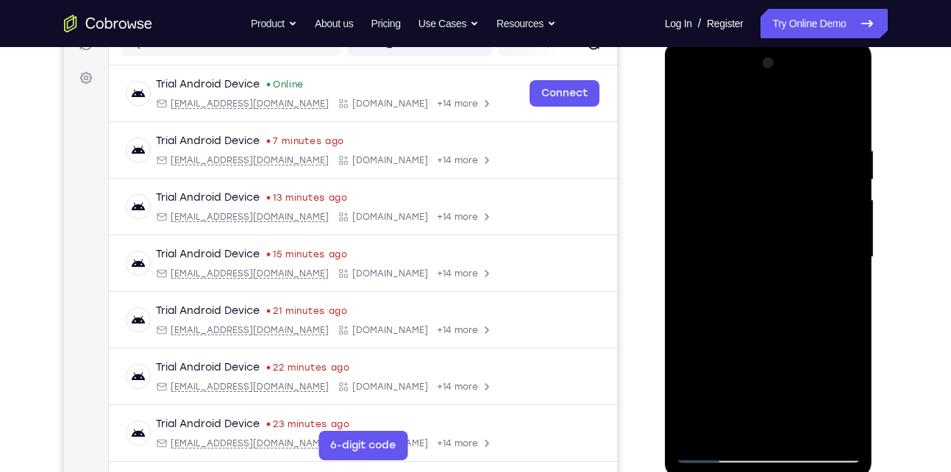
click at [850, 301] on div at bounding box center [768, 257] width 185 height 412
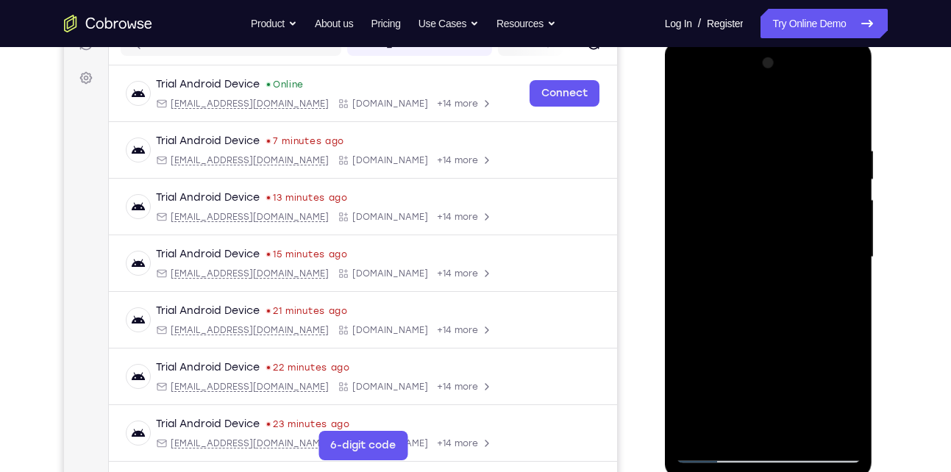
click at [813, 300] on div at bounding box center [768, 257] width 185 height 412
click at [845, 354] on div at bounding box center [768, 257] width 185 height 412
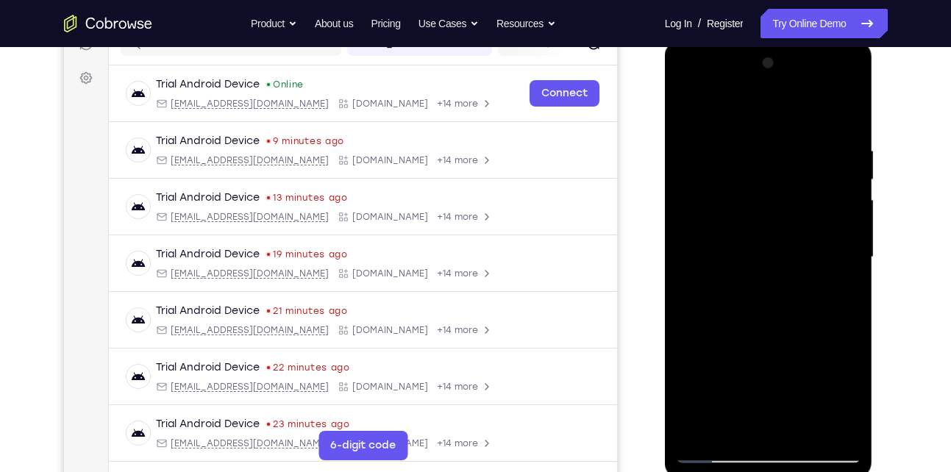
click at [845, 354] on div at bounding box center [768, 257] width 185 height 412
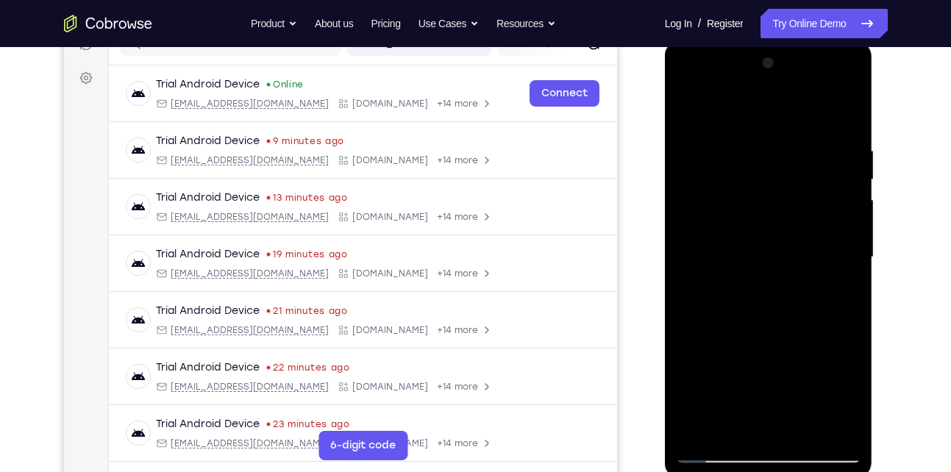
click at [690, 315] on div at bounding box center [768, 257] width 185 height 412
click at [848, 350] on div at bounding box center [768, 257] width 185 height 412
click at [687, 305] on div at bounding box center [768, 257] width 185 height 412
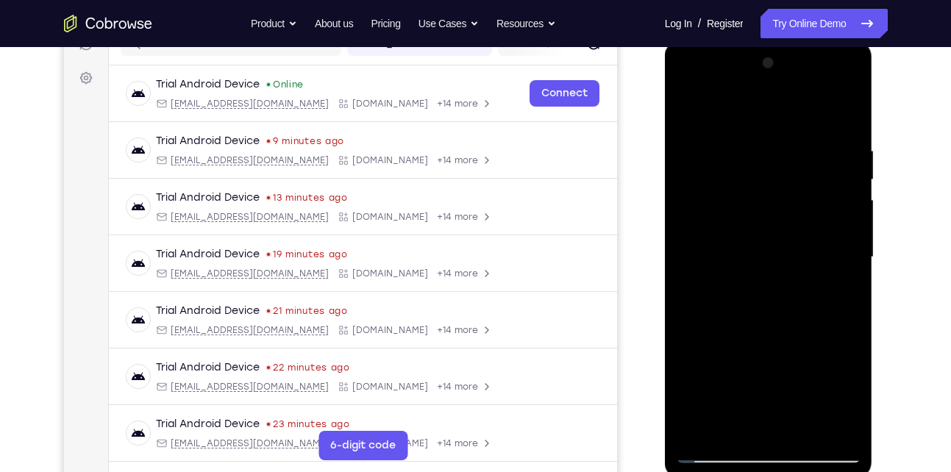
click at [841, 260] on div at bounding box center [768, 257] width 185 height 412
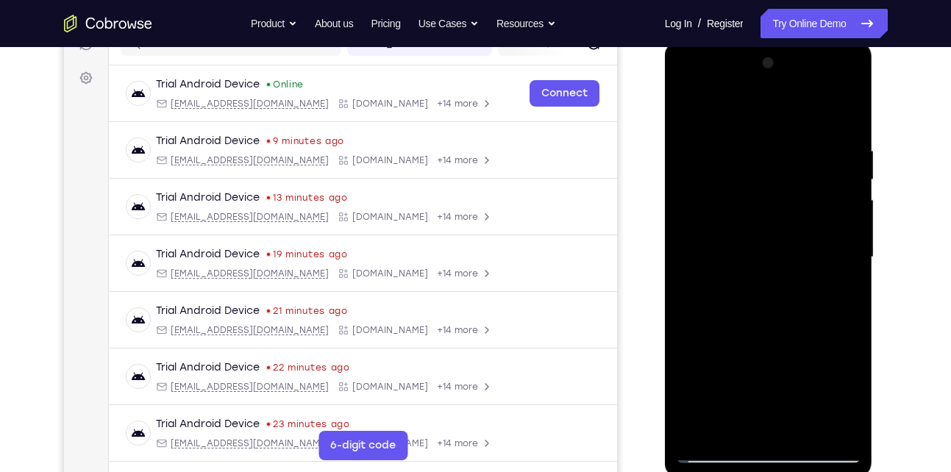
click at [841, 260] on div at bounding box center [768, 257] width 185 height 412
click at [787, 262] on div at bounding box center [768, 257] width 185 height 412
click at [847, 246] on div at bounding box center [768, 257] width 185 height 412
click at [847, 71] on div at bounding box center [768, 257] width 185 height 412
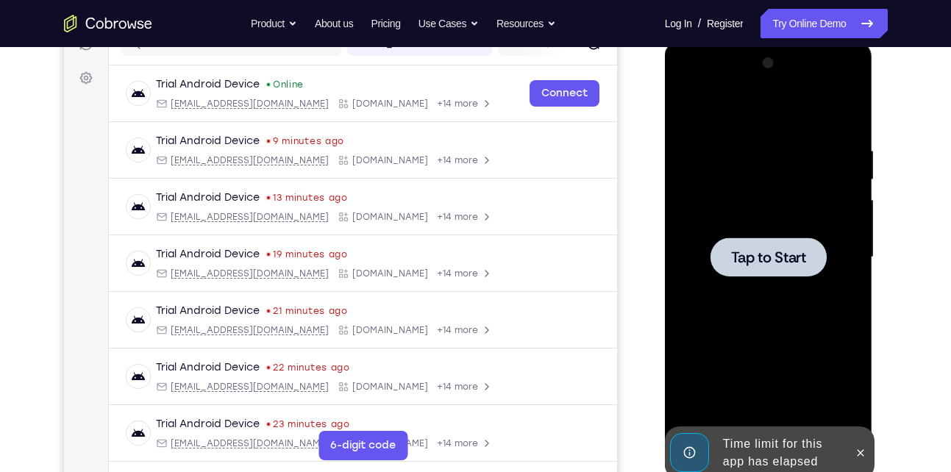
click at [801, 304] on div at bounding box center [768, 257] width 185 height 412
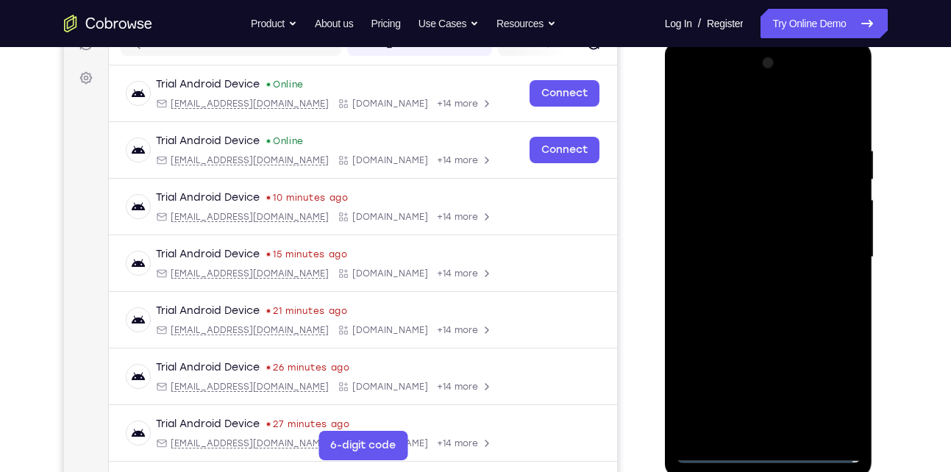
click at [770, 451] on div at bounding box center [768, 257] width 185 height 412
click at [834, 398] on div at bounding box center [768, 257] width 185 height 412
click at [797, 118] on div at bounding box center [768, 257] width 185 height 412
click at [837, 257] on div at bounding box center [768, 257] width 185 height 412
click at [787, 89] on div at bounding box center [768, 257] width 185 height 412
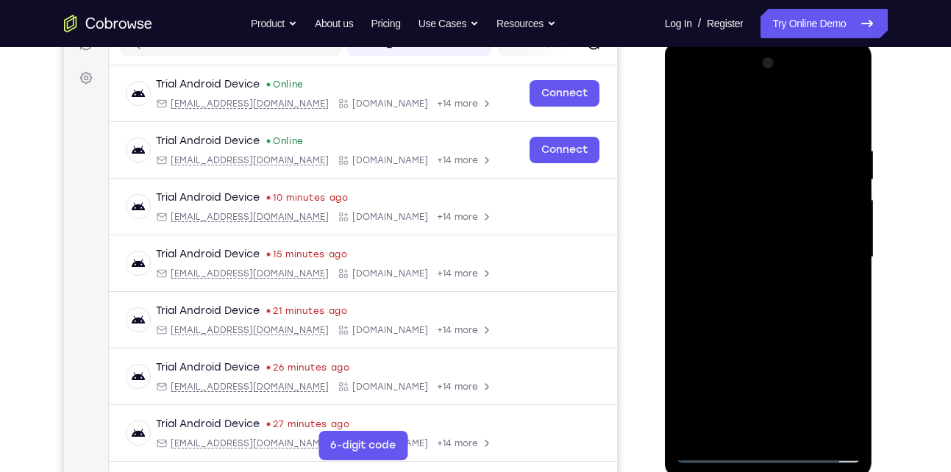
click at [737, 200] on div at bounding box center [768, 257] width 185 height 412
click at [736, 263] on div at bounding box center [768, 257] width 185 height 412
click at [743, 270] on div at bounding box center [768, 257] width 185 height 412
click at [743, 427] on div at bounding box center [768, 257] width 185 height 412
drag, startPoint x: 824, startPoint y: 332, endPoint x: 807, endPoint y: 230, distance: 103.6
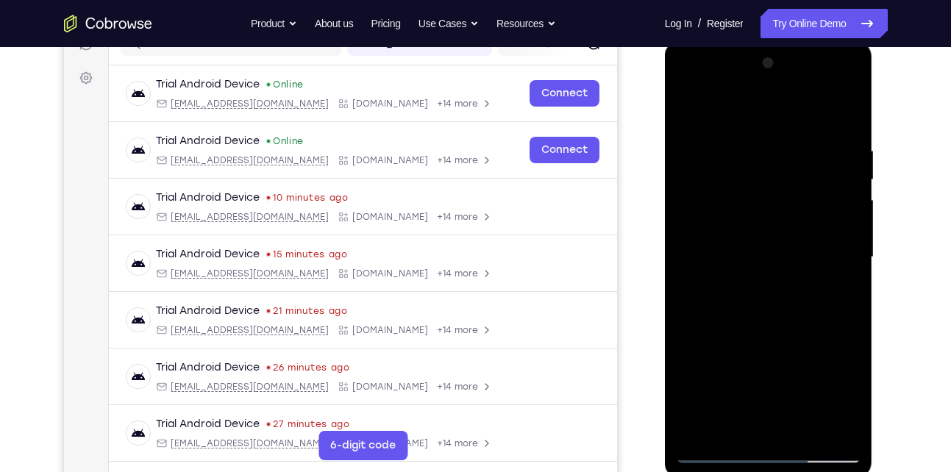
click at [807, 230] on div at bounding box center [768, 257] width 185 height 412
drag, startPoint x: 815, startPoint y: 240, endPoint x: 824, endPoint y: 299, distance: 60.2
click at [824, 299] on div at bounding box center [768, 257] width 185 height 412
click at [815, 104] on div at bounding box center [768, 257] width 185 height 412
drag, startPoint x: 772, startPoint y: 356, endPoint x: 808, endPoint y: 172, distance: 187.3
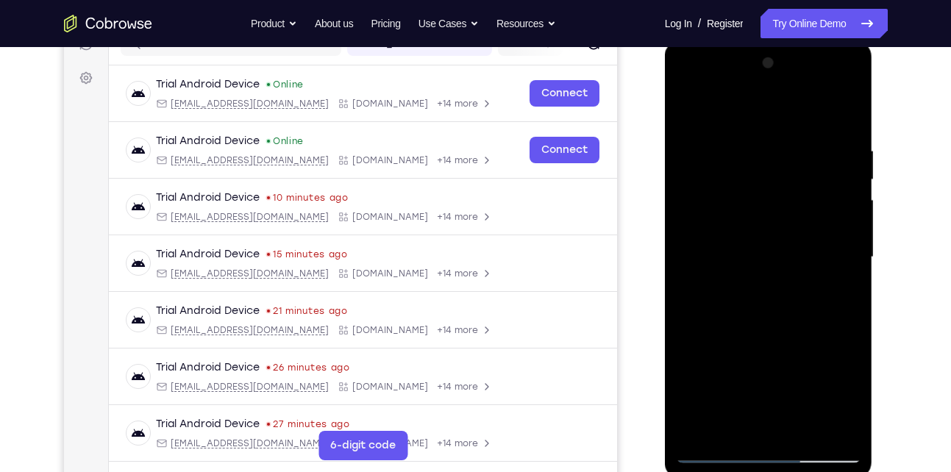
click at [808, 172] on div at bounding box center [768, 257] width 185 height 412
drag, startPoint x: 789, startPoint y: 315, endPoint x: 816, endPoint y: 112, distance: 204.7
click at [816, 112] on div at bounding box center [768, 257] width 185 height 412
drag, startPoint x: 780, startPoint y: 281, endPoint x: 803, endPoint y: 101, distance: 180.8
click at [803, 101] on div at bounding box center [768, 257] width 185 height 412
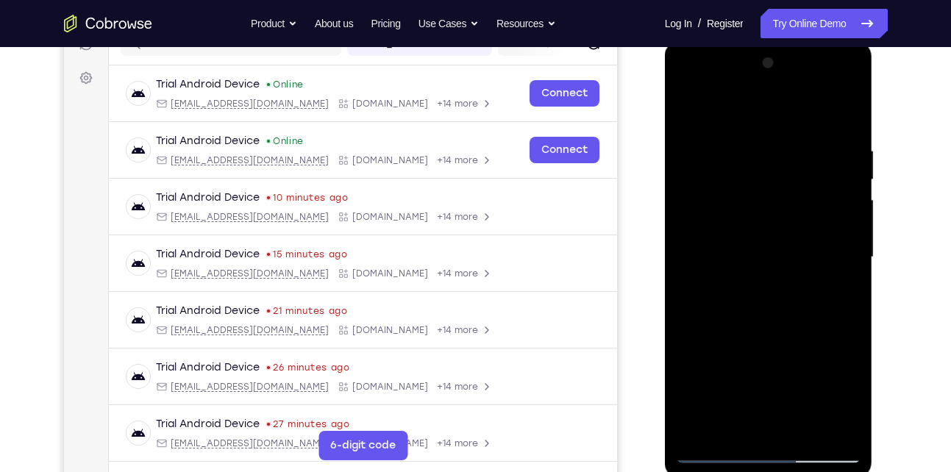
drag, startPoint x: 754, startPoint y: 260, endPoint x: 776, endPoint y: 137, distance: 123.9
click at [776, 137] on div at bounding box center [768, 257] width 185 height 412
click at [709, 451] on div at bounding box center [768, 257] width 185 height 412
click at [811, 112] on div at bounding box center [768, 257] width 185 height 412
drag, startPoint x: 809, startPoint y: 320, endPoint x: 798, endPoint y: 164, distance: 156.2
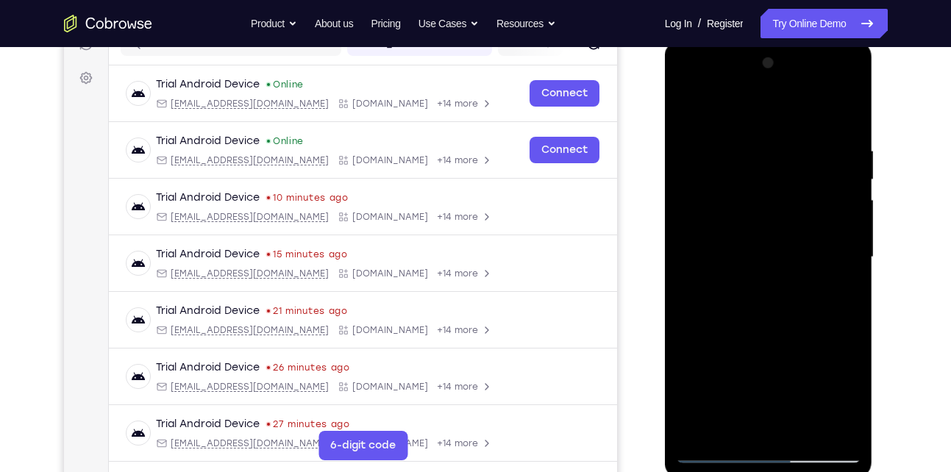
click at [798, 164] on div at bounding box center [768, 257] width 185 height 412
click at [717, 448] on div at bounding box center [768, 257] width 185 height 412
drag, startPoint x: 752, startPoint y: 395, endPoint x: 847, endPoint y: 62, distance: 345.6
click at [847, 62] on div at bounding box center [768, 257] width 185 height 412
drag, startPoint x: 792, startPoint y: 332, endPoint x: 833, endPoint y: 87, distance: 248.2
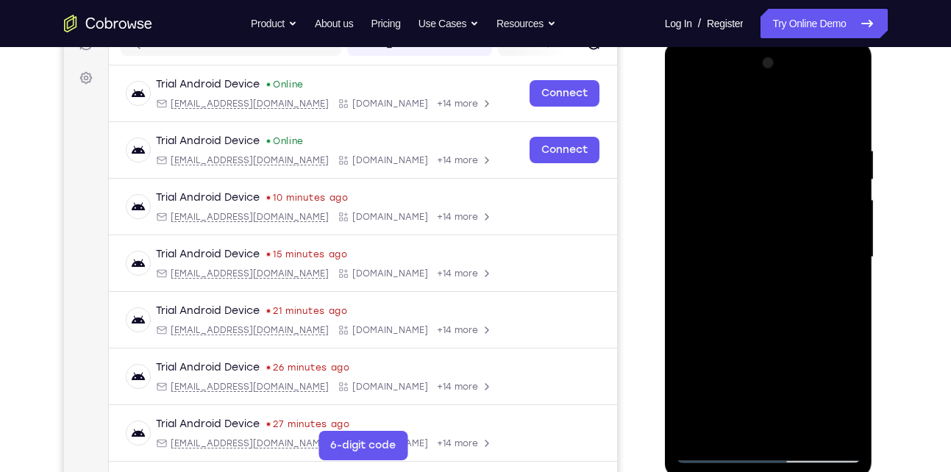
click at [833, 87] on div at bounding box center [768, 257] width 185 height 412
drag, startPoint x: 776, startPoint y: 326, endPoint x: 840, endPoint y: 105, distance: 230.5
click at [840, 105] on div at bounding box center [768, 257] width 185 height 412
drag, startPoint x: 806, startPoint y: 301, endPoint x: 859, endPoint y: 121, distance: 188.6
click at [859, 121] on div at bounding box center [768, 257] width 185 height 412
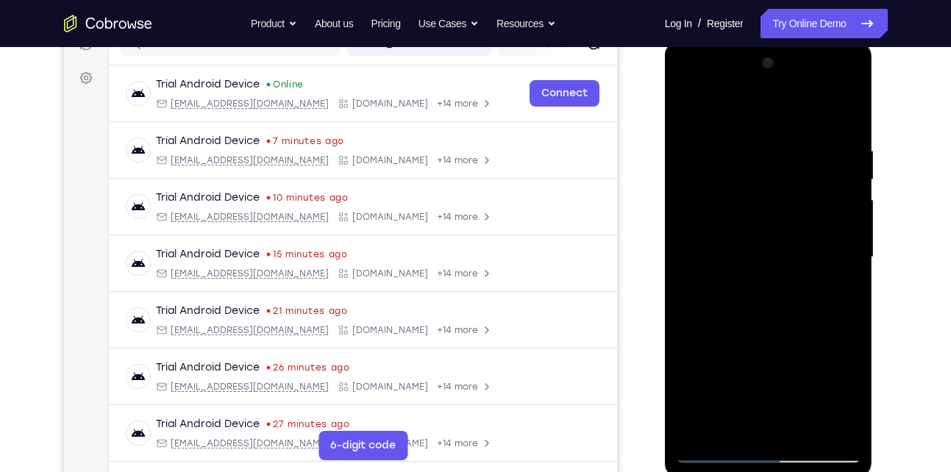
drag, startPoint x: 786, startPoint y: 357, endPoint x: 811, endPoint y: 182, distance: 176.7
click at [811, 182] on div at bounding box center [768, 257] width 185 height 412
drag, startPoint x: 769, startPoint y: 380, endPoint x: 806, endPoint y: 132, distance: 251.3
click at [806, 132] on div at bounding box center [768, 257] width 185 height 412
drag, startPoint x: 778, startPoint y: 344, endPoint x: 796, endPoint y: 168, distance: 176.7
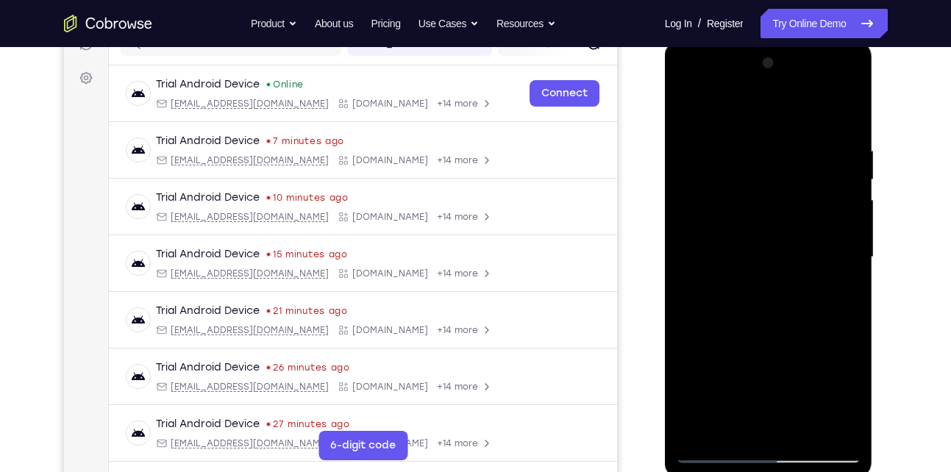
click at [796, 168] on div at bounding box center [768, 257] width 185 height 412
drag, startPoint x: 772, startPoint y: 354, endPoint x: 789, endPoint y: 217, distance: 137.8
click at [789, 217] on div at bounding box center [768, 257] width 185 height 412
drag, startPoint x: 778, startPoint y: 326, endPoint x: 809, endPoint y: 129, distance: 199.5
click at [809, 129] on div at bounding box center [768, 257] width 185 height 412
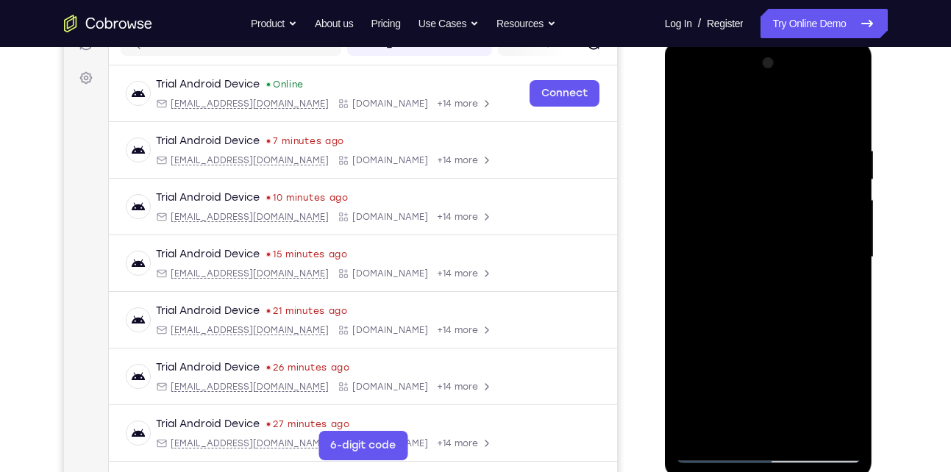
drag, startPoint x: 745, startPoint y: 344, endPoint x: 813, endPoint y: 138, distance: 216.9
click at [813, 138] on div at bounding box center [768, 257] width 185 height 412
drag, startPoint x: 764, startPoint y: 309, endPoint x: 814, endPoint y: 128, distance: 187.6
click at [814, 128] on div at bounding box center [768, 257] width 185 height 412
drag, startPoint x: 754, startPoint y: 353, endPoint x: 820, endPoint y: 157, distance: 206.4
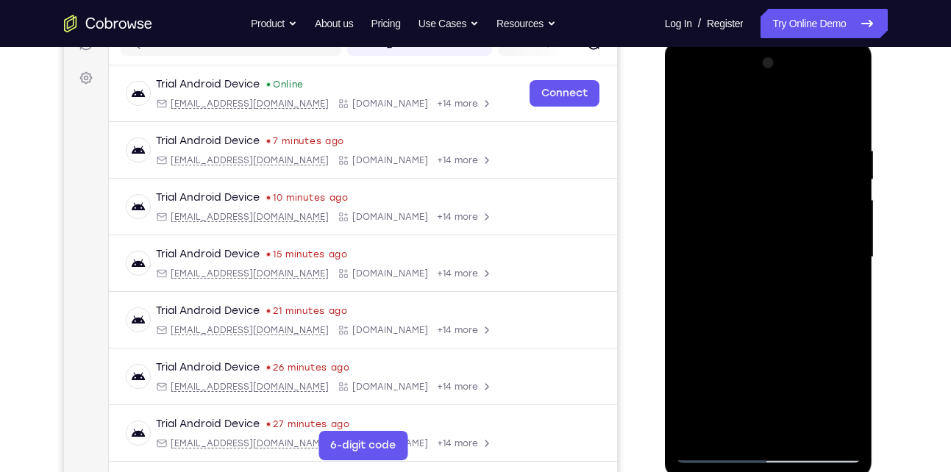
click at [820, 157] on div at bounding box center [768, 257] width 185 height 412
drag, startPoint x: 764, startPoint y: 337, endPoint x: 858, endPoint y: 131, distance: 227.0
click at [858, 131] on div at bounding box center [768, 257] width 185 height 412
drag, startPoint x: 788, startPoint y: 290, endPoint x: 858, endPoint y: 105, distance: 197.3
click at [858, 105] on div at bounding box center [768, 257] width 185 height 412
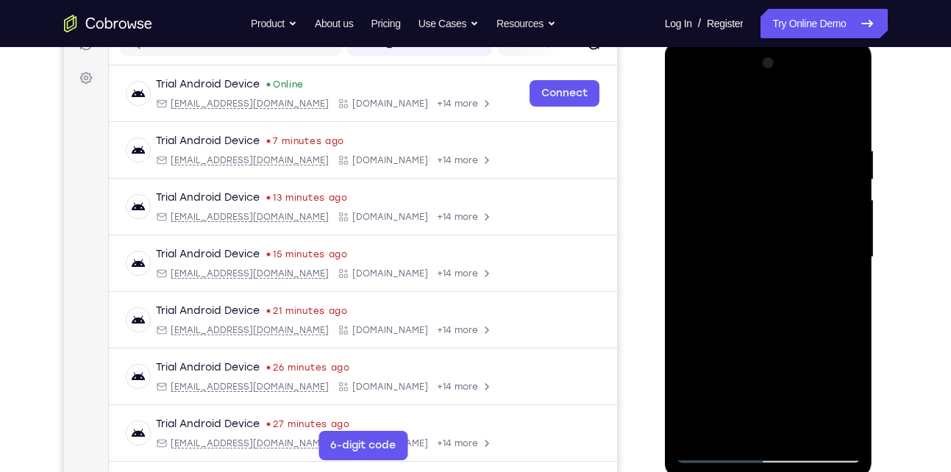
drag, startPoint x: 801, startPoint y: 332, endPoint x: 856, endPoint y: 148, distance: 192.8
click at [856, 148] on div at bounding box center [768, 257] width 185 height 412
drag, startPoint x: 798, startPoint y: 250, endPoint x: 852, endPoint y: 86, distance: 172.7
click at [852, 86] on div at bounding box center [768, 257] width 185 height 412
drag, startPoint x: 768, startPoint y: 359, endPoint x: 884, endPoint y: 76, distance: 305.7
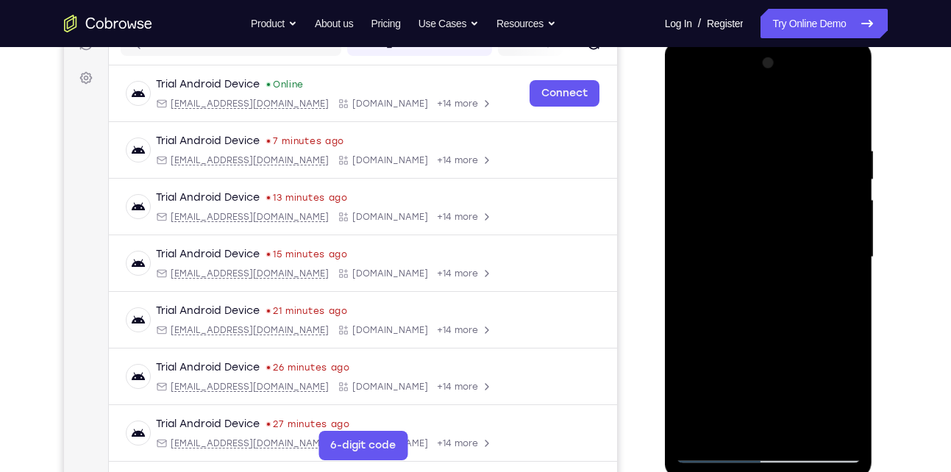
click at [874, 76] on html "Online web based iOS Simulators and Android Emulators. Run iPhone, iPad, Mobile…" at bounding box center [770, 260] width 210 height 441
drag, startPoint x: 757, startPoint y: 214, endPoint x: 815, endPoint y: 110, distance: 119.5
click at [815, 110] on div at bounding box center [768, 257] width 185 height 412
drag, startPoint x: 764, startPoint y: 347, endPoint x: 809, endPoint y: 158, distance: 194.2
click at [809, 158] on div at bounding box center [768, 257] width 185 height 412
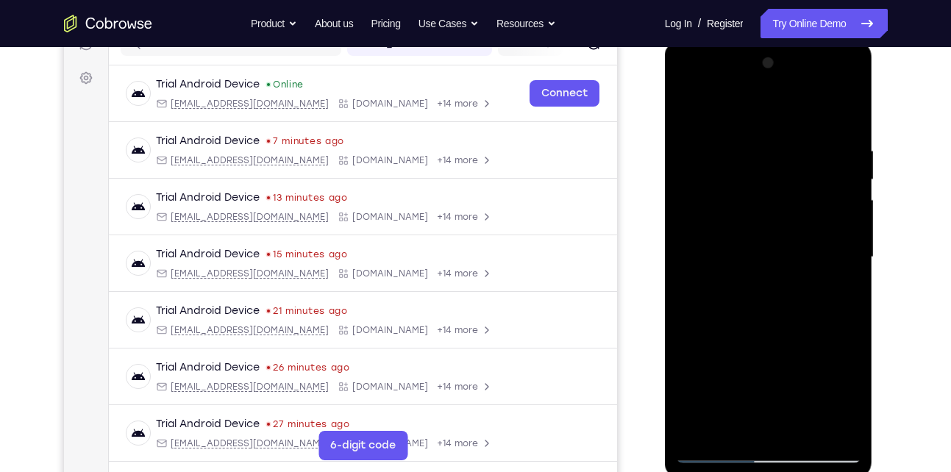
drag, startPoint x: 790, startPoint y: 328, endPoint x: 818, endPoint y: 97, distance: 232.6
click at [818, 97] on div at bounding box center [768, 257] width 185 height 412
drag, startPoint x: 737, startPoint y: 347, endPoint x: 825, endPoint y: 76, distance: 284.6
click at [825, 76] on div at bounding box center [768, 257] width 185 height 412
drag, startPoint x: 769, startPoint y: 379, endPoint x: 878, endPoint y: 83, distance: 314.9
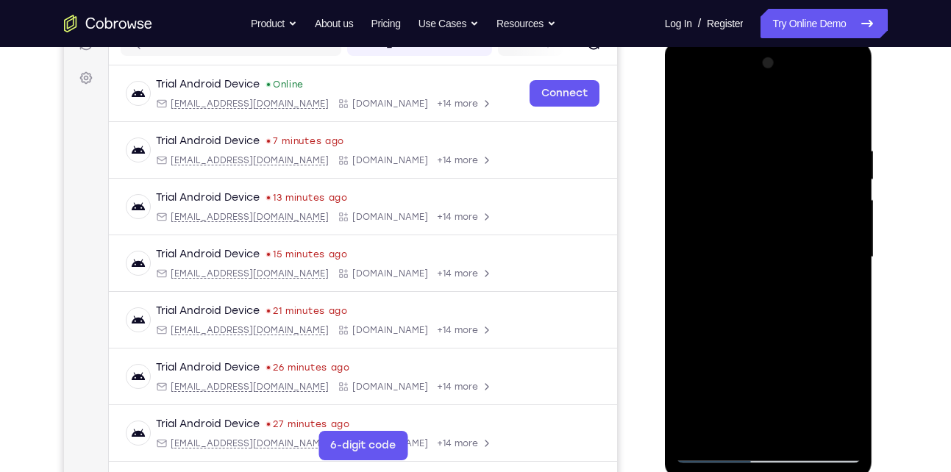
click at [874, 83] on html "Online web based iOS Simulators and Android Emulators. Run iPhone, iPad, Mobile…" at bounding box center [770, 260] width 210 height 441
drag, startPoint x: 793, startPoint y: 362, endPoint x: 879, endPoint y: 119, distance: 257.4
click at [874, 119] on html "Online web based iOS Simulators and Android Emulators. Run iPhone, iPad, Mobile…" at bounding box center [770, 260] width 210 height 441
drag, startPoint x: 775, startPoint y: 378, endPoint x: 834, endPoint y: 173, distance: 213.4
click at [834, 173] on div at bounding box center [768, 257] width 185 height 412
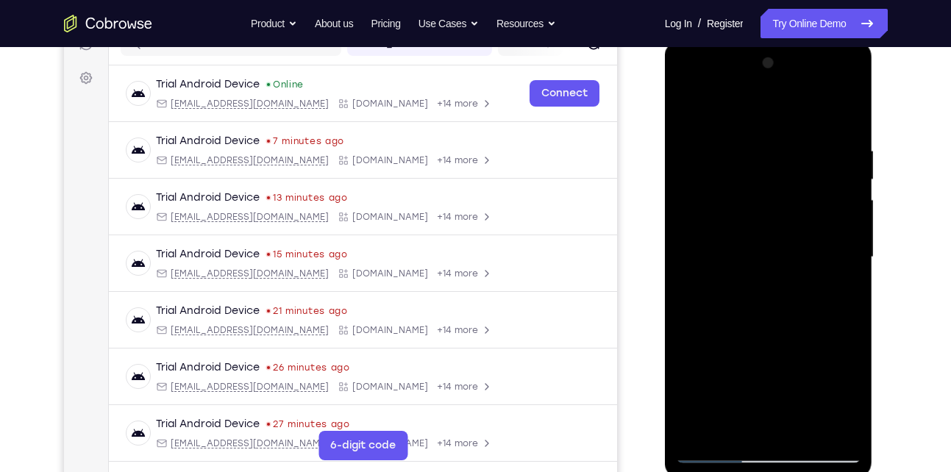
drag, startPoint x: 758, startPoint y: 380, endPoint x: 876, endPoint y: 183, distance: 229.5
click at [874, 183] on html "Online web based iOS Simulators and Android Emulators. Run iPhone, iPad, Mobile…" at bounding box center [770, 260] width 210 height 441
click at [766, 82] on div at bounding box center [768, 257] width 185 height 412
click at [704, 145] on div at bounding box center [768, 257] width 185 height 412
click at [748, 286] on div at bounding box center [768, 257] width 185 height 412
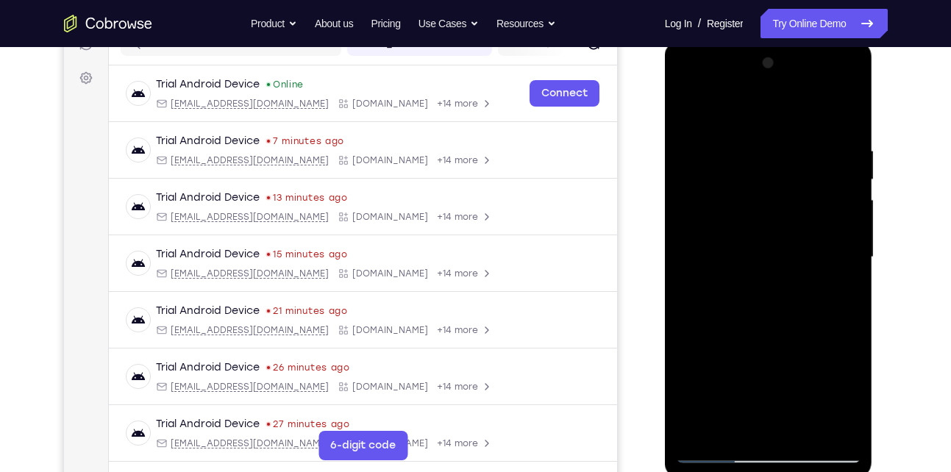
click at [779, 329] on div at bounding box center [768, 257] width 185 height 412
click at [773, 241] on div at bounding box center [768, 257] width 185 height 412
click at [772, 208] on div at bounding box center [768, 257] width 185 height 412
click at [771, 198] on div at bounding box center [768, 257] width 185 height 412
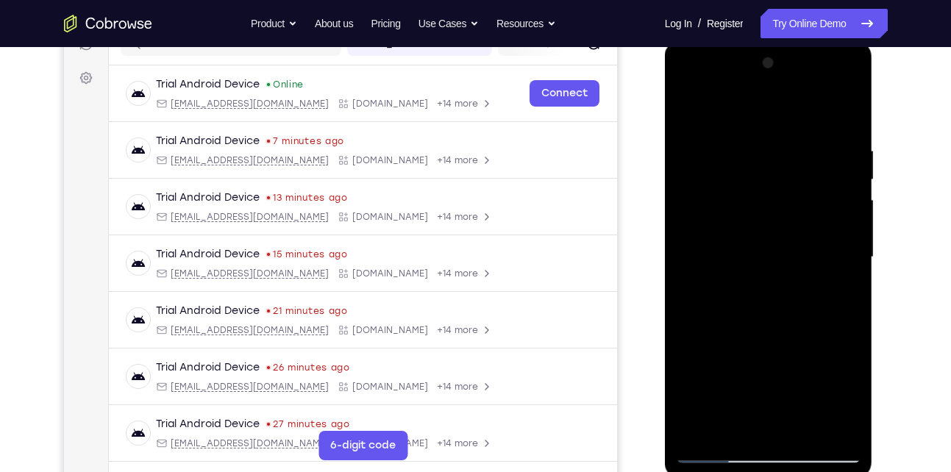
click at [771, 198] on div at bounding box center [768, 257] width 185 height 412
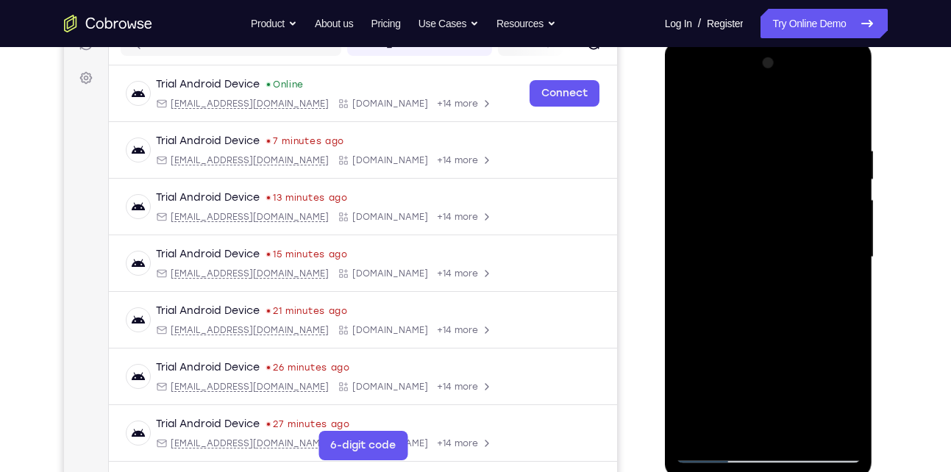
click at [771, 198] on div at bounding box center [768, 257] width 185 height 412
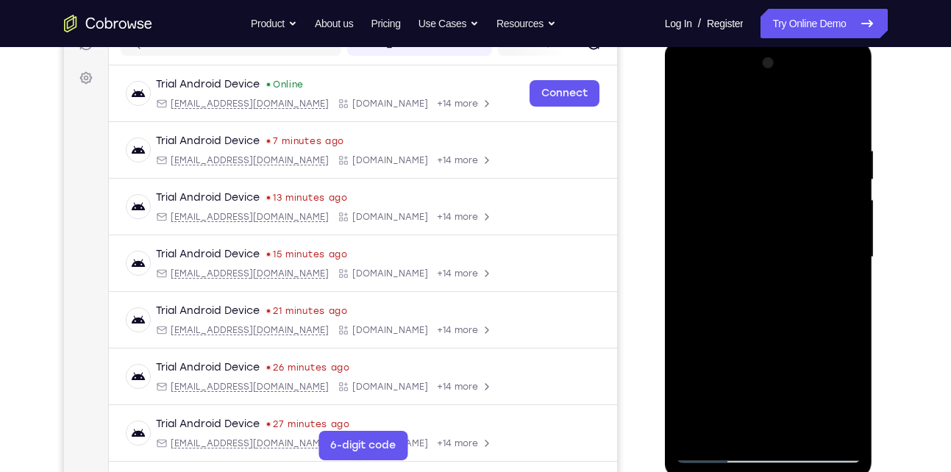
click at [771, 198] on div at bounding box center [768, 257] width 185 height 412
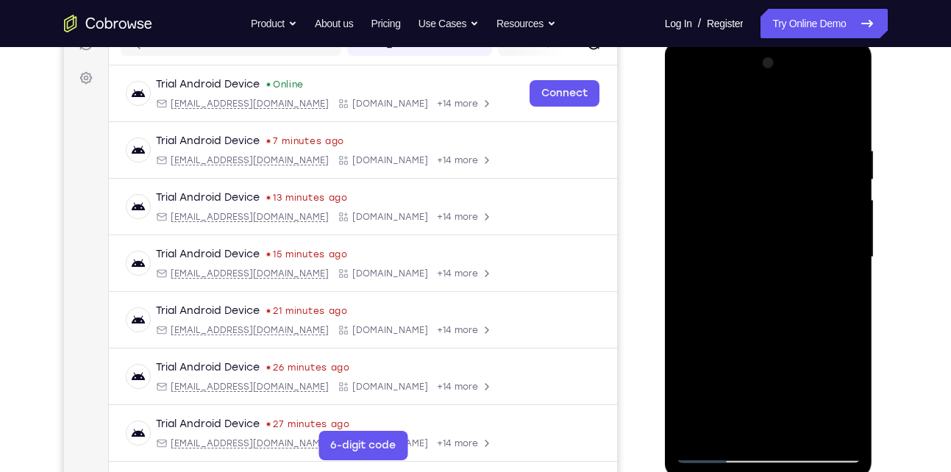
click at [771, 198] on div at bounding box center [768, 257] width 185 height 412
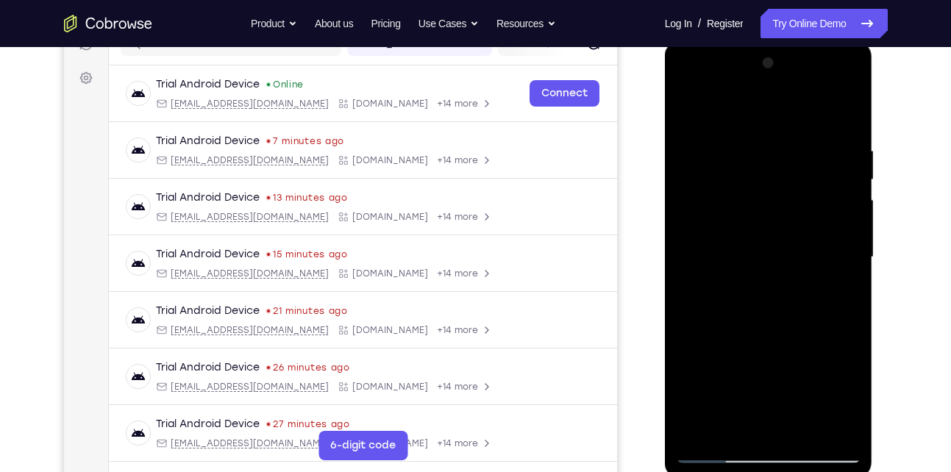
click at [771, 198] on div at bounding box center [768, 257] width 185 height 412
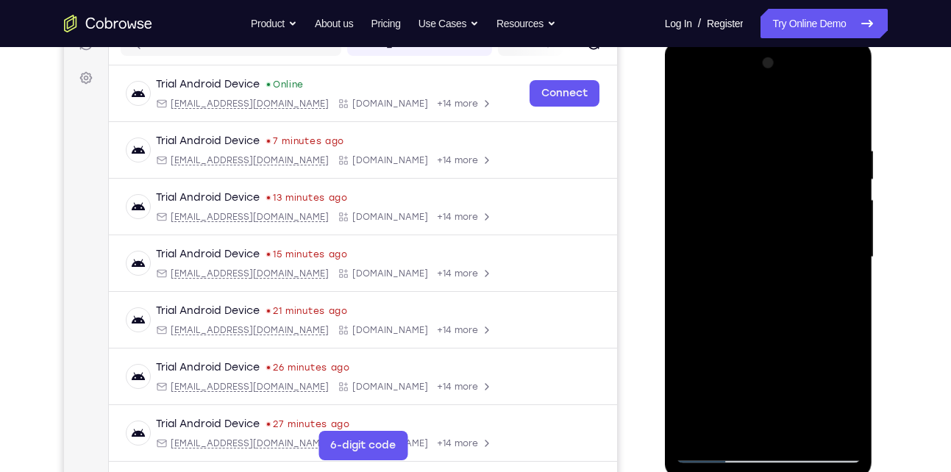
click at [771, 198] on div at bounding box center [768, 257] width 185 height 412
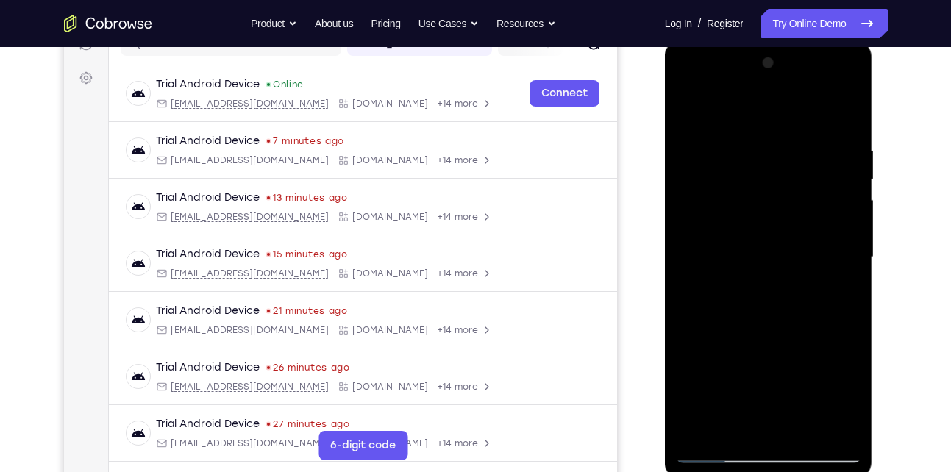
click at [771, 198] on div at bounding box center [768, 257] width 185 height 412
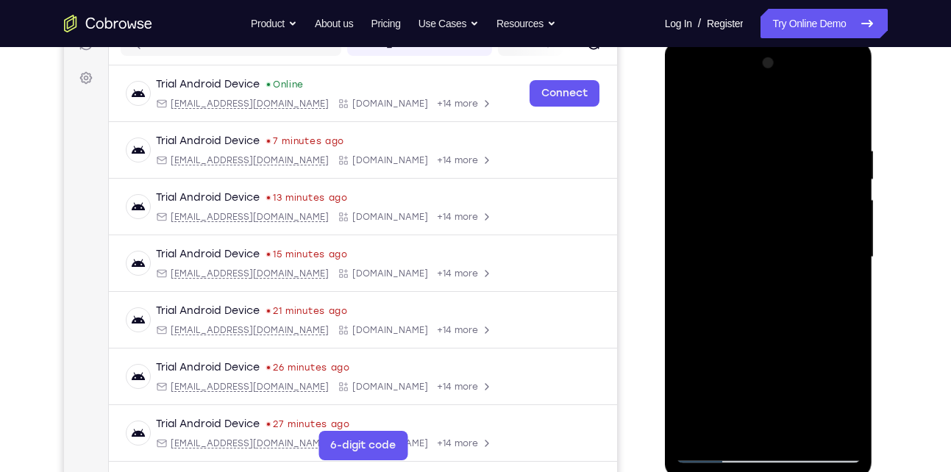
click at [771, 198] on div at bounding box center [768, 257] width 185 height 412
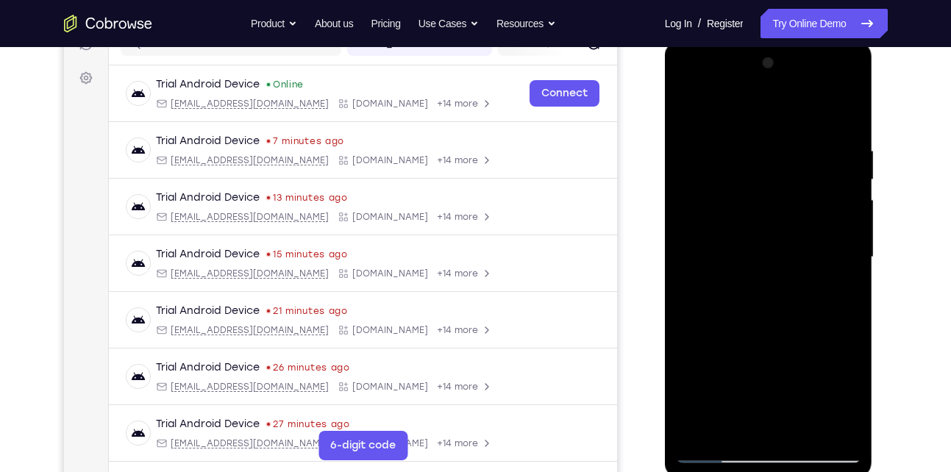
click at [771, 198] on div at bounding box center [768, 257] width 185 height 412
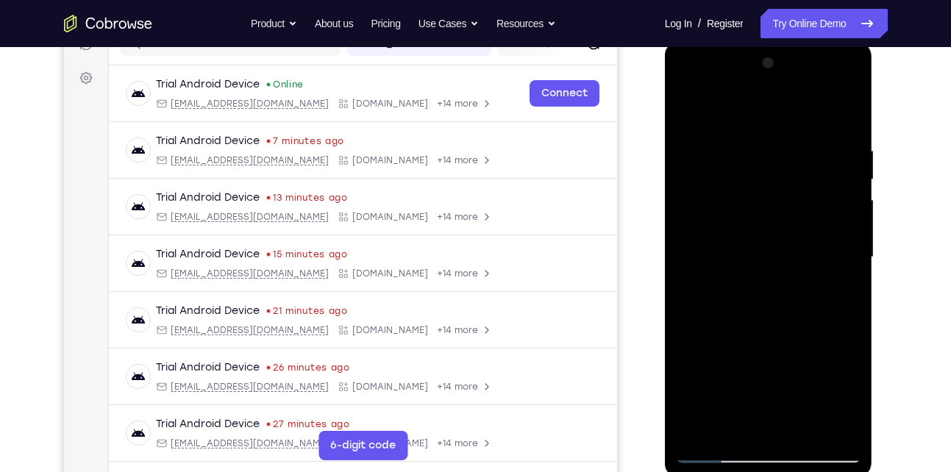
click at [771, 198] on div at bounding box center [768, 257] width 185 height 412
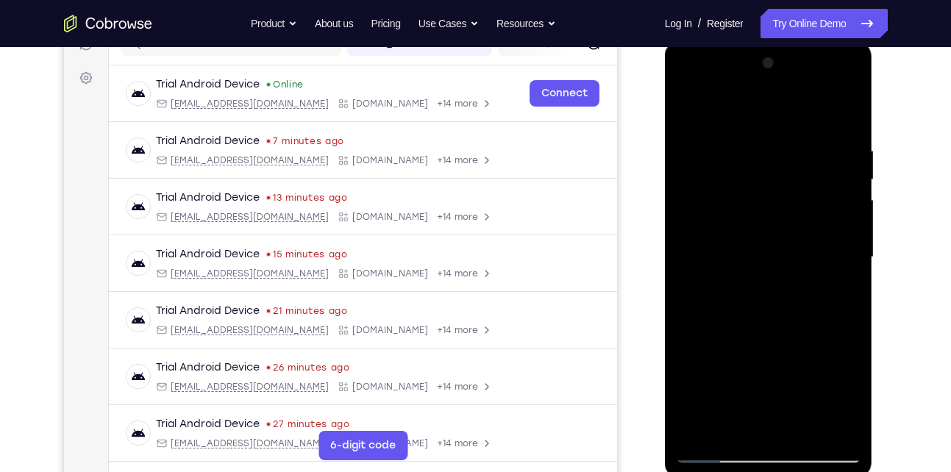
click at [771, 198] on div at bounding box center [768, 257] width 185 height 412
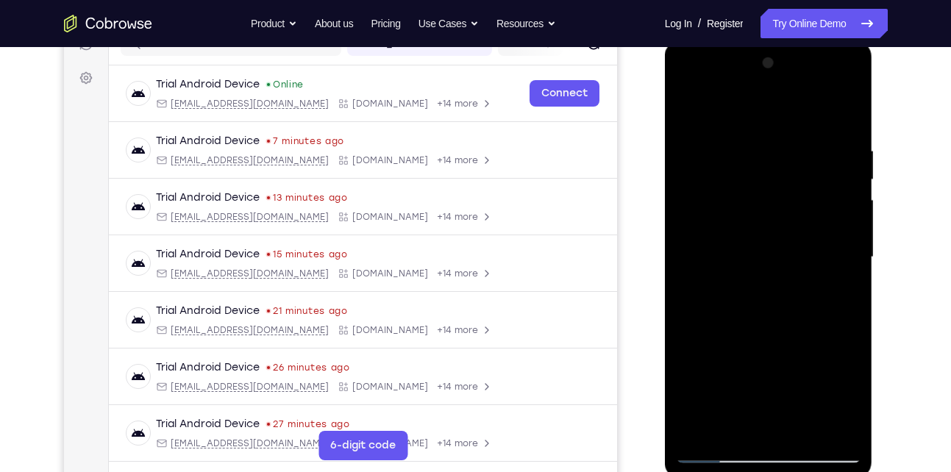
click at [771, 198] on div at bounding box center [768, 257] width 185 height 412
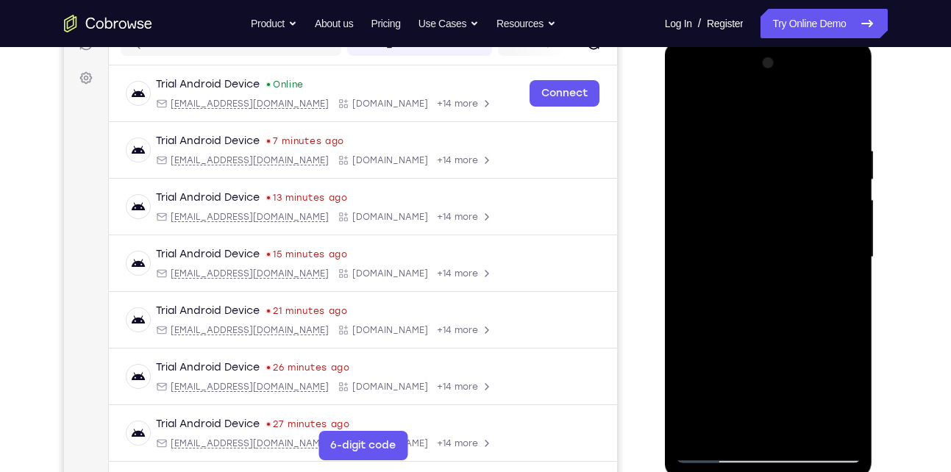
click at [771, 198] on div at bounding box center [768, 257] width 185 height 412
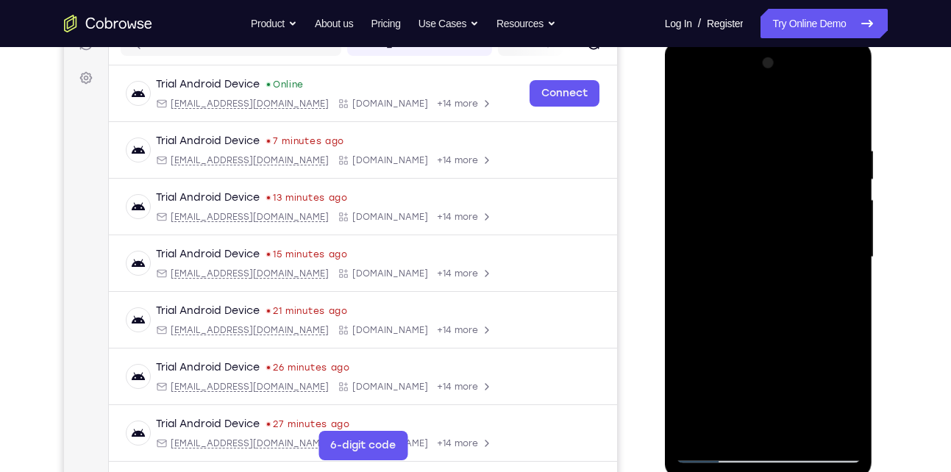
click at [771, 198] on div at bounding box center [768, 257] width 185 height 412
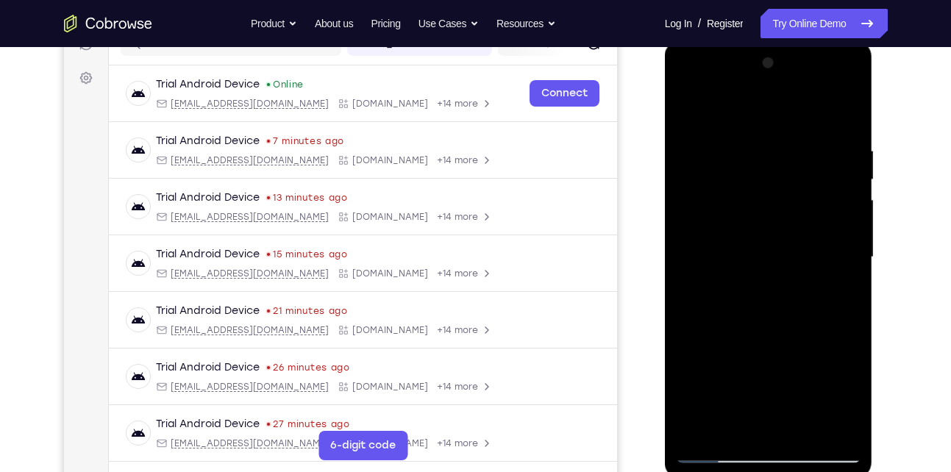
click at [771, 198] on div at bounding box center [768, 257] width 185 height 412
click at [850, 122] on div at bounding box center [768, 257] width 185 height 412
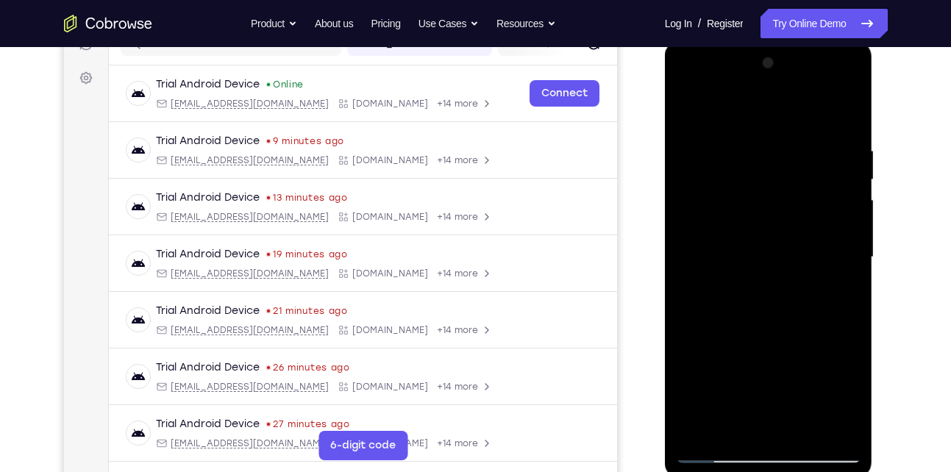
click at [745, 137] on div at bounding box center [768, 257] width 185 height 412
click at [848, 228] on div at bounding box center [768, 257] width 185 height 412
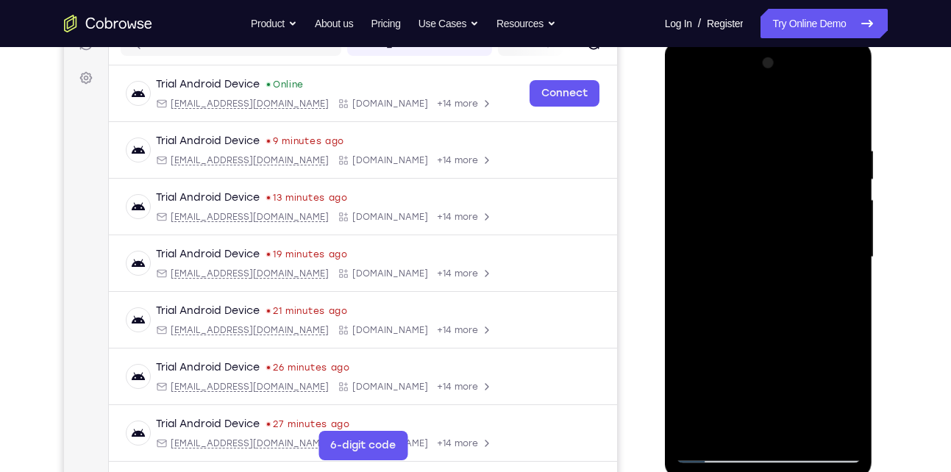
drag, startPoint x: 848, startPoint y: 228, endPoint x: 676, endPoint y: 221, distance: 171.4
click at [676, 221] on div at bounding box center [768, 257] width 185 height 412
click at [845, 253] on div at bounding box center [768, 257] width 185 height 412
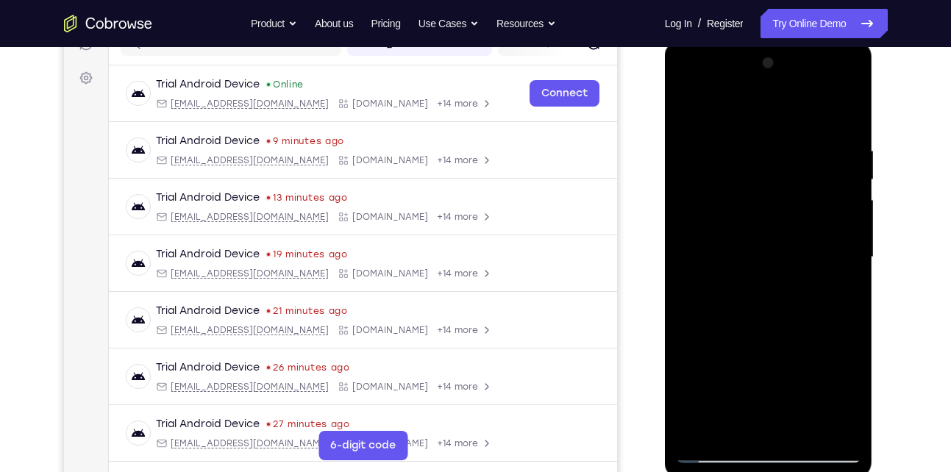
click at [845, 115] on div at bounding box center [768, 257] width 185 height 412
drag, startPoint x: 805, startPoint y: 399, endPoint x: 823, endPoint y: 154, distance: 246.2
click at [823, 154] on div at bounding box center [768, 257] width 185 height 412
drag, startPoint x: 774, startPoint y: 351, endPoint x: 859, endPoint y: 32, distance: 330.1
click at [859, 40] on html "Online web based iOS Simulators and Android Emulators. Run iPhone, iPad, Mobile…" at bounding box center [770, 260] width 210 height 441
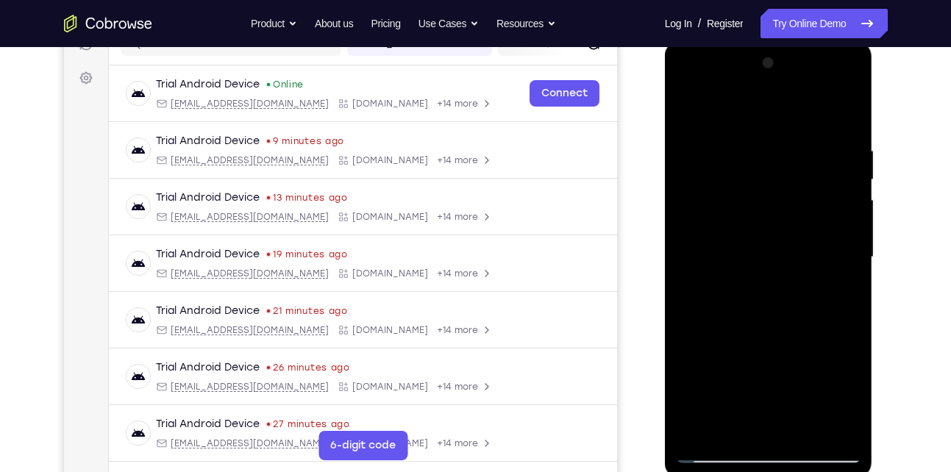
drag, startPoint x: 809, startPoint y: 212, endPoint x: 801, endPoint y: 289, distance: 77.0
click at [801, 289] on div at bounding box center [768, 257] width 185 height 412
click at [703, 430] on div at bounding box center [768, 257] width 185 height 412
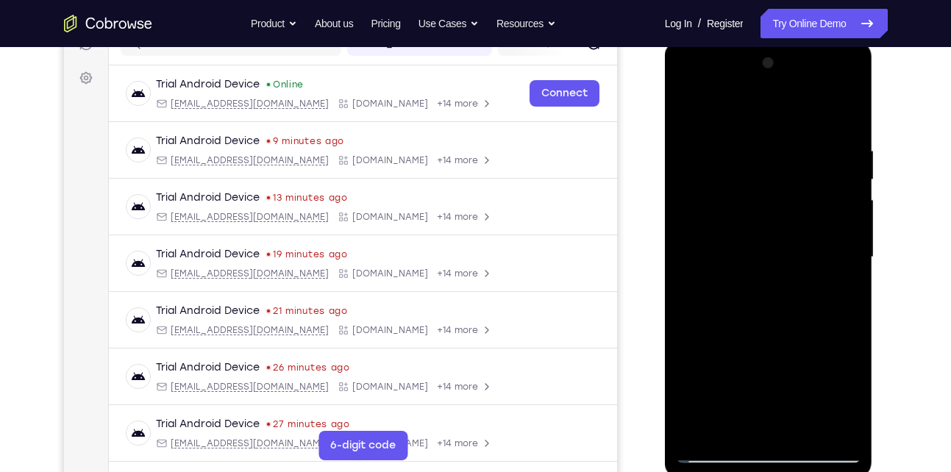
click at [703, 430] on div at bounding box center [768, 257] width 185 height 412
drag, startPoint x: 776, startPoint y: 238, endPoint x: 753, endPoint y: 467, distance: 229.8
click at [753, 467] on div at bounding box center [769, 259] width 208 height 438
click at [745, 144] on div at bounding box center [768, 257] width 185 height 412
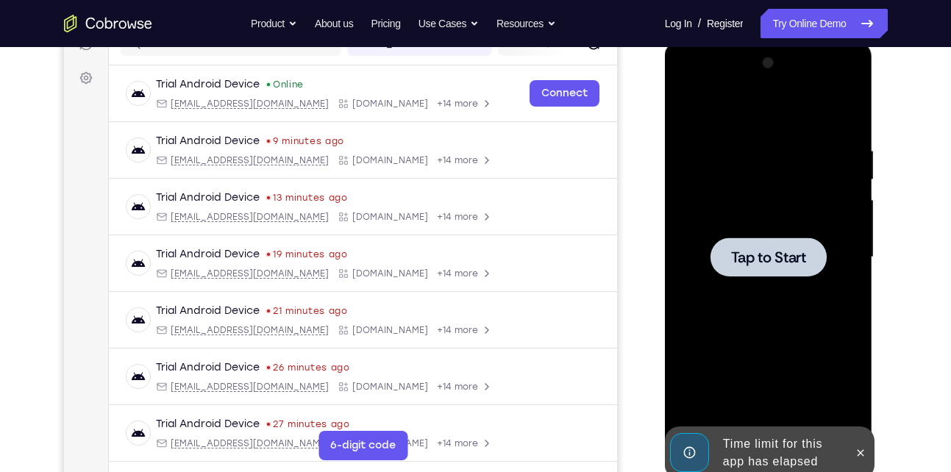
click at [816, 269] on div at bounding box center [768, 256] width 116 height 39
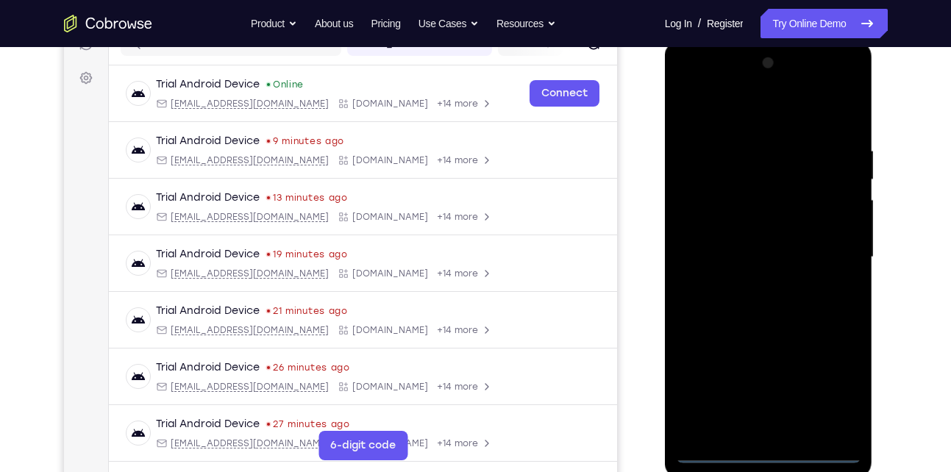
click at [816, 269] on div at bounding box center [768, 257] width 185 height 412
click at [770, 451] on div at bounding box center [768, 257] width 185 height 412
click at [836, 392] on div at bounding box center [768, 257] width 185 height 412
click at [795, 115] on div at bounding box center [768, 257] width 185 height 412
click at [835, 244] on div at bounding box center [768, 257] width 185 height 412
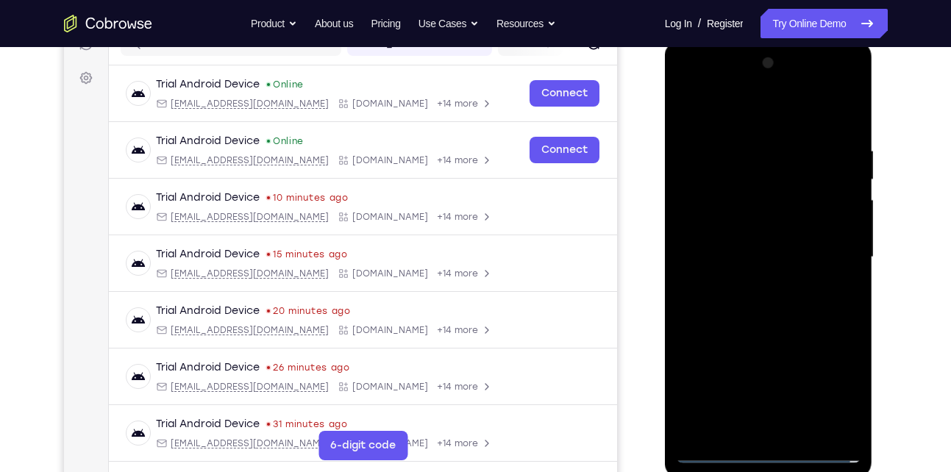
click at [755, 282] on div at bounding box center [768, 257] width 185 height 412
click at [776, 243] on div at bounding box center [768, 257] width 185 height 412
click at [770, 281] on div at bounding box center [768, 257] width 185 height 412
click at [782, 247] on div at bounding box center [768, 257] width 185 height 412
click at [766, 252] on div at bounding box center [768, 257] width 185 height 412
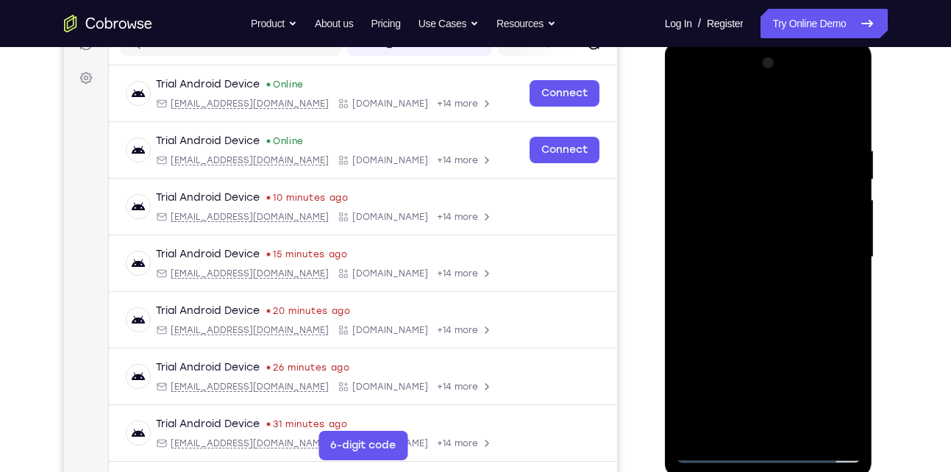
click at [773, 265] on div at bounding box center [768, 257] width 185 height 412
click at [748, 419] on div at bounding box center [768, 257] width 185 height 412
click at [777, 427] on div at bounding box center [768, 257] width 185 height 412
click at [784, 215] on div at bounding box center [768, 257] width 185 height 412
click at [762, 195] on div at bounding box center [768, 257] width 185 height 412
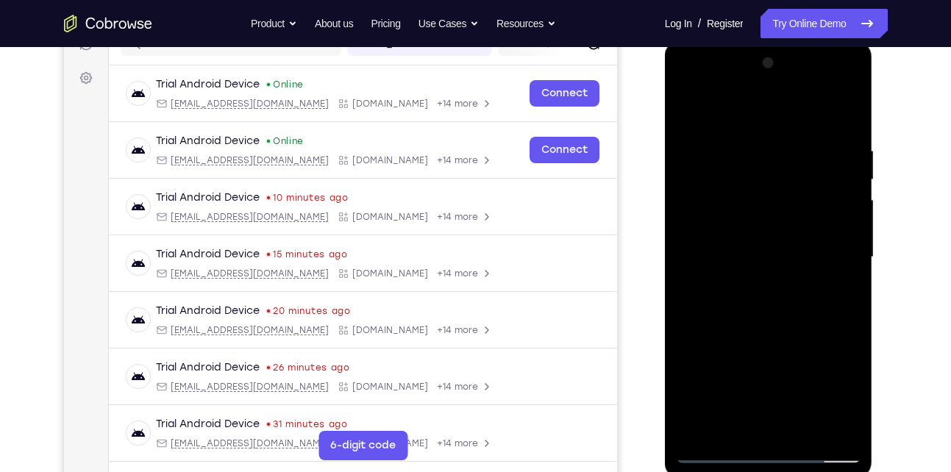
click at [762, 195] on div at bounding box center [768, 257] width 185 height 412
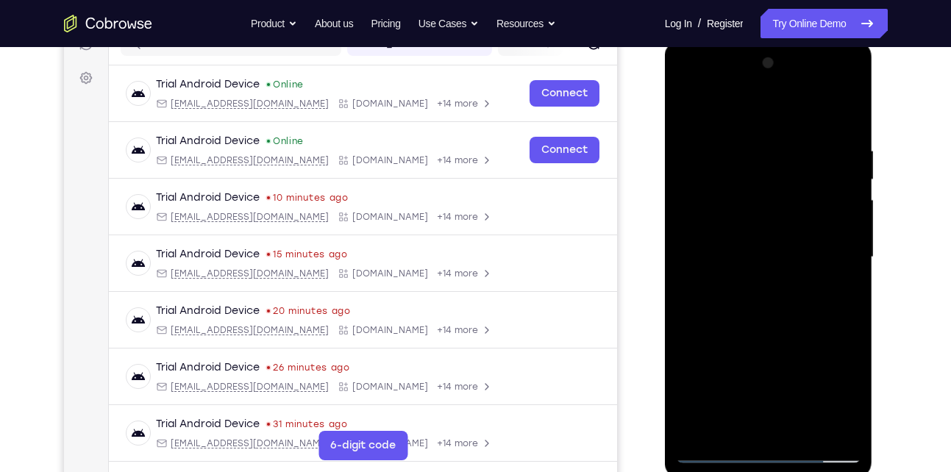
click at [762, 195] on div at bounding box center [768, 257] width 185 height 412
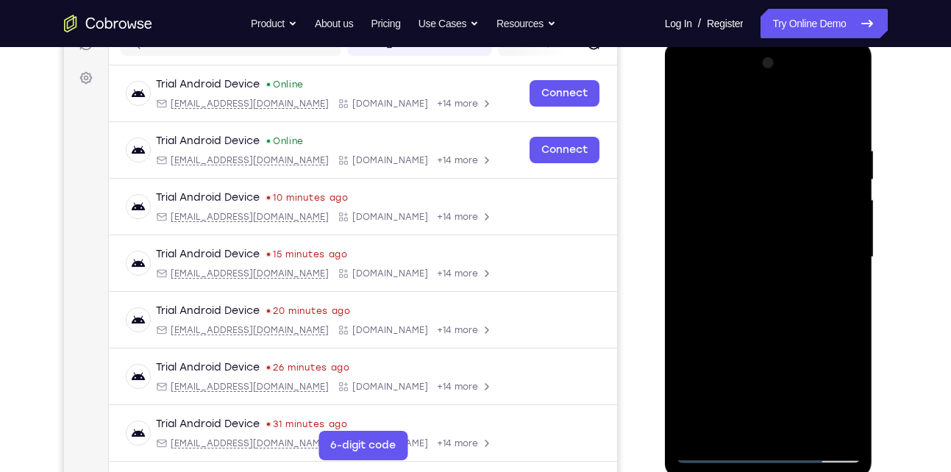
click at [762, 195] on div at bounding box center [768, 257] width 185 height 412
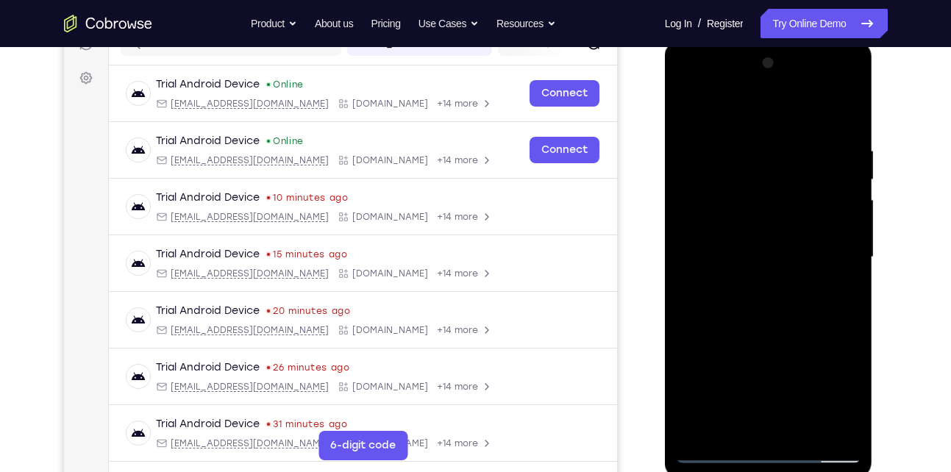
click at [762, 195] on div at bounding box center [768, 257] width 185 height 412
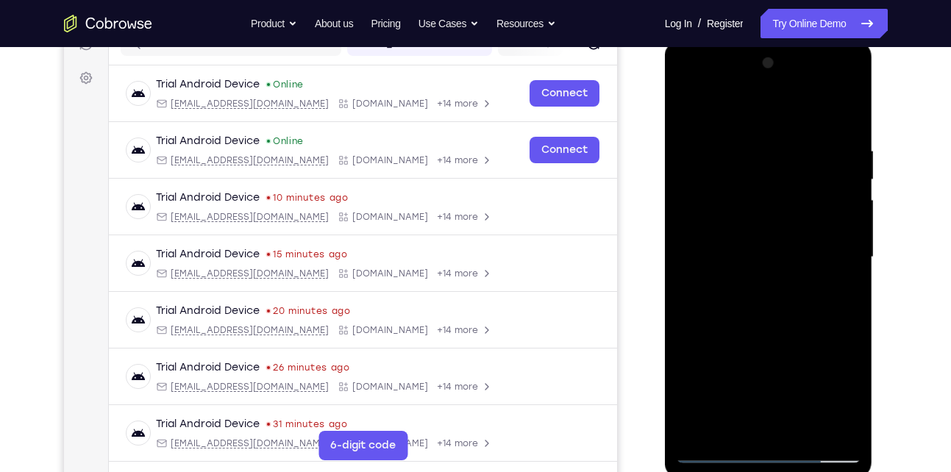
click at [762, 195] on div at bounding box center [768, 257] width 185 height 412
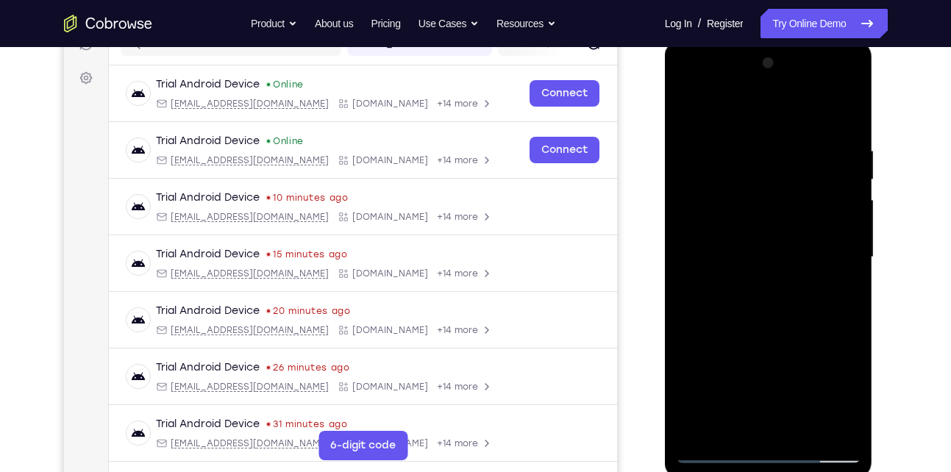
click at [762, 195] on div at bounding box center [768, 257] width 185 height 412
click at [847, 128] on div at bounding box center [768, 257] width 185 height 412
click at [742, 140] on div at bounding box center [768, 257] width 185 height 412
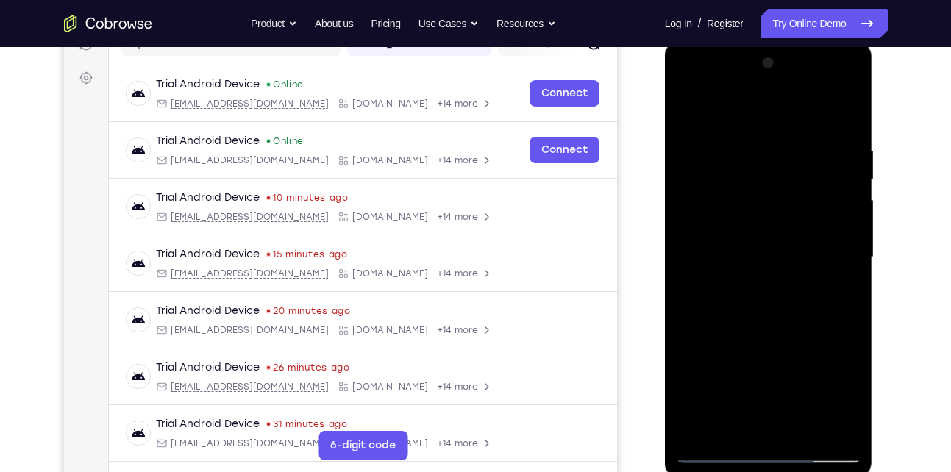
click at [845, 117] on div at bounding box center [768, 257] width 185 height 412
click at [738, 432] on div at bounding box center [768, 257] width 185 height 412
click at [741, 112] on div at bounding box center [768, 257] width 185 height 412
click at [735, 134] on div at bounding box center [768, 257] width 185 height 412
drag, startPoint x: 747, startPoint y: 349, endPoint x: 746, endPoint y: 279, distance: 70.6
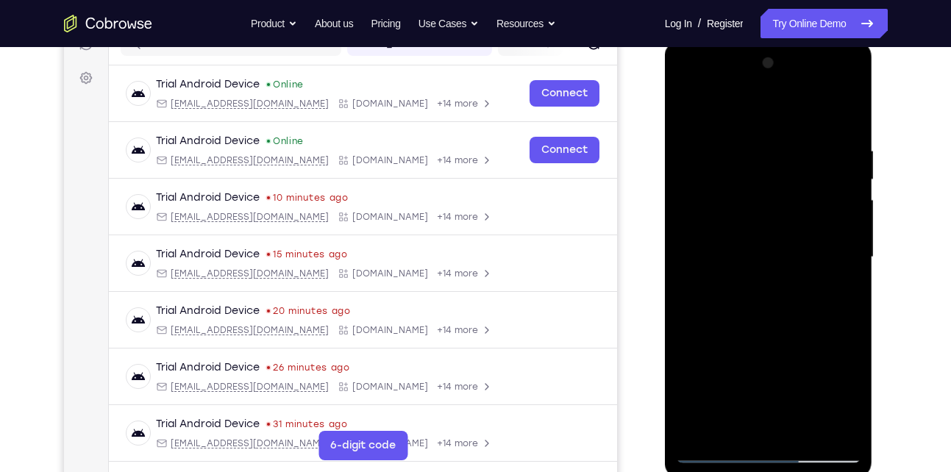
click at [746, 279] on div at bounding box center [768, 257] width 185 height 412
click at [765, 259] on div at bounding box center [768, 257] width 185 height 412
click at [851, 191] on div at bounding box center [768, 257] width 185 height 412
click at [849, 194] on div at bounding box center [768, 257] width 185 height 412
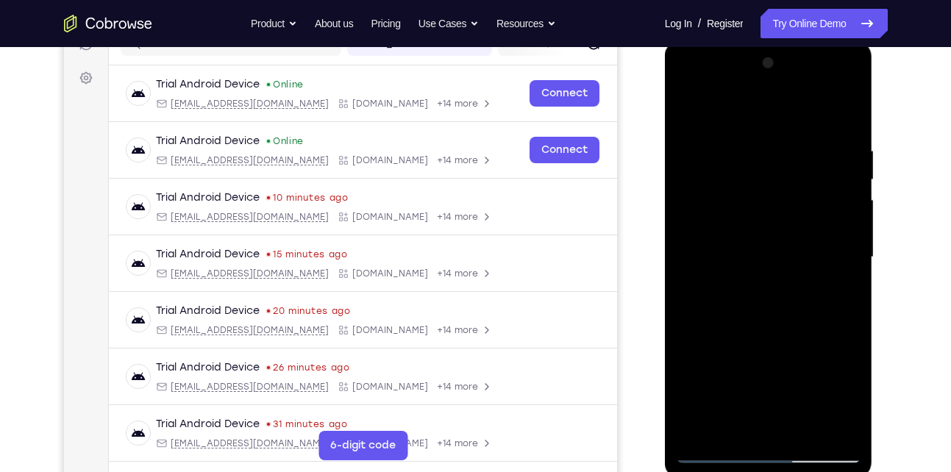
click at [849, 194] on div at bounding box center [768, 257] width 185 height 412
click at [687, 106] on div at bounding box center [768, 257] width 185 height 412
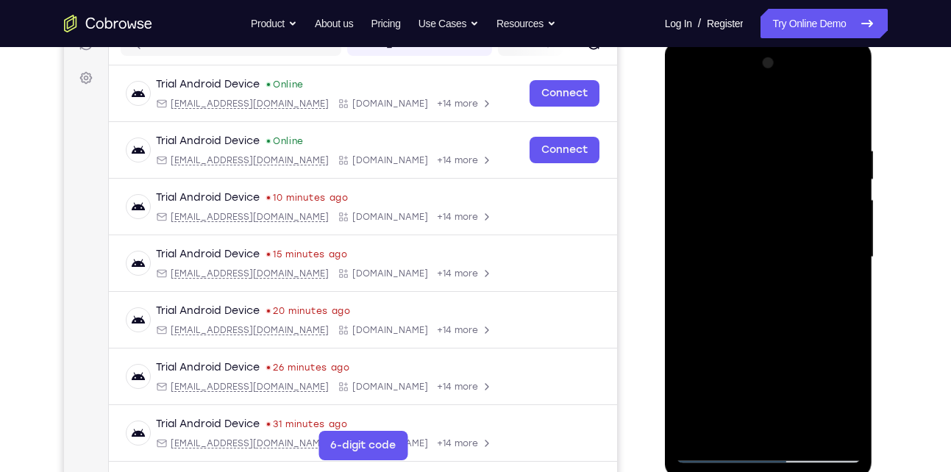
click at [714, 351] on div at bounding box center [768, 257] width 185 height 412
click at [849, 198] on div at bounding box center [768, 257] width 185 height 412
click at [851, 201] on div at bounding box center [768, 257] width 185 height 412
click at [690, 107] on div at bounding box center [768, 257] width 185 height 412
click at [690, 109] on div at bounding box center [768, 257] width 185 height 412
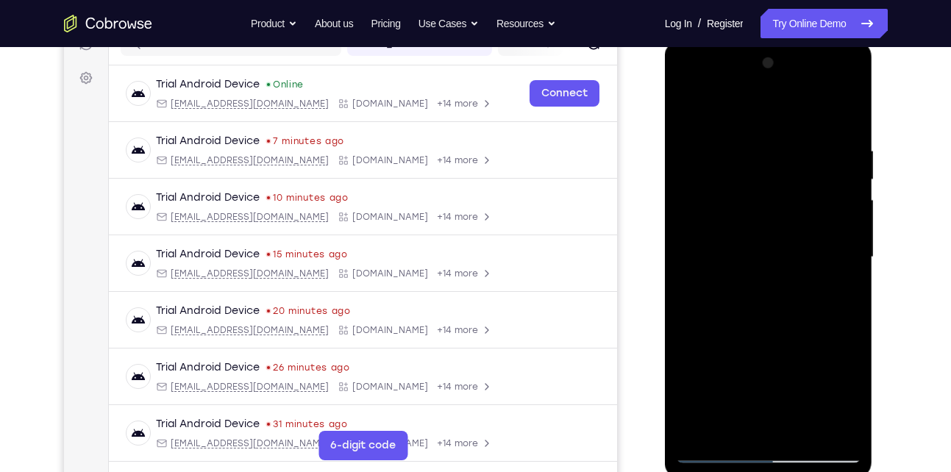
drag, startPoint x: 762, startPoint y: 140, endPoint x: 762, endPoint y: 225, distance: 84.5
click at [762, 225] on div at bounding box center [768, 257] width 185 height 412
click at [721, 133] on div at bounding box center [768, 257] width 185 height 412
click at [710, 359] on div at bounding box center [768, 257] width 185 height 412
click at [845, 239] on div at bounding box center [768, 257] width 185 height 412
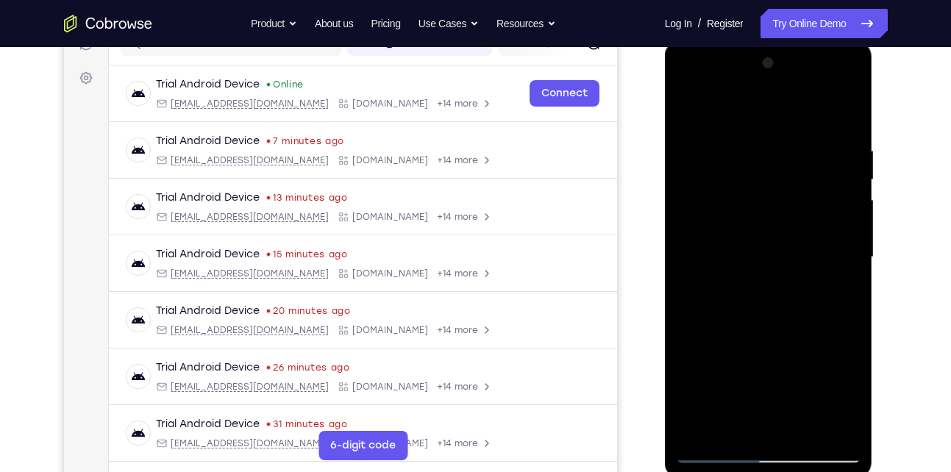
click at [845, 239] on div at bounding box center [768, 257] width 185 height 412
drag, startPoint x: 798, startPoint y: 344, endPoint x: 841, endPoint y: 137, distance: 211.1
click at [841, 137] on div at bounding box center [768, 257] width 185 height 412
click at [690, 109] on div at bounding box center [768, 257] width 185 height 412
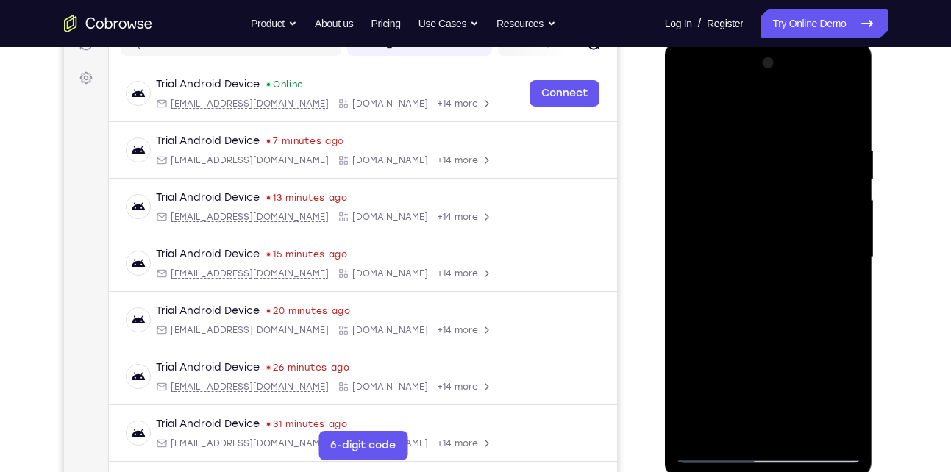
click at [778, 304] on div at bounding box center [768, 257] width 185 height 412
click at [686, 107] on div at bounding box center [768, 257] width 185 height 412
click at [842, 106] on div at bounding box center [768, 257] width 185 height 412
click at [695, 426] on div at bounding box center [768, 257] width 185 height 412
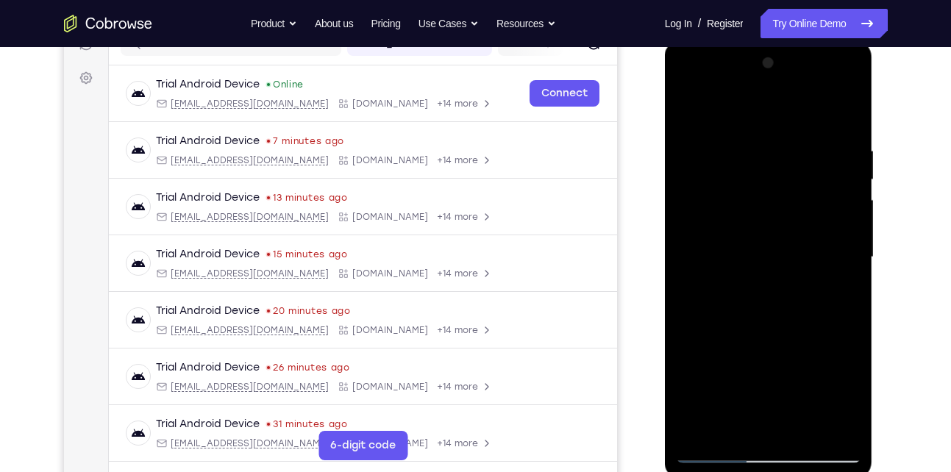
click at [695, 426] on div at bounding box center [768, 257] width 185 height 412
click at [701, 439] on div at bounding box center [768, 257] width 185 height 412
click at [703, 439] on div at bounding box center [768, 257] width 185 height 412
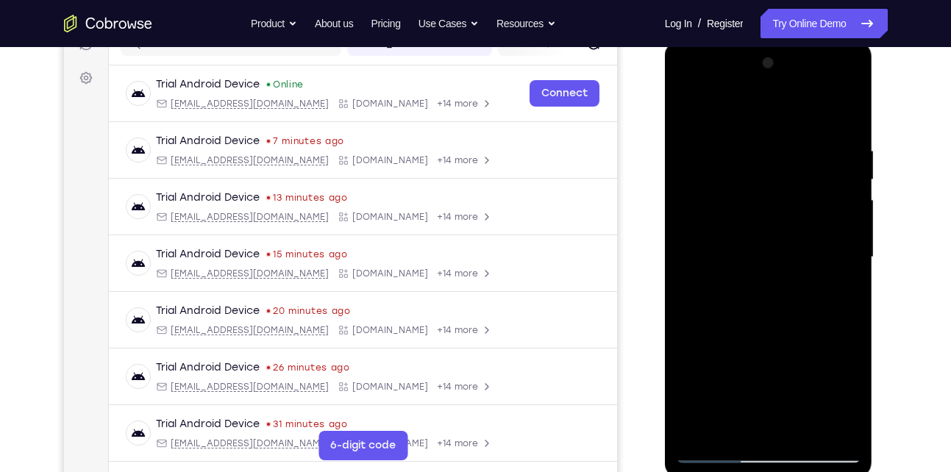
click at [703, 439] on div at bounding box center [768, 257] width 185 height 412
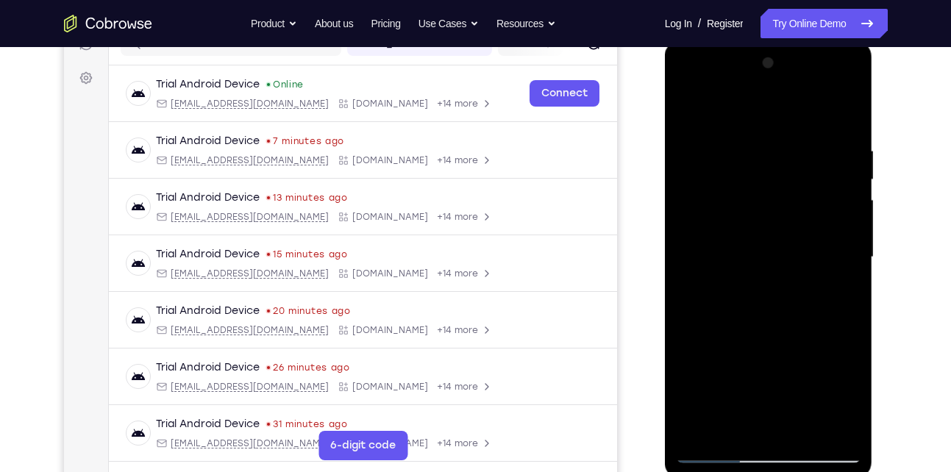
click at [703, 439] on div at bounding box center [768, 257] width 185 height 412
drag, startPoint x: 745, startPoint y: 402, endPoint x: 728, endPoint y: 376, distance: 31.8
click at [728, 376] on div at bounding box center [768, 257] width 185 height 412
drag, startPoint x: 728, startPoint y: 376, endPoint x: 699, endPoint y: 137, distance: 239.9
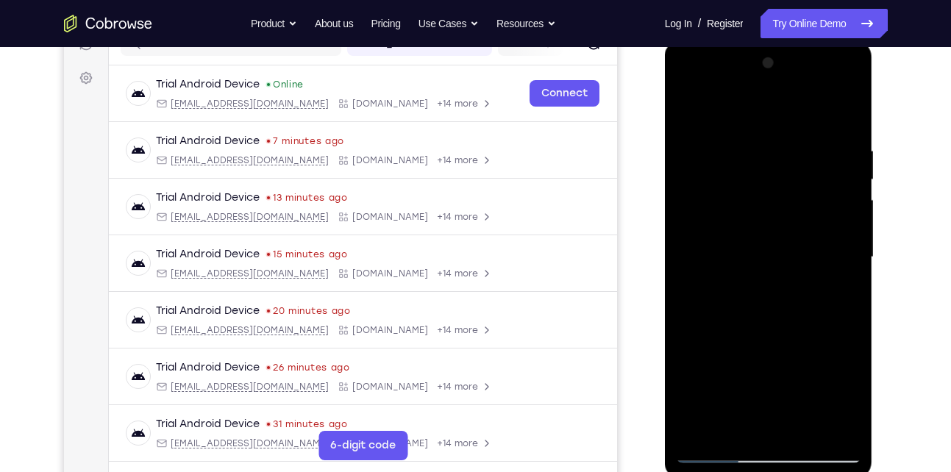
click at [699, 137] on div at bounding box center [768, 257] width 185 height 412
drag, startPoint x: 729, startPoint y: 300, endPoint x: 762, endPoint y: 40, distance: 261.7
click at [762, 40] on div at bounding box center [769, 259] width 208 height 438
drag, startPoint x: 785, startPoint y: 366, endPoint x: 834, endPoint y: 129, distance: 242.4
click at [834, 129] on div at bounding box center [768, 257] width 185 height 412
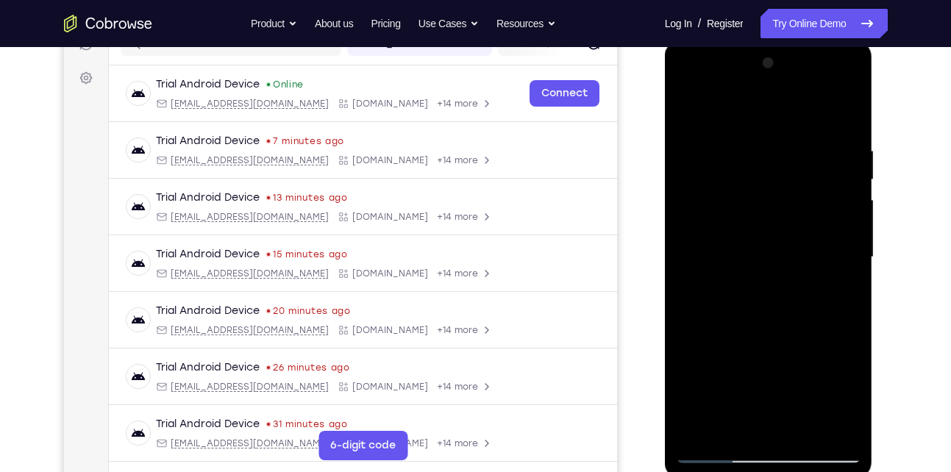
click at [847, 243] on div at bounding box center [768, 257] width 185 height 412
click at [851, 254] on div at bounding box center [768, 257] width 185 height 412
drag, startPoint x: 787, startPoint y: 348, endPoint x: 795, endPoint y: 217, distance: 131.9
click at [795, 217] on div at bounding box center [768, 257] width 185 height 412
drag, startPoint x: 785, startPoint y: 301, endPoint x: 807, endPoint y: 168, distance: 134.2
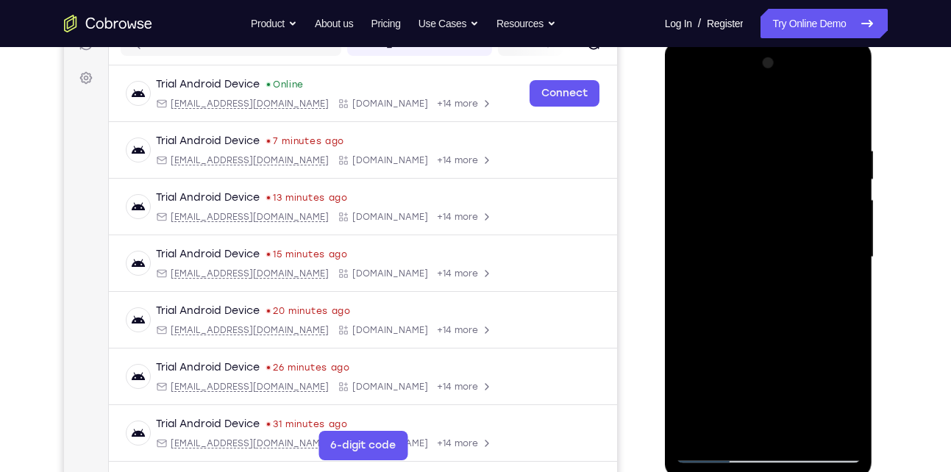
click at [807, 168] on div at bounding box center [768, 257] width 185 height 412
click at [704, 427] on div at bounding box center [768, 257] width 185 height 412
drag, startPoint x: 794, startPoint y: 226, endPoint x: 758, endPoint y: 419, distance: 196.7
click at [758, 419] on div at bounding box center [768, 257] width 185 height 412
drag, startPoint x: 784, startPoint y: 211, endPoint x: 709, endPoint y: 509, distance: 307.6
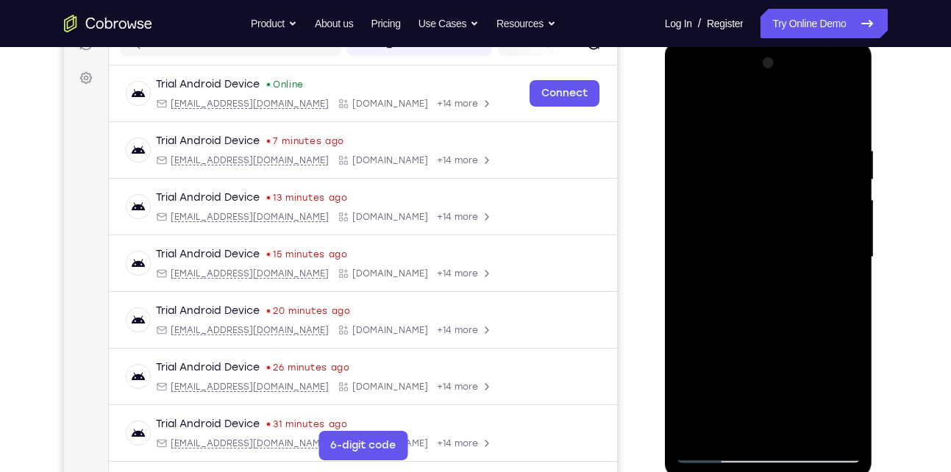
click at [709, 471] on html "Online web based iOS Simulators and Android Emulators. Run iPhone, iPad, Mobile…" at bounding box center [770, 260] width 210 height 441
click at [744, 151] on div at bounding box center [768, 257] width 185 height 412
click at [846, 274] on div at bounding box center [768, 257] width 185 height 412
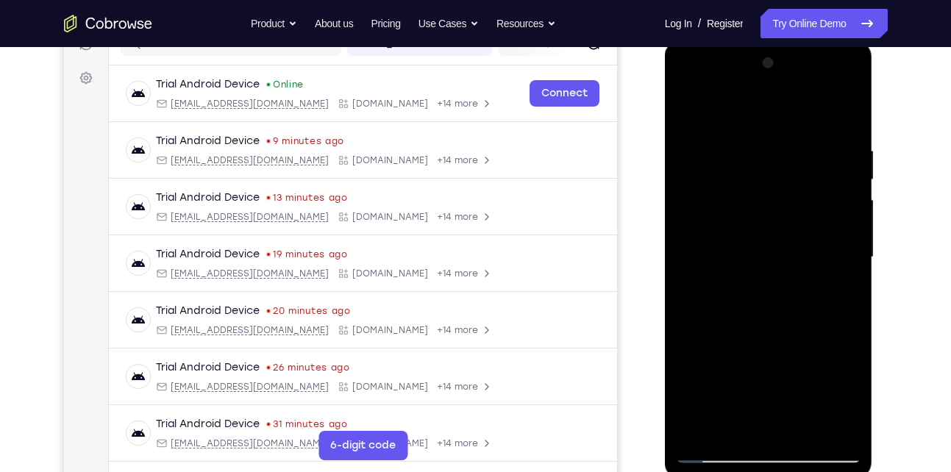
click at [843, 114] on div at bounding box center [768, 257] width 185 height 412
click at [755, 135] on div at bounding box center [768, 257] width 185 height 412
click at [842, 115] on div at bounding box center [768, 257] width 185 height 412
drag, startPoint x: 776, startPoint y: 327, endPoint x: 820, endPoint y: 112, distance: 219.1
click at [820, 112] on div at bounding box center [768, 257] width 185 height 412
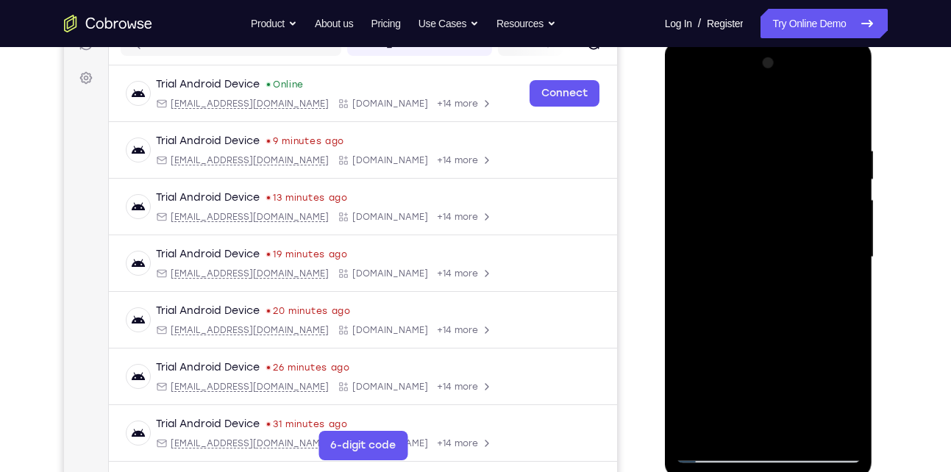
drag, startPoint x: 763, startPoint y: 363, endPoint x: 813, endPoint y: 127, distance: 241.2
click at [813, 127] on div at bounding box center [768, 257] width 185 height 412
drag, startPoint x: 758, startPoint y: 317, endPoint x: 760, endPoint y: 210, distance: 107.4
click at [760, 210] on div at bounding box center [768, 257] width 185 height 412
drag, startPoint x: 773, startPoint y: 360, endPoint x: 773, endPoint y: 127, distance: 233.0
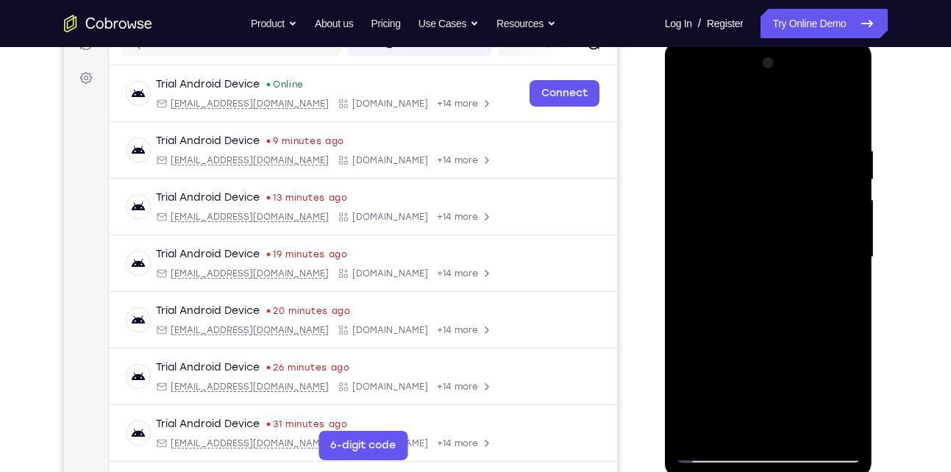
click at [773, 127] on div at bounding box center [768, 257] width 185 height 412
drag, startPoint x: 798, startPoint y: 357, endPoint x: 787, endPoint y: 149, distance: 208.3
click at [787, 149] on div at bounding box center [768, 257] width 185 height 412
drag, startPoint x: 787, startPoint y: 343, endPoint x: 795, endPoint y: 140, distance: 203.8
click at [795, 140] on div at bounding box center [768, 257] width 185 height 412
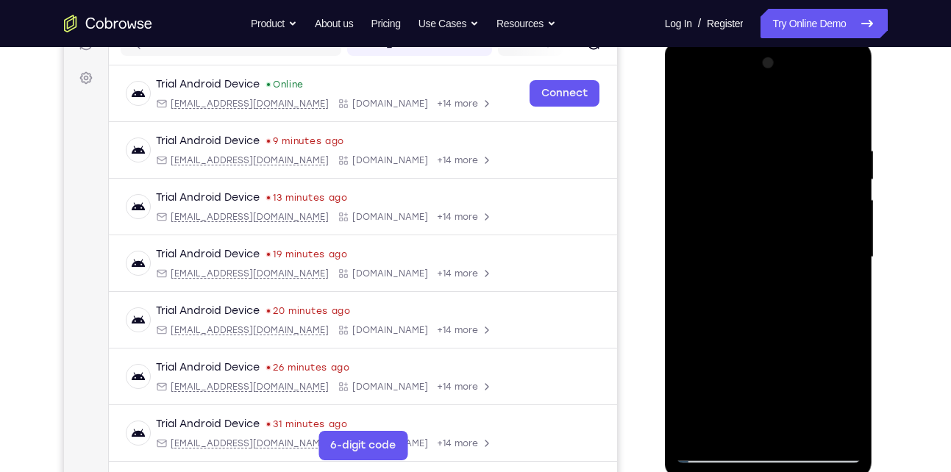
drag, startPoint x: 795, startPoint y: 297, endPoint x: 808, endPoint y: 126, distance: 171.1
click at [808, 126] on div at bounding box center [768, 257] width 185 height 412
drag, startPoint x: 786, startPoint y: 285, endPoint x: 853, endPoint y: 15, distance: 278.7
click at [853, 40] on html "Online web based iOS Simulators and Android Emulators. Run iPhone, iPad, Mobile…" at bounding box center [770, 260] width 210 height 441
drag, startPoint x: 773, startPoint y: 293, endPoint x: 959, endPoint y: -23, distance: 365.8
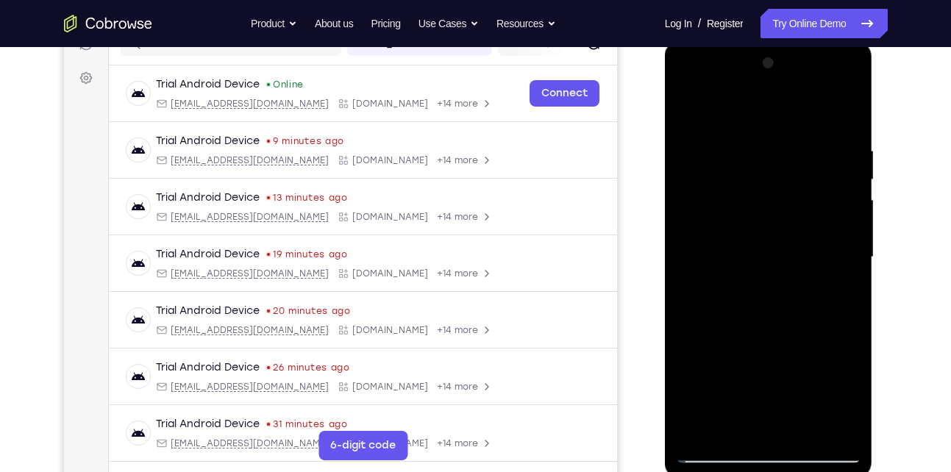
click at [874, 40] on html "Online web based iOS Simulators and Android Emulators. Run iPhone, iPad, Mobile…" at bounding box center [770, 260] width 210 height 441
drag, startPoint x: 755, startPoint y: 275, endPoint x: 870, endPoint y: 74, distance: 231.5
click at [870, 74] on div at bounding box center [769, 259] width 208 height 438
click at [799, 431] on div at bounding box center [768, 257] width 185 height 412
click at [759, 337] on div at bounding box center [768, 257] width 185 height 412
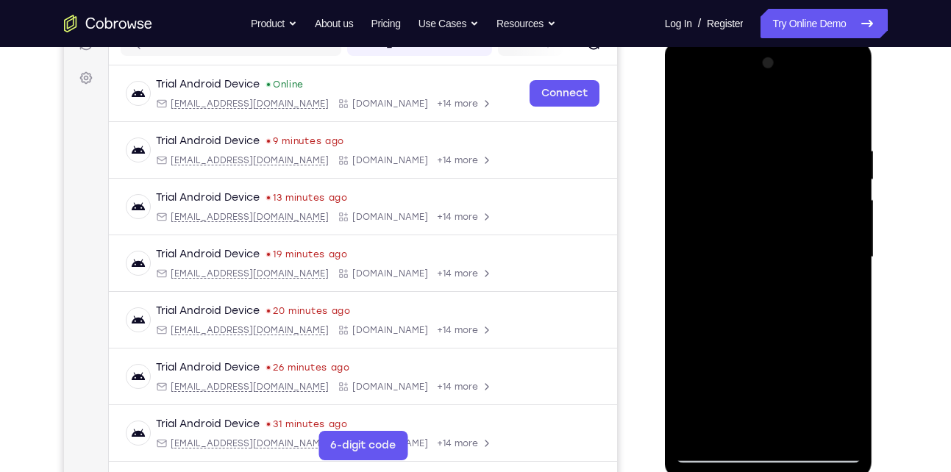
click at [697, 104] on div at bounding box center [768, 257] width 185 height 412
click at [702, 431] on div at bounding box center [768, 257] width 185 height 412
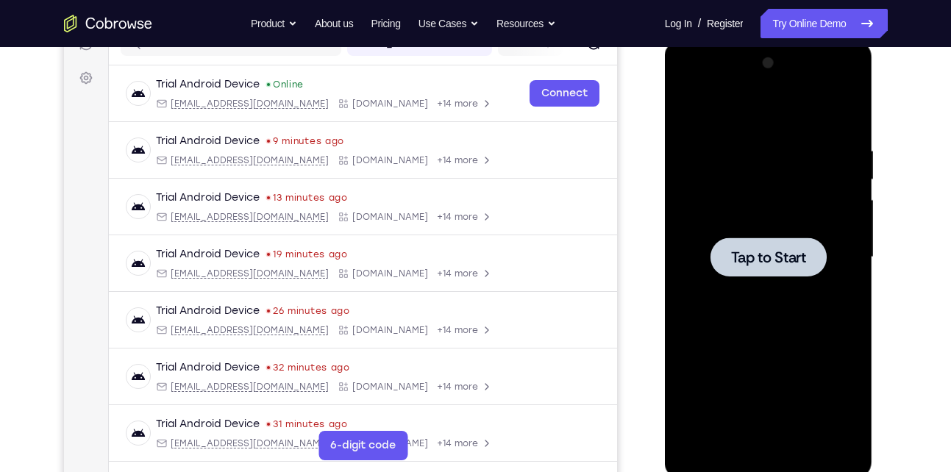
click at [761, 268] on div at bounding box center [768, 256] width 116 height 39
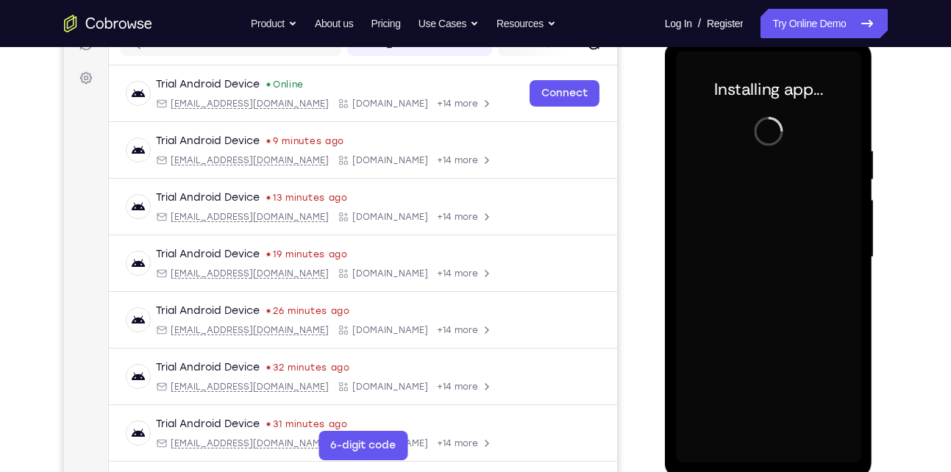
click at [761, 265] on div at bounding box center [768, 257] width 185 height 412
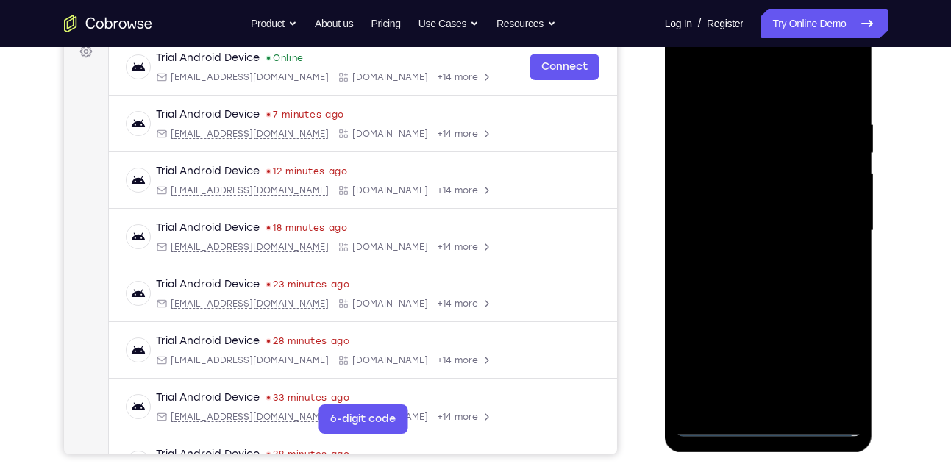
scroll to position [228, 0]
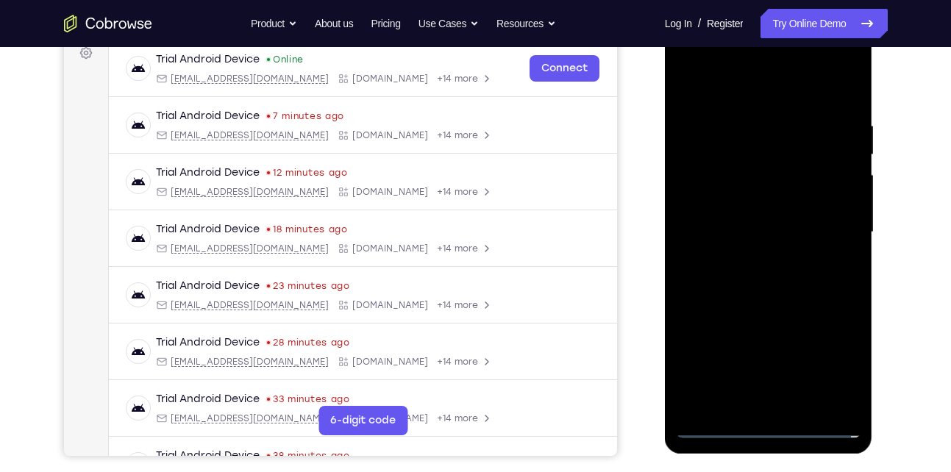
drag, startPoint x: 793, startPoint y: 234, endPoint x: 815, endPoint y: 139, distance: 97.2
click at [815, 139] on div at bounding box center [768, 232] width 185 height 412
drag, startPoint x: 767, startPoint y: 298, endPoint x: 829, endPoint y: 90, distance: 217.7
click at [829, 90] on div at bounding box center [768, 232] width 185 height 412
drag, startPoint x: 773, startPoint y: 279, endPoint x: 813, endPoint y: 124, distance: 161.0
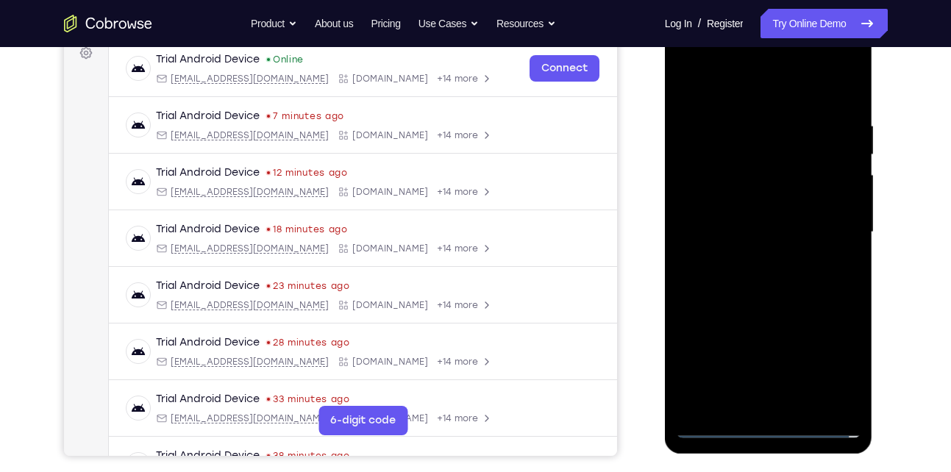
click at [813, 124] on div at bounding box center [768, 232] width 185 height 412
click at [722, 428] on div at bounding box center [768, 232] width 185 height 412
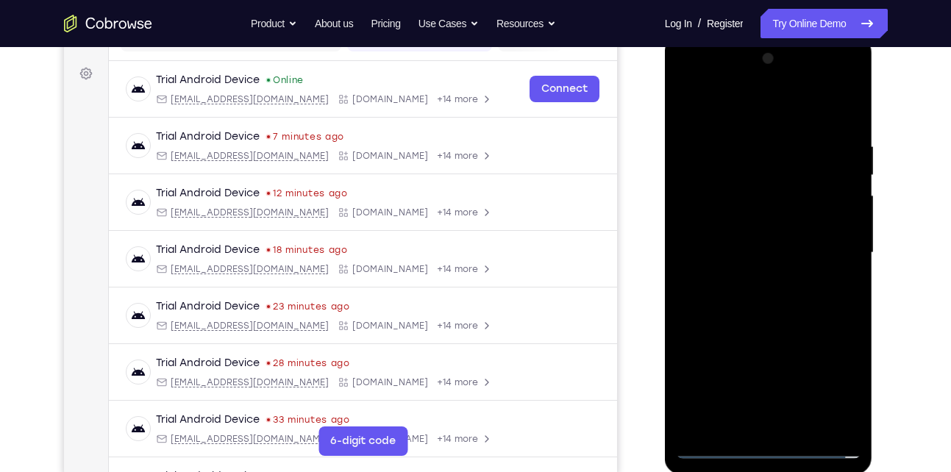
scroll to position [207, 0]
drag, startPoint x: 825, startPoint y: 89, endPoint x: 827, endPoint y: 148, distance: 58.9
click at [827, 148] on div at bounding box center [768, 254] width 185 height 412
drag, startPoint x: 850, startPoint y: 73, endPoint x: 843, endPoint y: 281, distance: 208.2
click at [843, 281] on div at bounding box center [768, 254] width 185 height 412
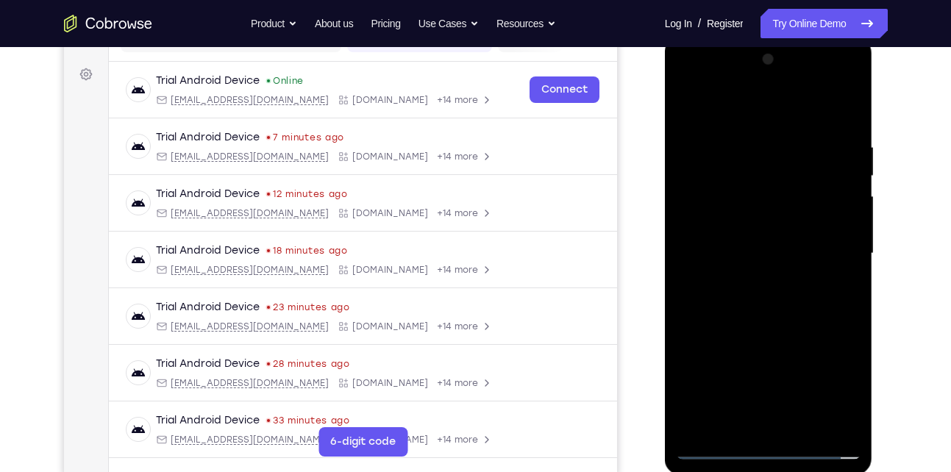
drag, startPoint x: 785, startPoint y: 382, endPoint x: 839, endPoint y: 175, distance: 214.1
click at [839, 175] on div at bounding box center [768, 254] width 185 height 412
drag, startPoint x: 857, startPoint y: 243, endPoint x: 742, endPoint y: 274, distance: 119.5
click at [742, 274] on div at bounding box center [768, 254] width 185 height 412
click at [775, 445] on div at bounding box center [768, 254] width 185 height 412
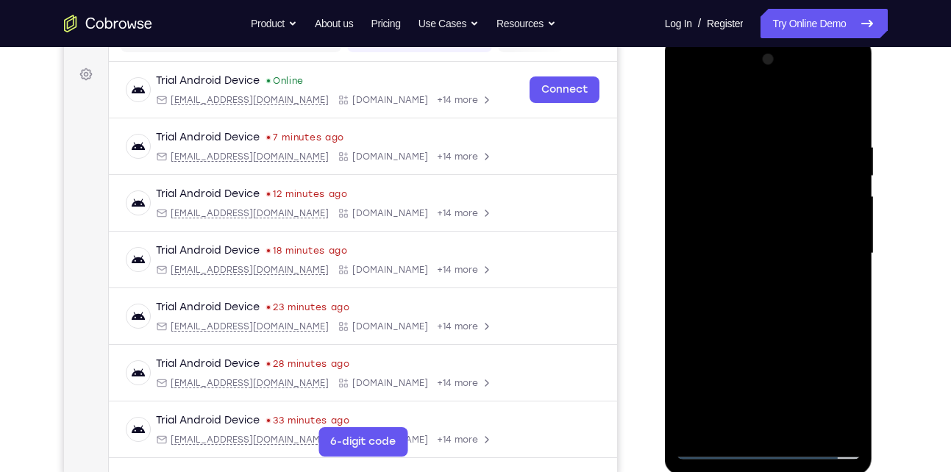
click at [775, 445] on div at bounding box center [768, 254] width 185 height 412
click at [834, 397] on div at bounding box center [768, 254] width 185 height 412
click at [734, 108] on div at bounding box center [768, 254] width 185 height 412
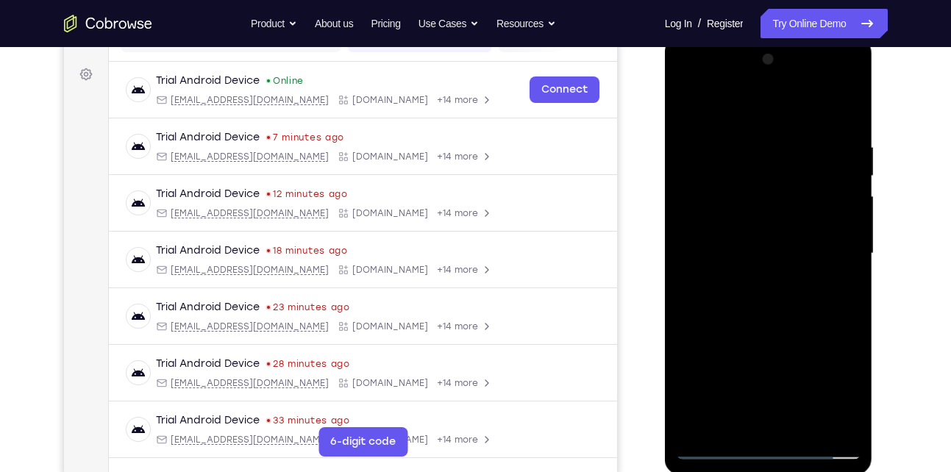
click at [829, 254] on div at bounding box center [768, 254] width 185 height 412
click at [748, 282] on div at bounding box center [768, 254] width 185 height 412
click at [781, 237] on div at bounding box center [768, 254] width 185 height 412
click at [808, 258] on div at bounding box center [768, 254] width 185 height 412
click at [760, 297] on div at bounding box center [768, 254] width 185 height 412
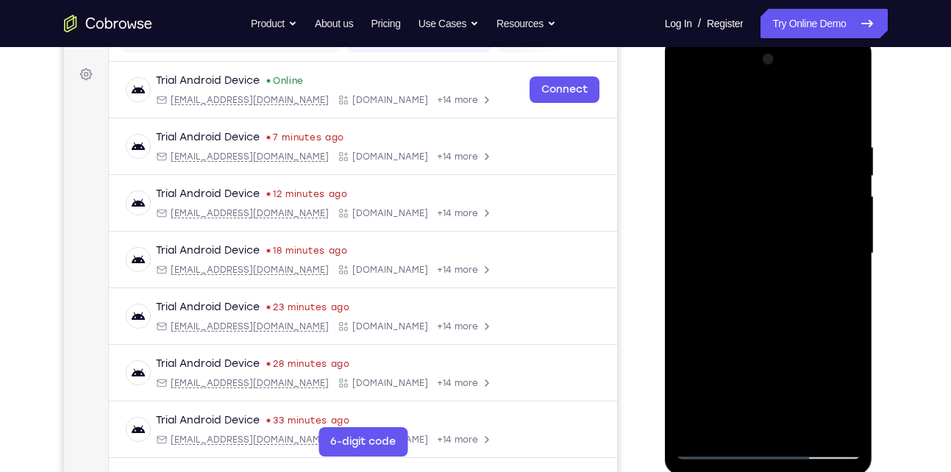
click at [770, 326] on div at bounding box center [768, 254] width 185 height 412
click at [809, 187] on div at bounding box center [768, 254] width 185 height 412
click at [750, 196] on div at bounding box center [768, 254] width 185 height 412
click at [756, 280] on div at bounding box center [768, 254] width 185 height 412
click at [796, 234] on div at bounding box center [768, 254] width 185 height 412
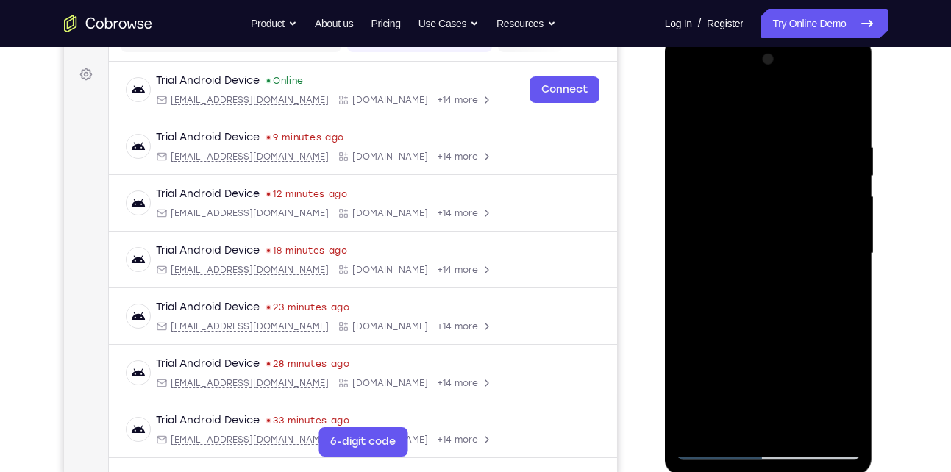
click at [775, 237] on div at bounding box center [768, 254] width 185 height 412
click at [745, 176] on div at bounding box center [768, 254] width 185 height 412
click at [718, 221] on div at bounding box center [768, 254] width 185 height 412
click at [778, 260] on div at bounding box center [768, 254] width 185 height 412
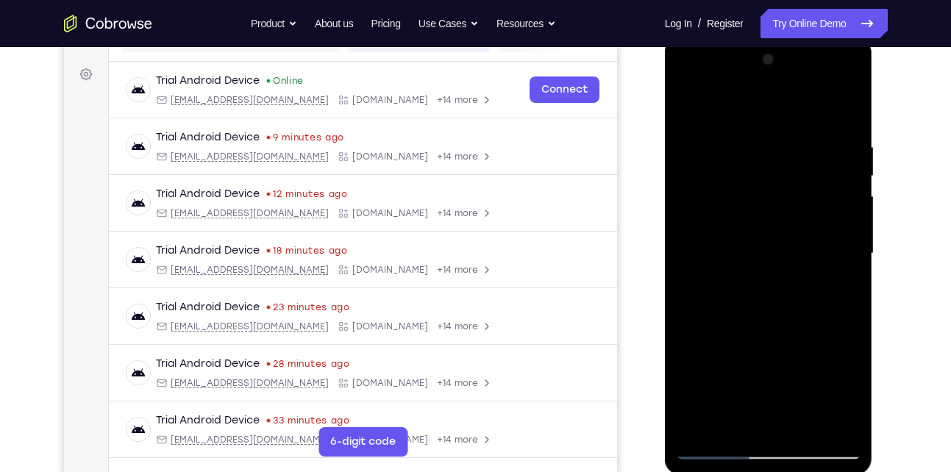
click at [778, 275] on div at bounding box center [768, 254] width 185 height 412
click at [776, 293] on div at bounding box center [768, 254] width 185 height 412
click at [790, 275] on div at bounding box center [768, 254] width 185 height 412
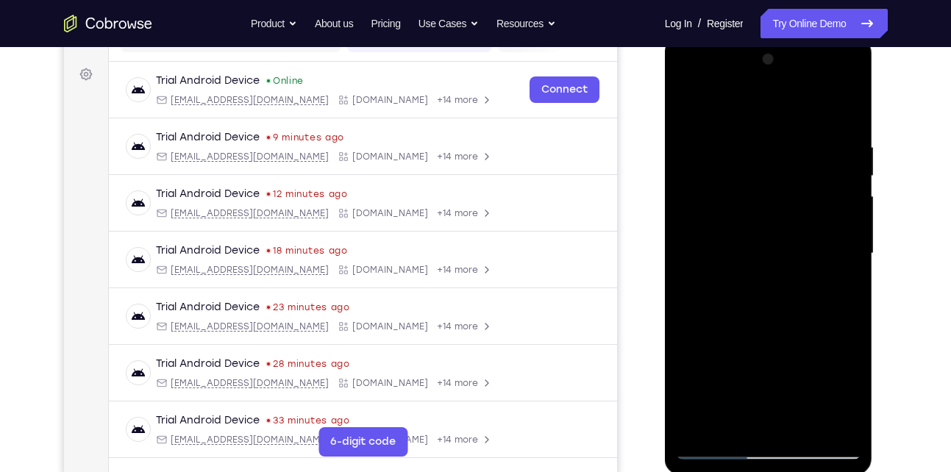
click at [790, 275] on div at bounding box center [768, 254] width 185 height 412
click at [790, 188] on div at bounding box center [768, 254] width 185 height 412
click at [756, 308] on div at bounding box center [768, 254] width 185 height 412
click at [768, 318] on div at bounding box center [768, 254] width 185 height 412
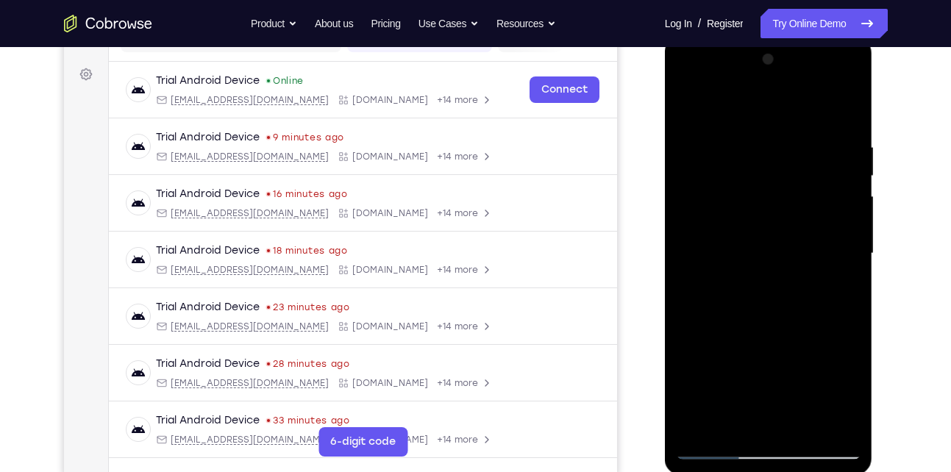
click at [799, 213] on div at bounding box center [768, 254] width 185 height 412
click at [804, 190] on div at bounding box center [768, 254] width 185 height 412
